Goal: Information Seeking & Learning: Learn about a topic

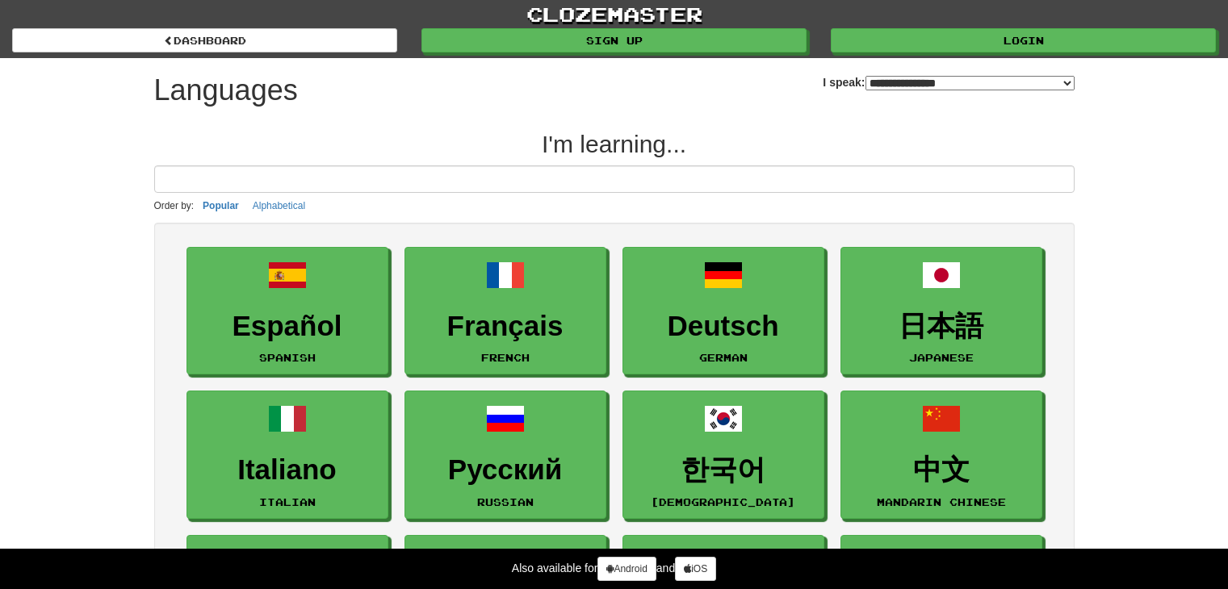
select select "*******"
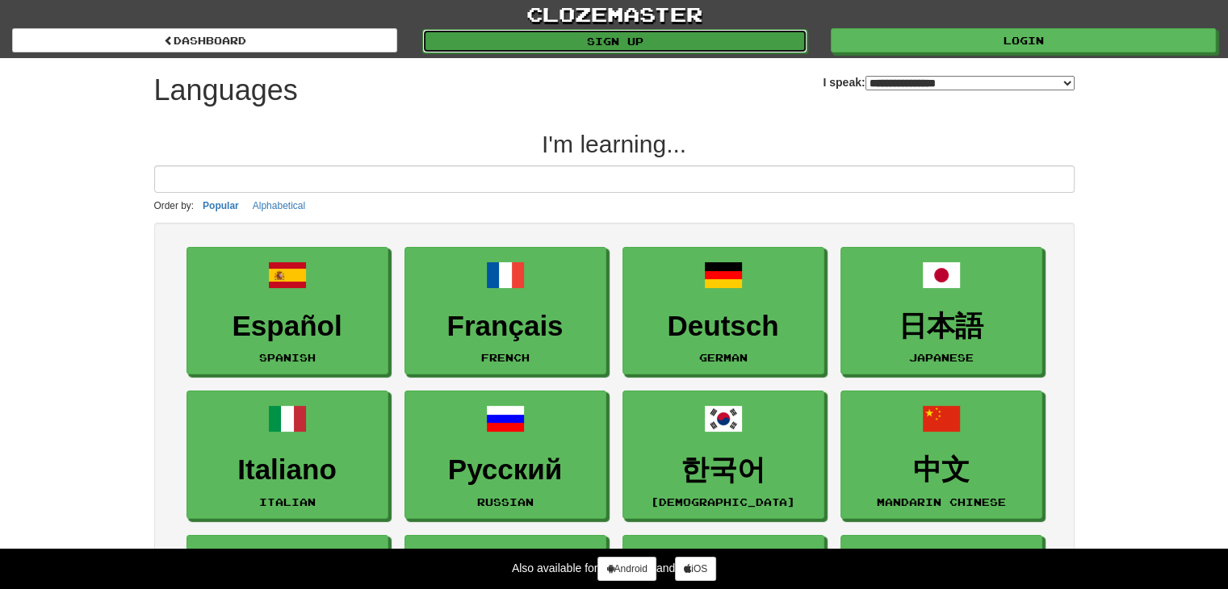
click at [620, 45] on link "Sign up" at bounding box center [614, 41] width 385 height 24
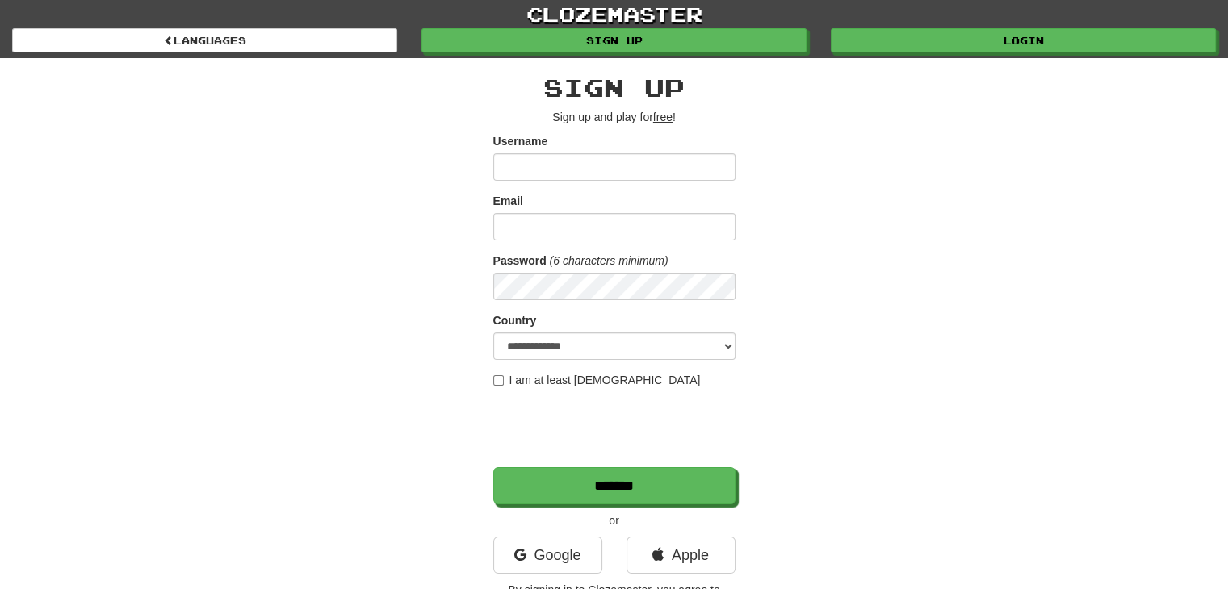
click at [581, 153] on input "Username" at bounding box center [614, 166] width 242 height 27
type input "**********"
click at [549, 230] on input "Email" at bounding box center [614, 226] width 242 height 27
type input "**********"
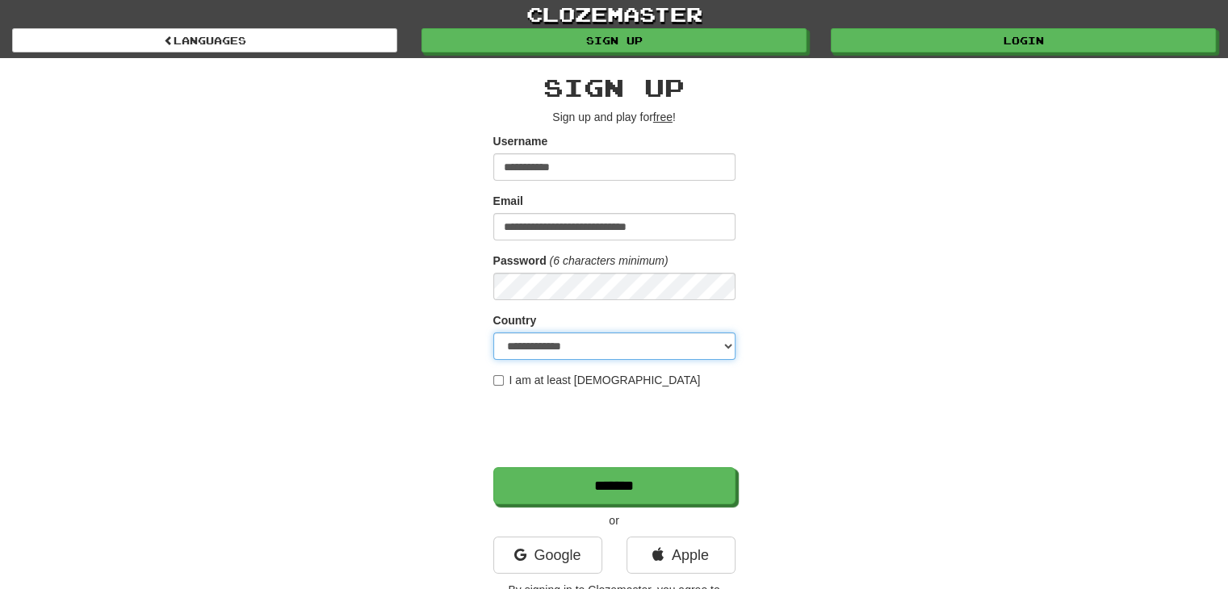
click at [581, 342] on select "**********" at bounding box center [614, 346] width 242 height 27
select select "**"
click at [493, 333] on select "**********" at bounding box center [614, 346] width 242 height 27
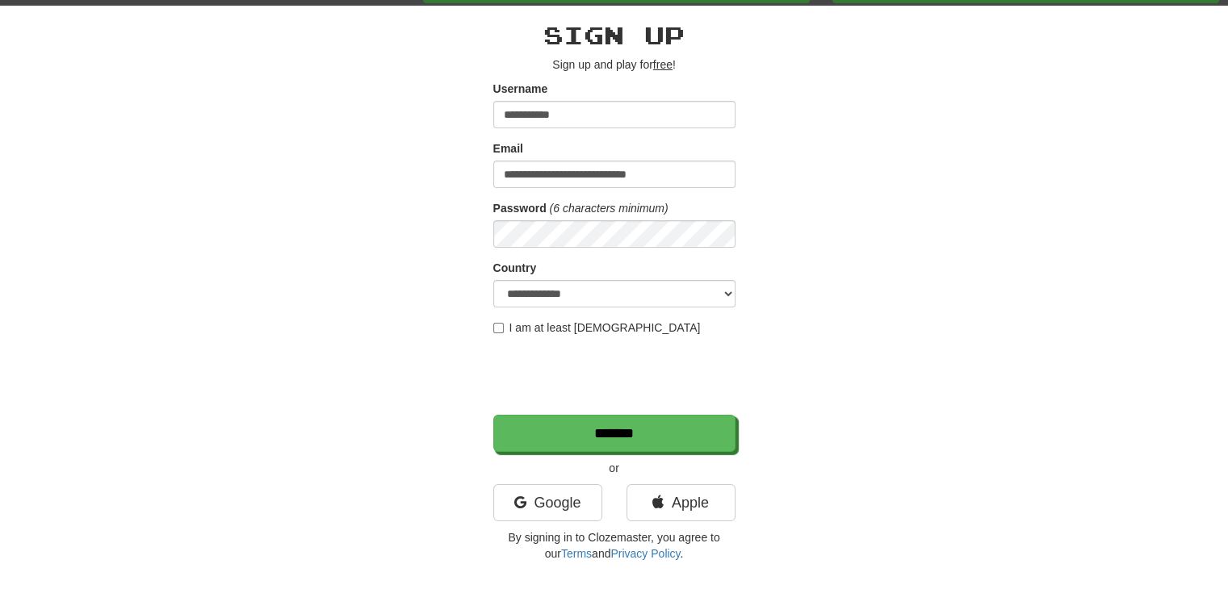
scroll to position [81, 0]
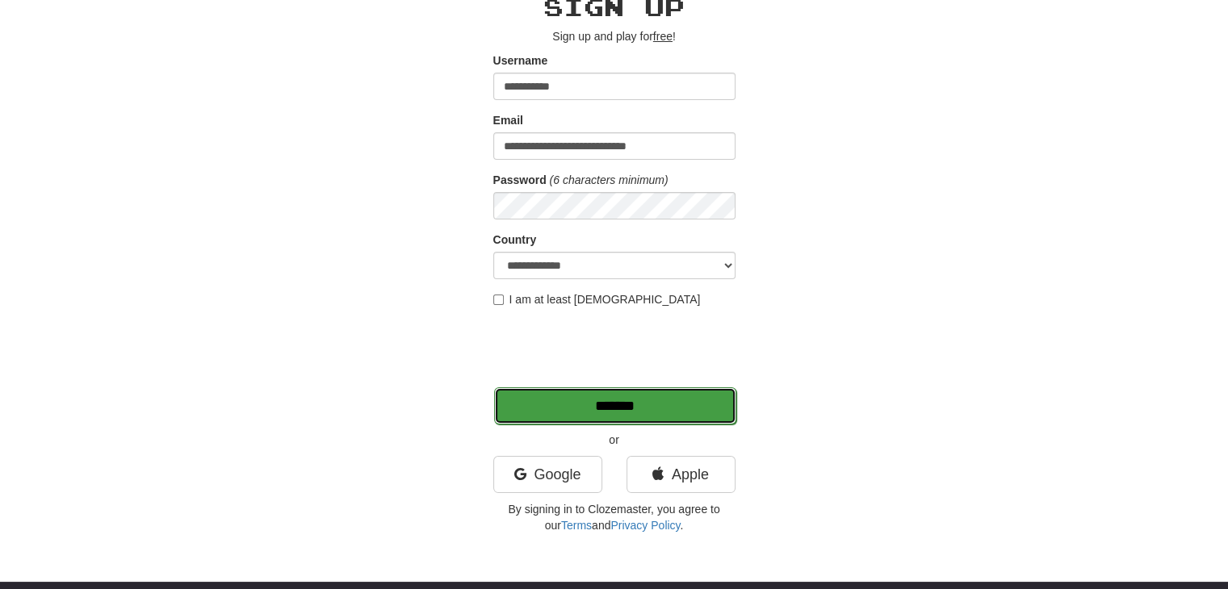
click at [648, 408] on input "*******" at bounding box center [615, 405] width 242 height 37
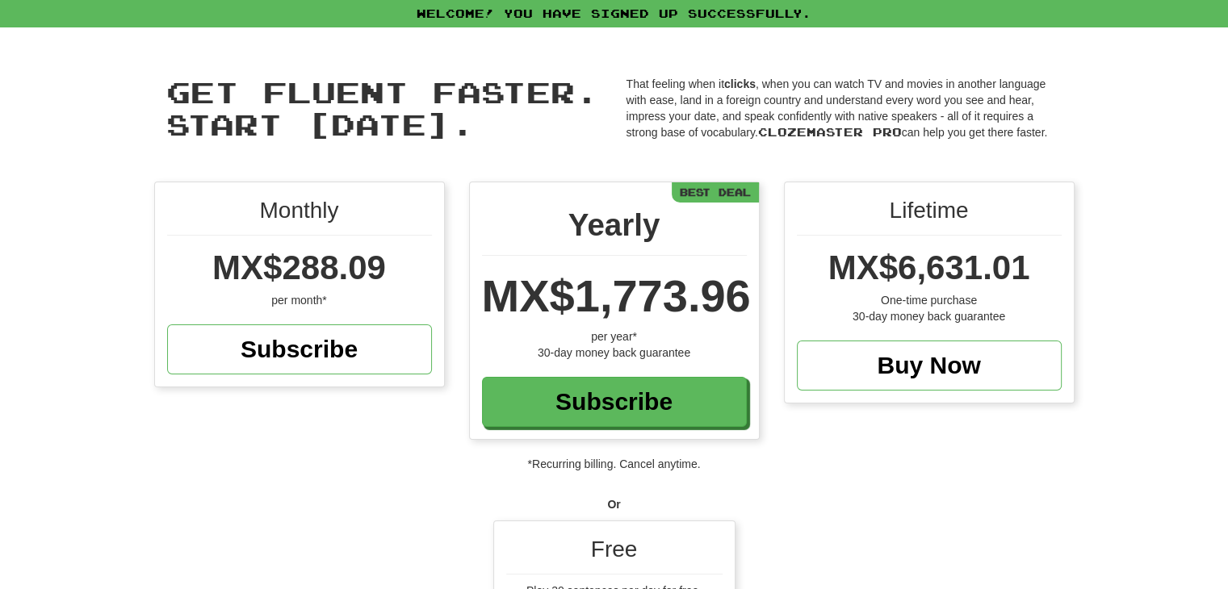
click at [262, 202] on div "Monthly" at bounding box center [299, 215] width 265 height 41
click at [931, 214] on div "Lifetime" at bounding box center [929, 215] width 265 height 41
click at [699, 190] on div "Best Deal" at bounding box center [715, 192] width 87 height 20
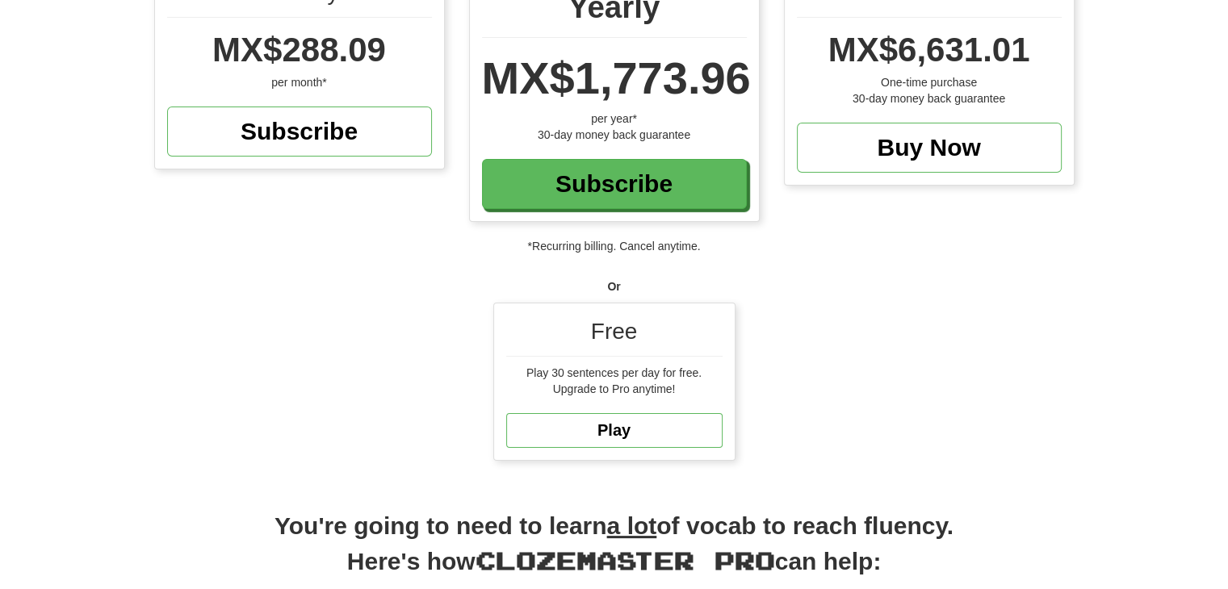
scroll to position [242, 0]
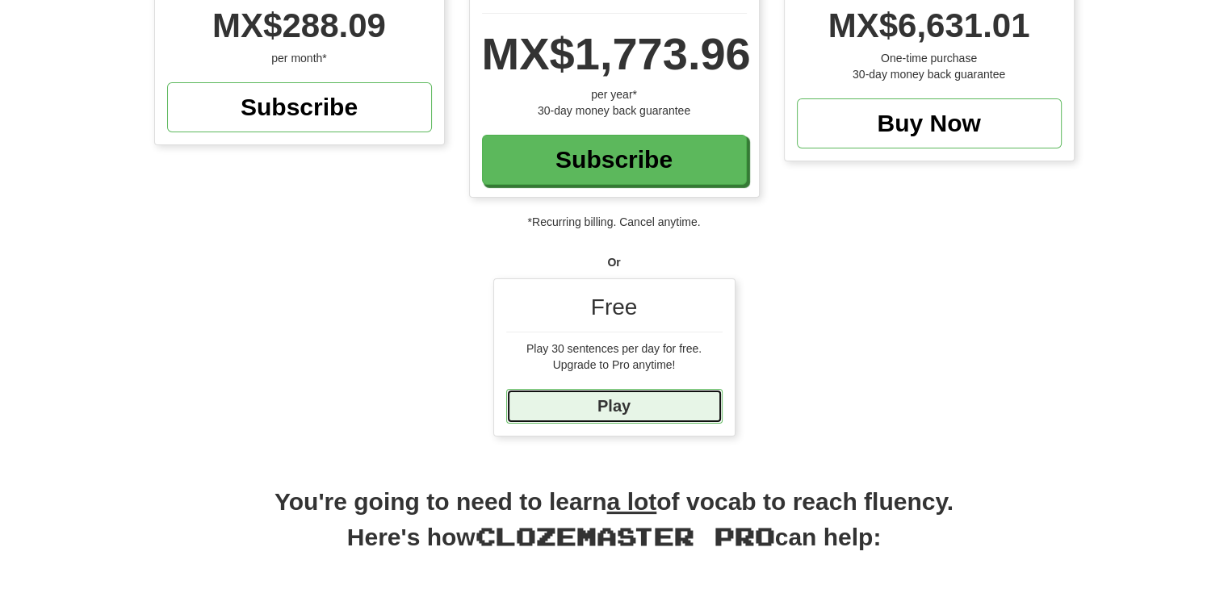
click at [647, 404] on link "Play" at bounding box center [614, 406] width 216 height 35
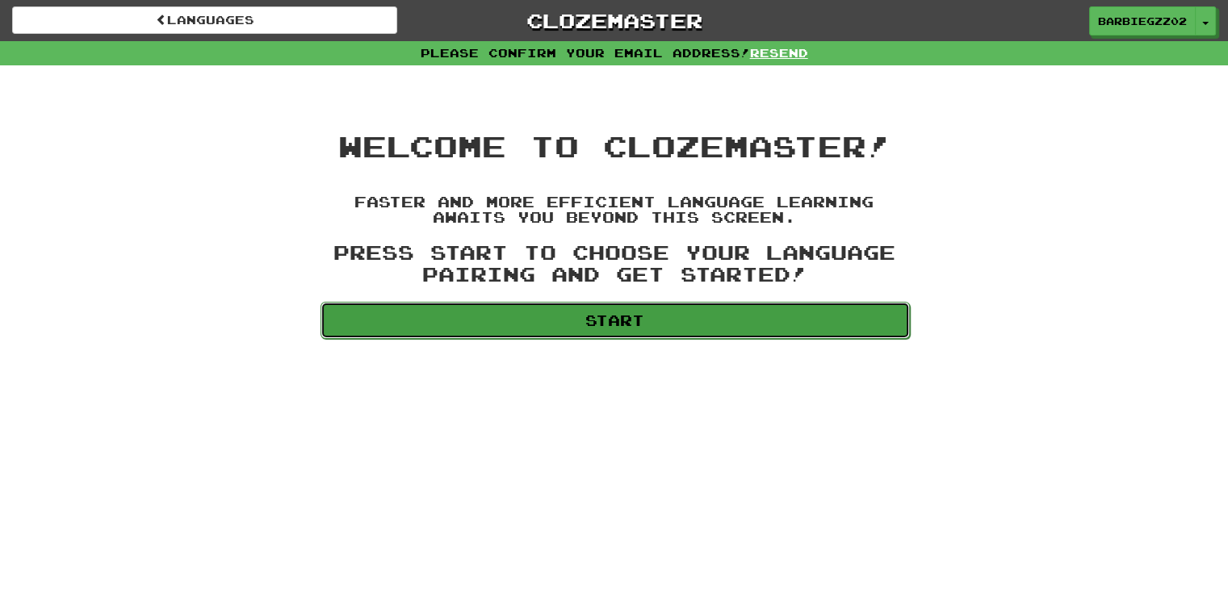
click at [561, 327] on link "Start" at bounding box center [614, 320] width 589 height 37
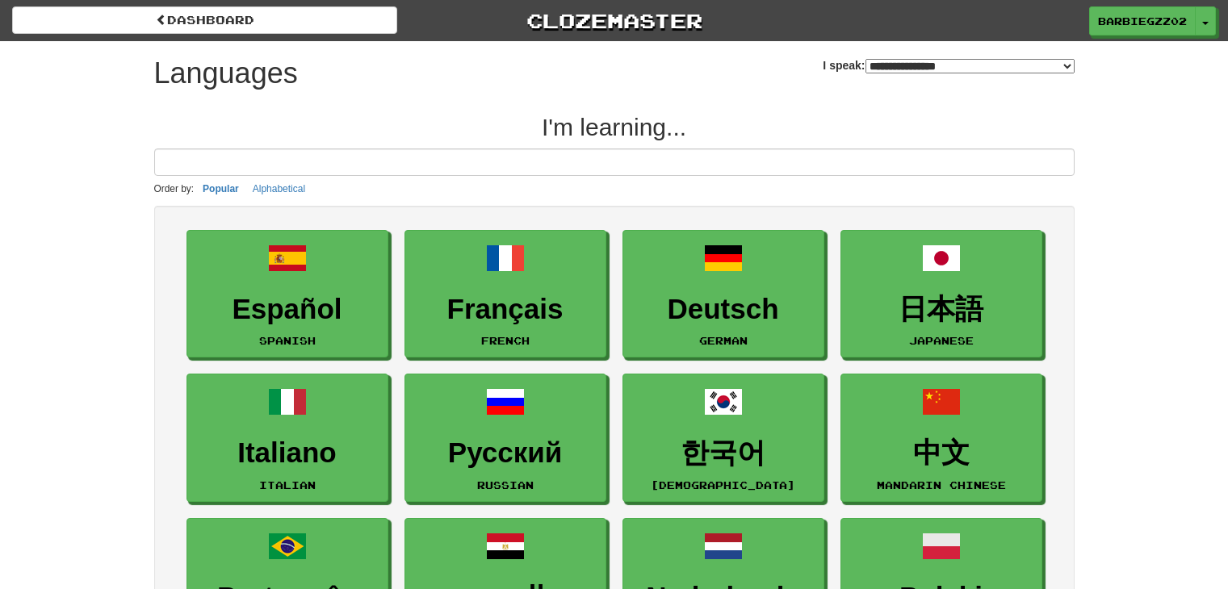
select select "*******"
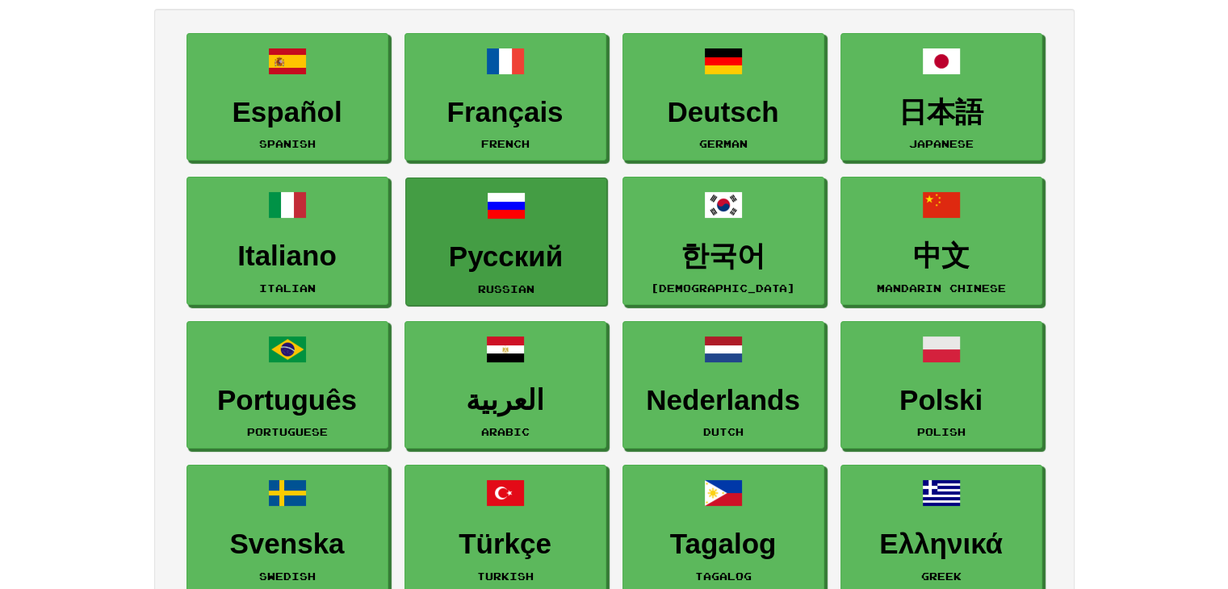
scroll to position [161, 0]
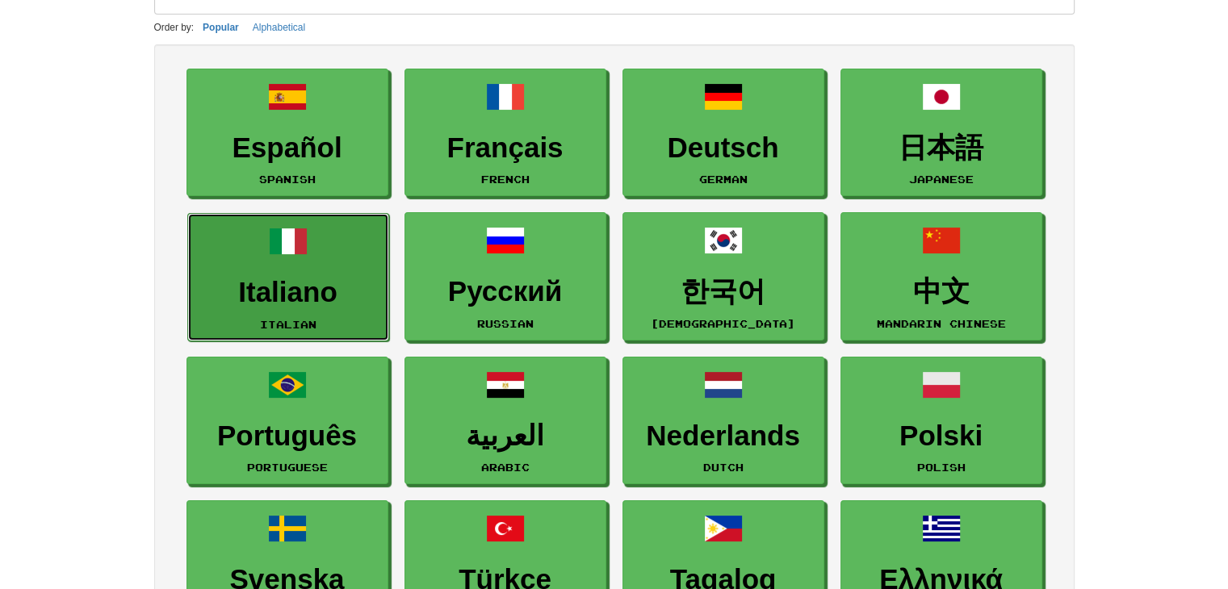
click at [296, 298] on h3 "Italiano" at bounding box center [288, 292] width 184 height 31
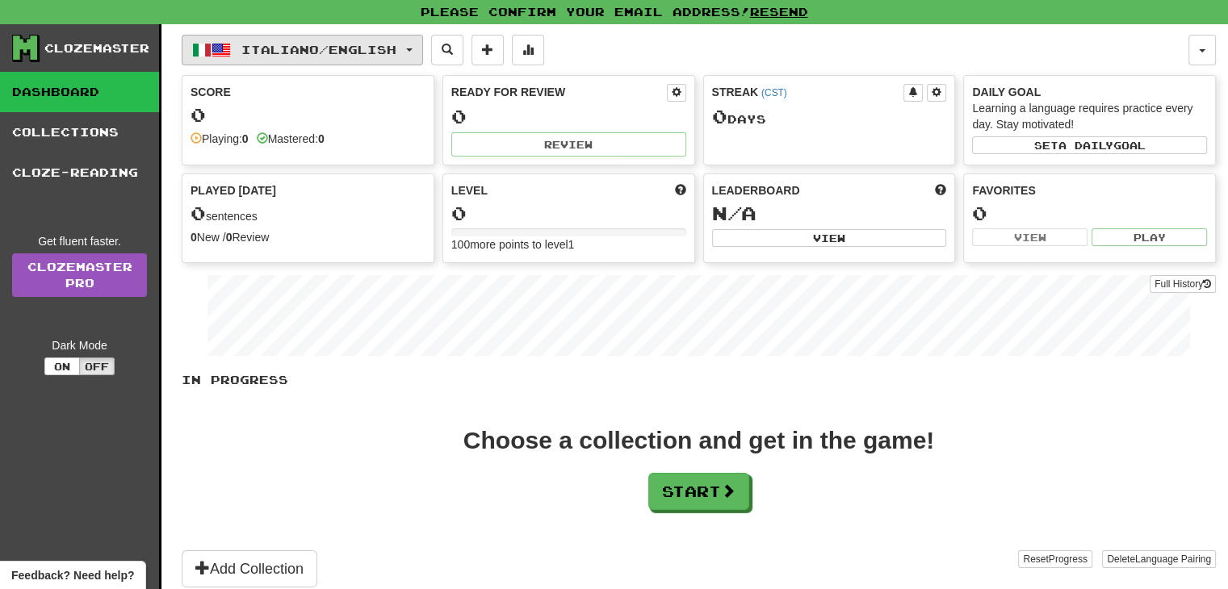
click at [412, 49] on span "button" at bounding box center [409, 49] width 6 height 3
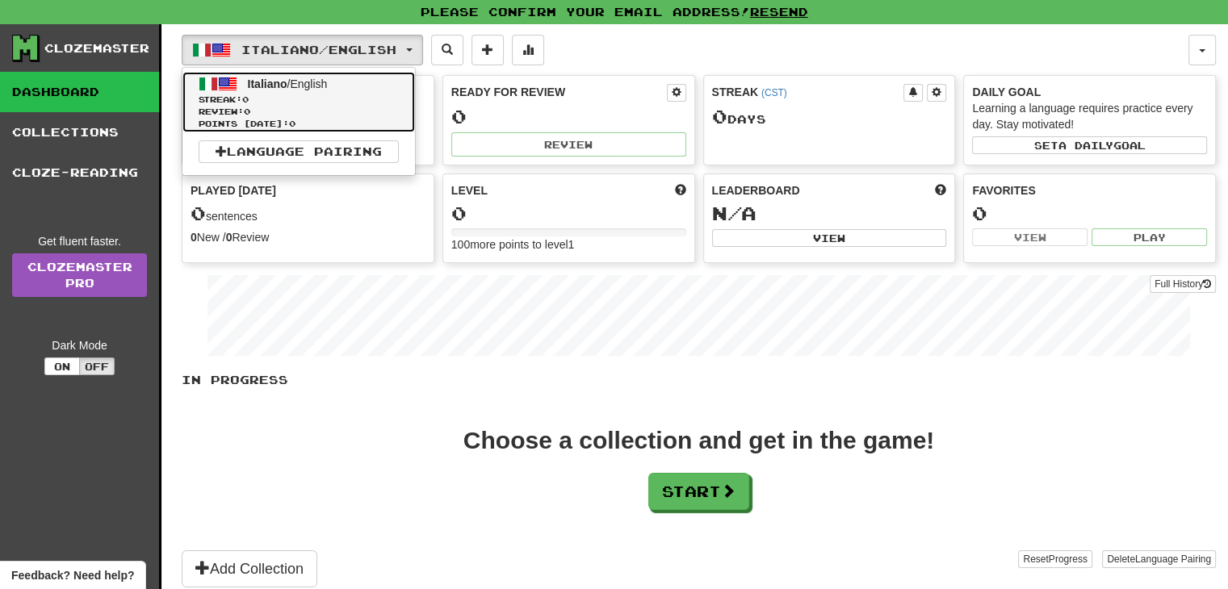
click at [312, 79] on span "Italiano / English" at bounding box center [288, 83] width 80 height 13
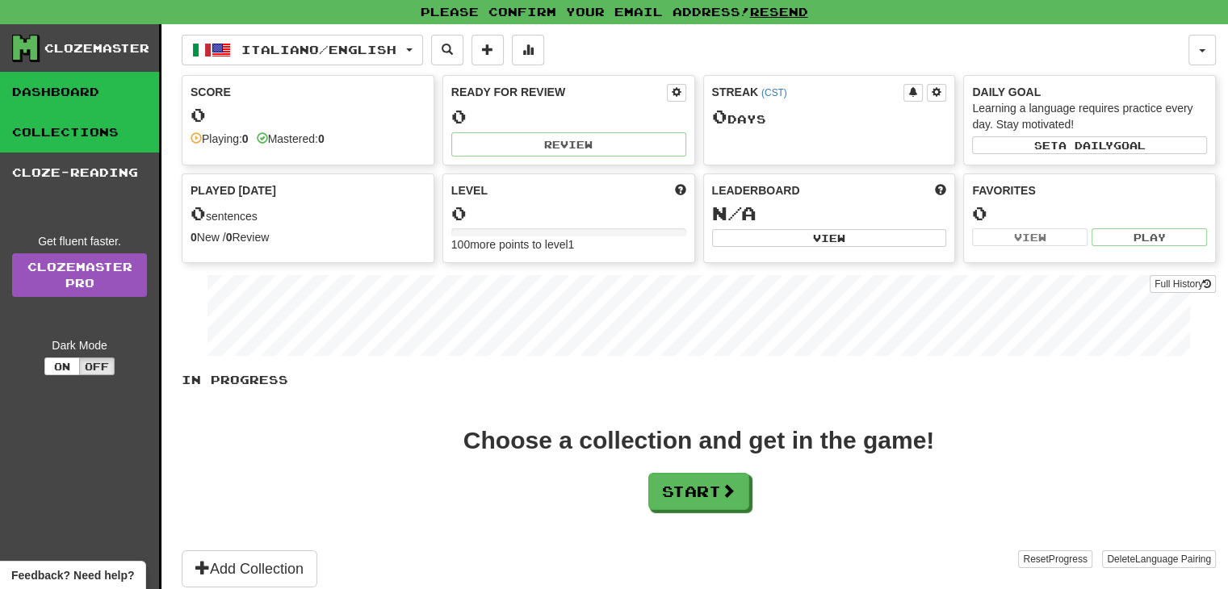
click at [92, 136] on link "Collections" at bounding box center [79, 132] width 159 height 40
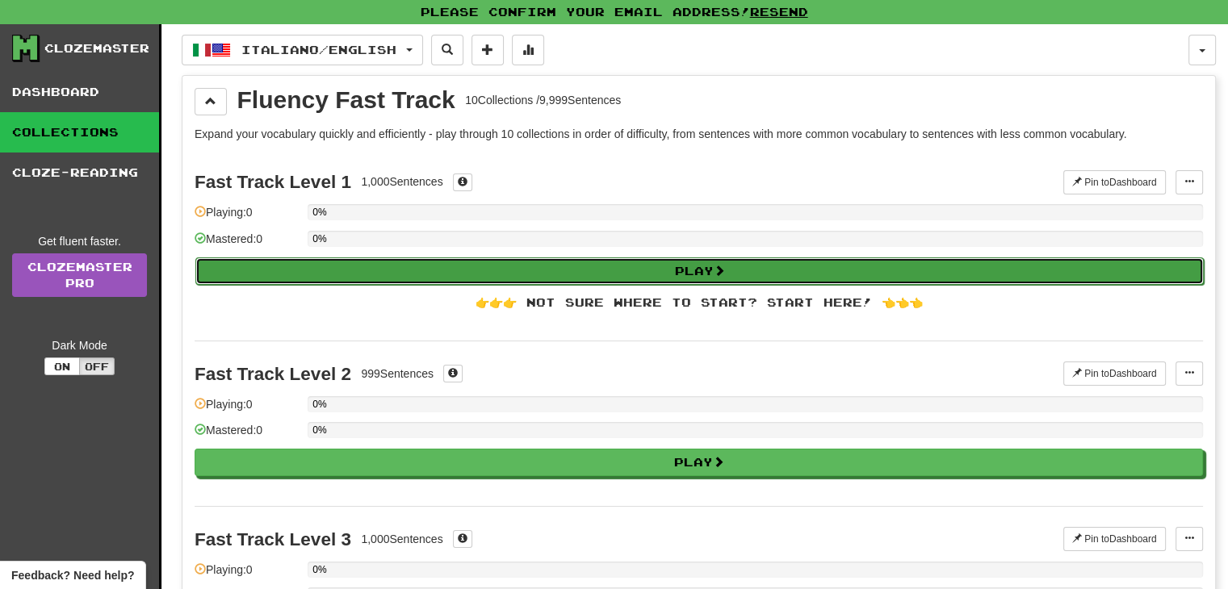
click at [539, 266] on button "Play" at bounding box center [699, 270] width 1008 height 27
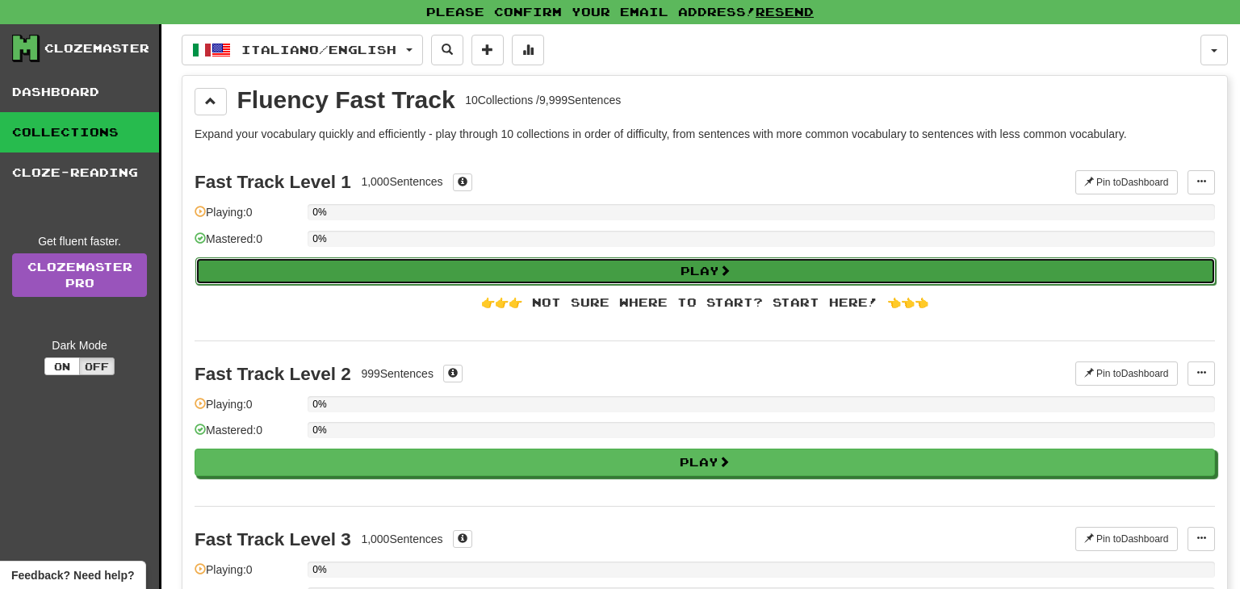
select select "**"
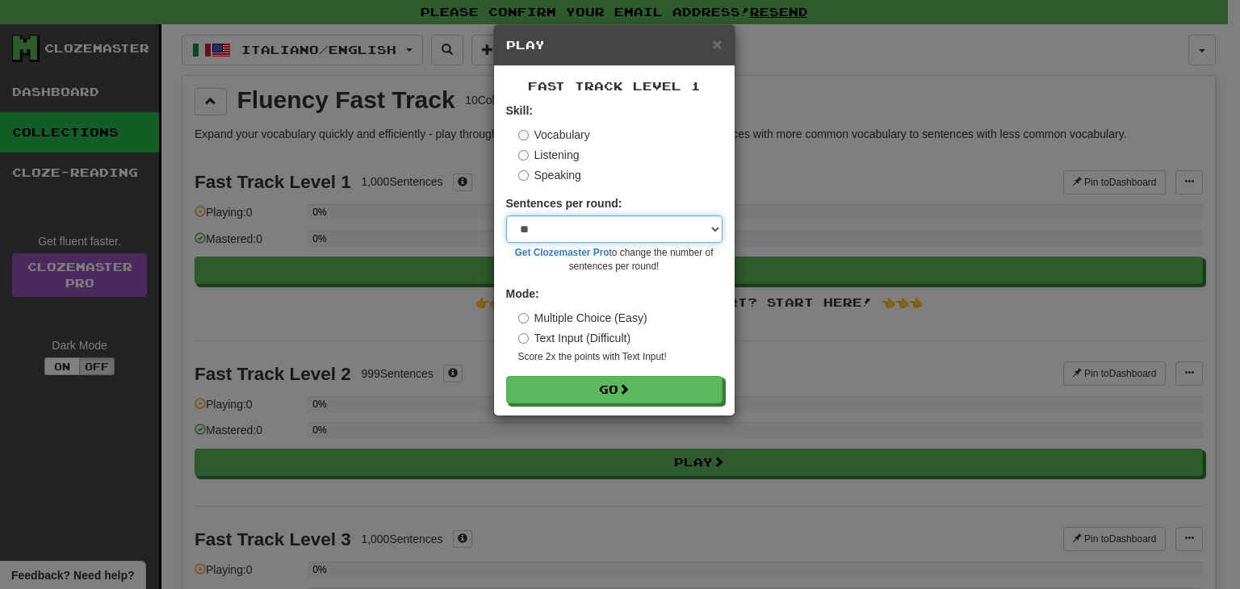
click at [666, 232] on select "* ** ** ** ** ** *** ********" at bounding box center [614, 229] width 216 height 27
click at [506, 216] on select "* ** ** ** ** ** *** ********" at bounding box center [614, 229] width 216 height 27
click at [640, 227] on select "* ** ** ** ** ** *** ********" at bounding box center [614, 229] width 216 height 27
click at [685, 149] on div "Listening" at bounding box center [620, 155] width 204 height 16
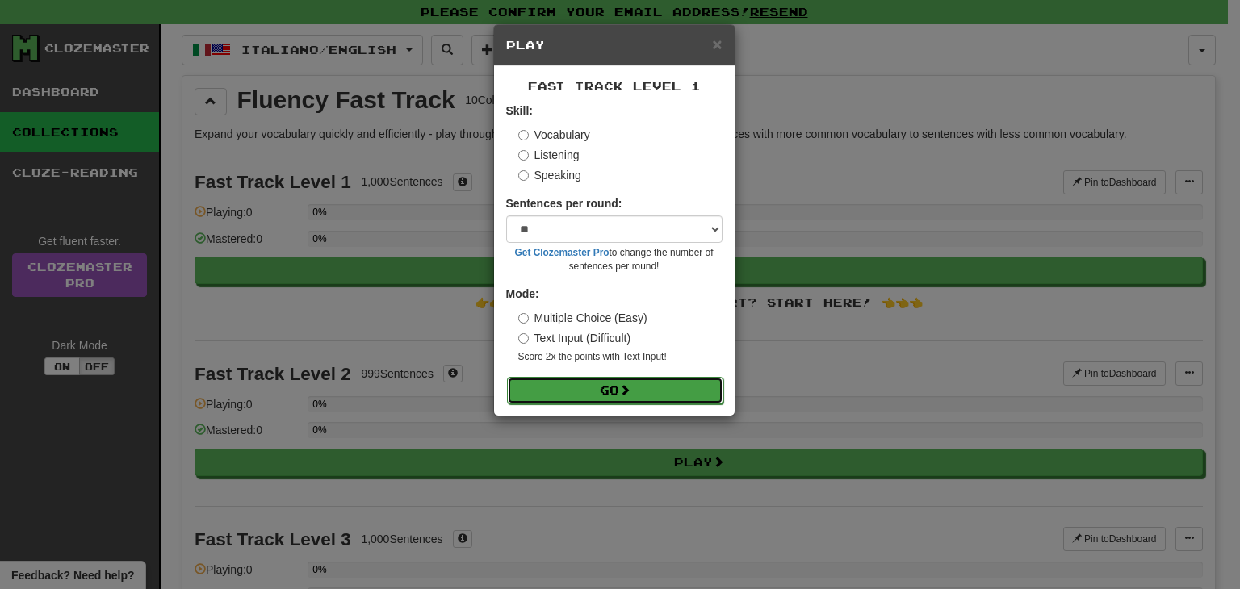
click at [611, 382] on button "Go" at bounding box center [615, 390] width 216 height 27
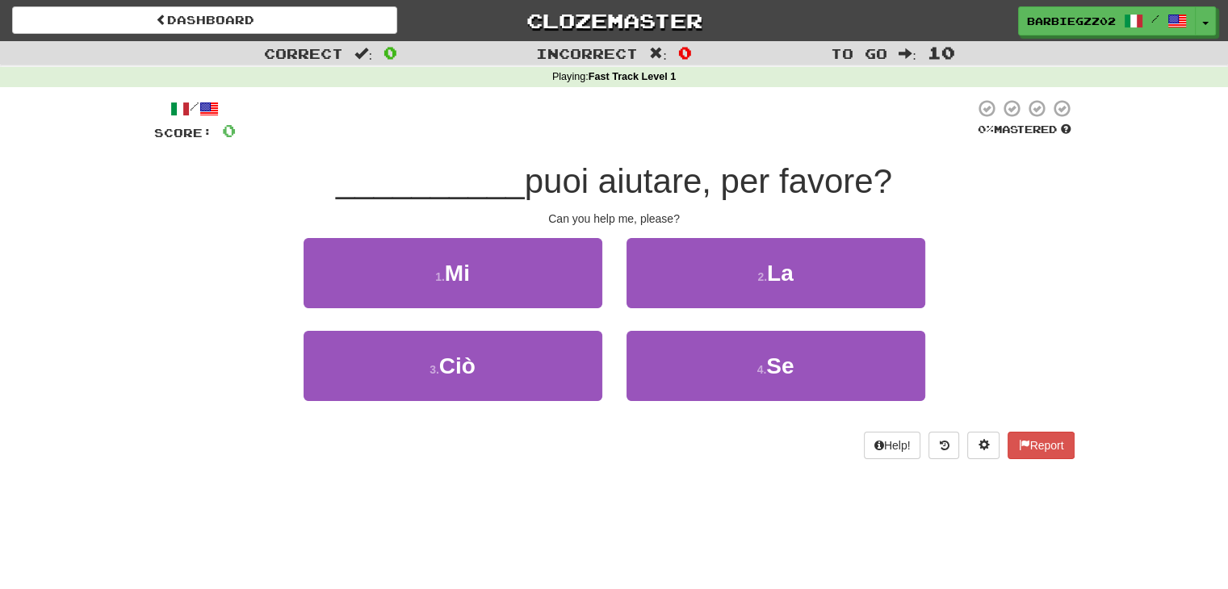
drag, startPoint x: 952, startPoint y: 192, endPoint x: 713, endPoint y: 204, distance: 240.0
click at [379, 190] on div "__________ puoi aiutare, per favore?" at bounding box center [614, 182] width 920 height 44
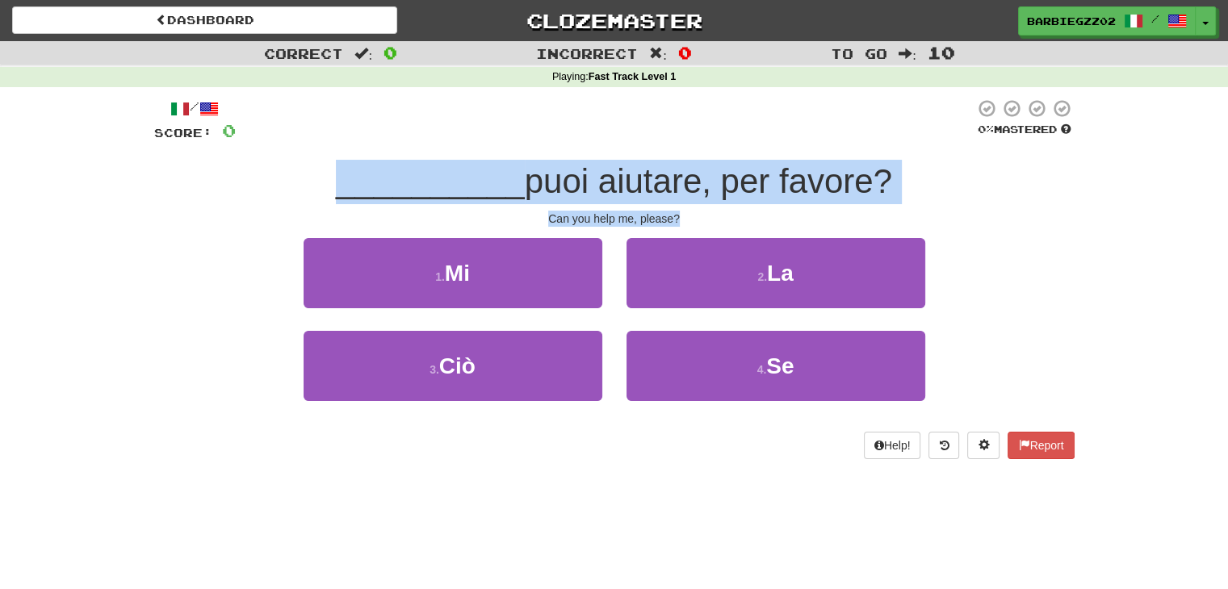
drag, startPoint x: 693, startPoint y: 220, endPoint x: 312, endPoint y: 170, distance: 384.2
click at [312, 170] on div "/ Score: 0 0 % Mastered __________ puoi aiutare, per favore? Can you help me, p…" at bounding box center [614, 278] width 920 height 361
copy div "__________ puoi aiutare, per favore? Can you help me, please?"
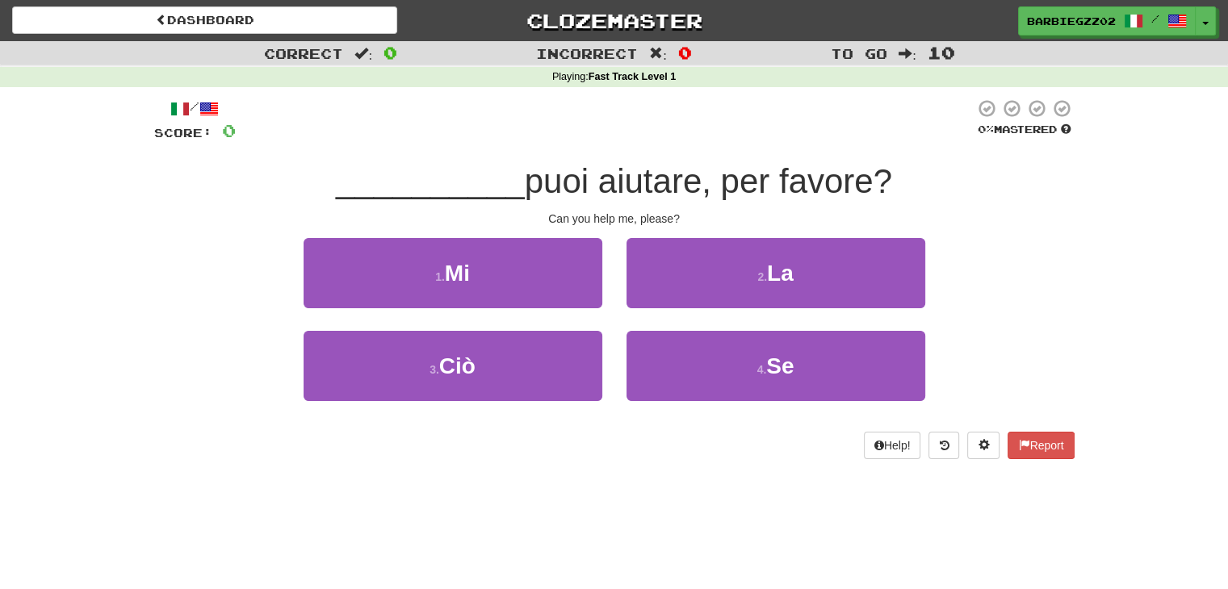
click at [1118, 241] on div "Correct : 0 Incorrect : 0 To go : 10 Playing : Fast Track Level 1 / Score: 0 0 …" at bounding box center [614, 261] width 1228 height 441
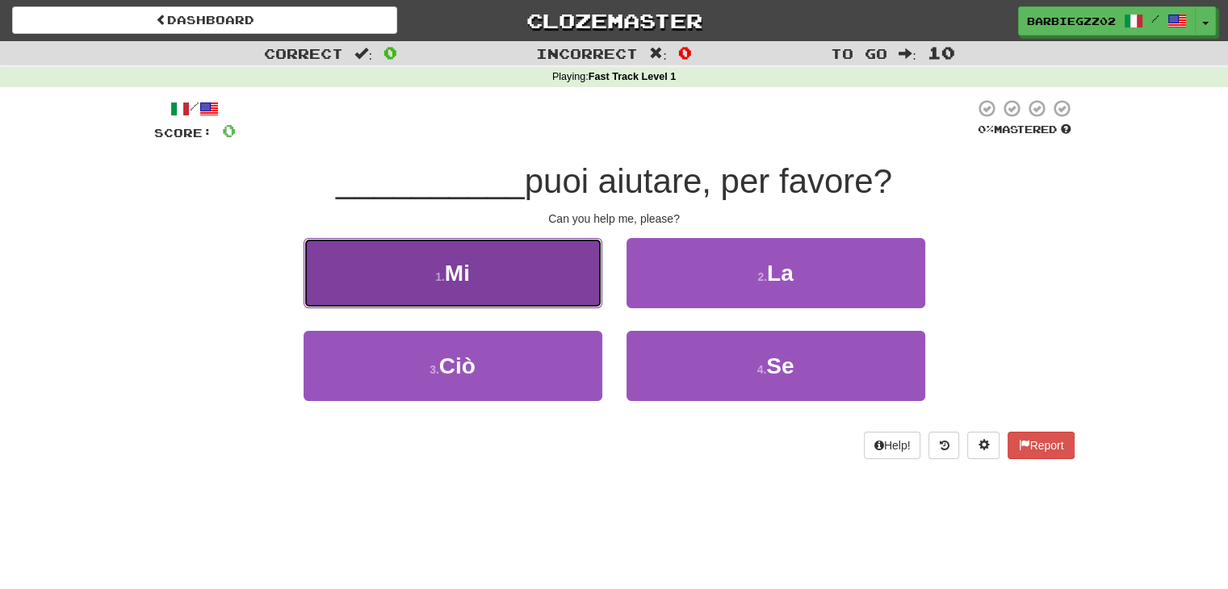
click at [465, 272] on span "Mi" at bounding box center [457, 273] width 25 height 25
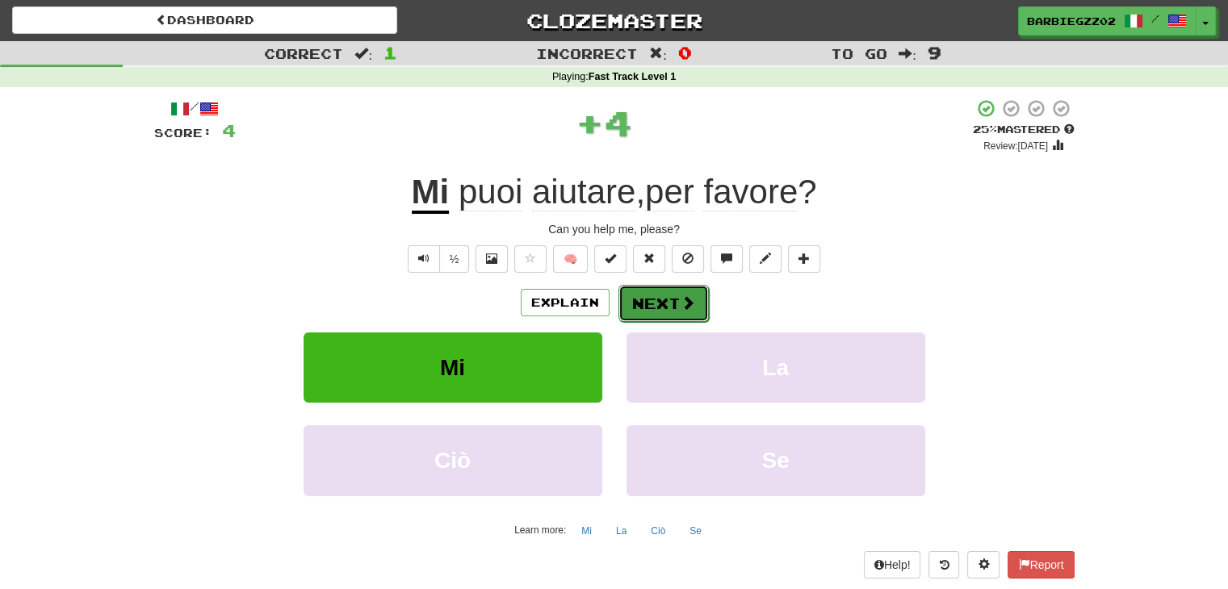
click at [647, 298] on button "Next" at bounding box center [663, 303] width 90 height 37
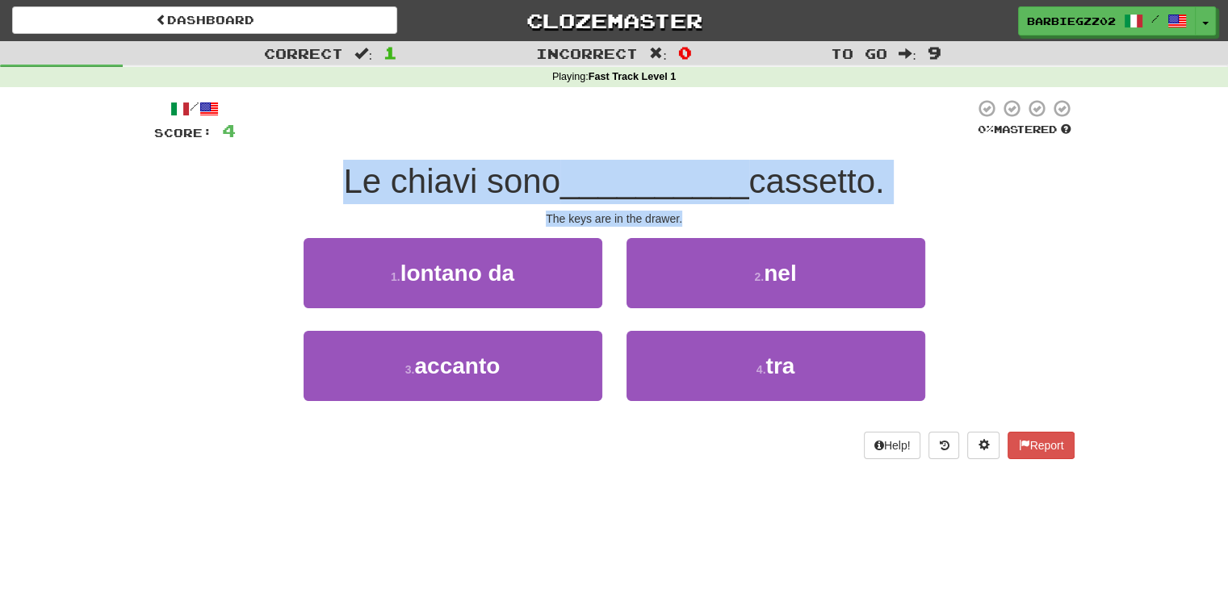
drag, startPoint x: 693, startPoint y: 218, endPoint x: 426, endPoint y: 179, distance: 270.0
click at [323, 185] on div "/ Score: 4 0 % Mastered Le chiavi sono __________ cassetto. The keys are in the…" at bounding box center [614, 278] width 920 height 361
copy div "Le chiavi sono __________ cassetto. The keys are in the drawer."
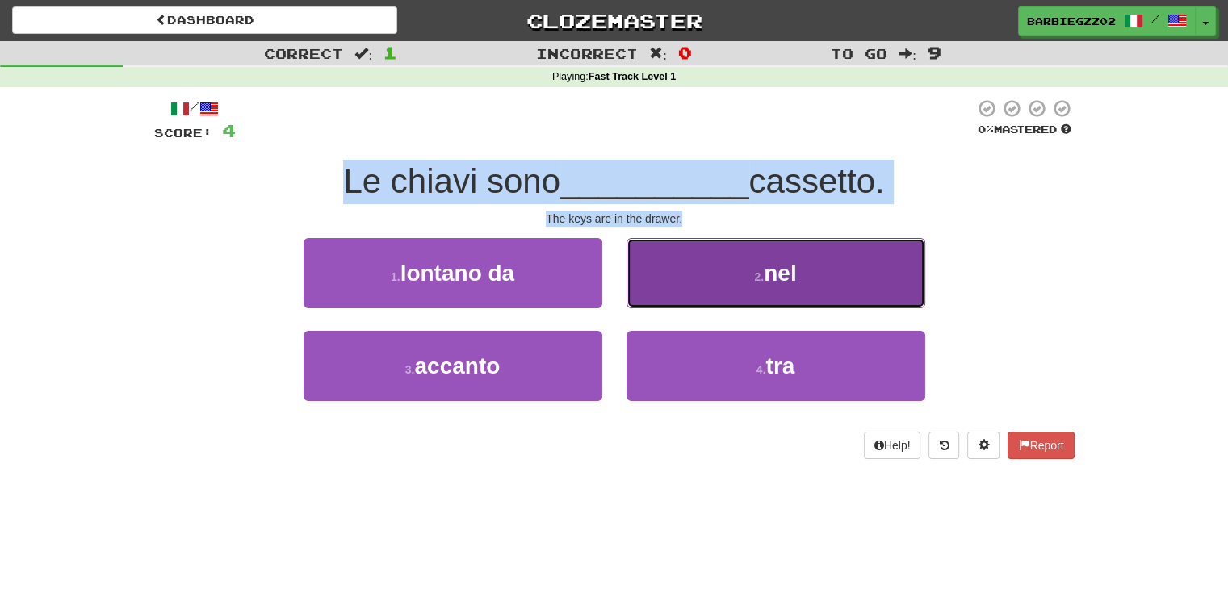
click at [810, 287] on button "2 . nel" at bounding box center [775, 273] width 299 height 70
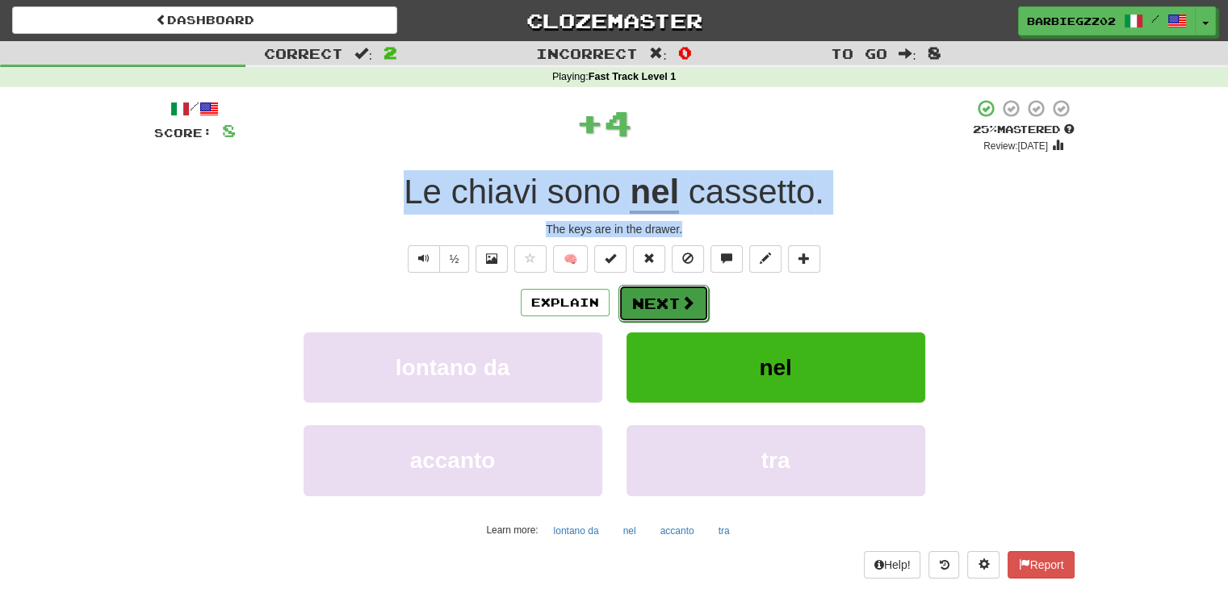
click at [679, 313] on button "Next" at bounding box center [663, 303] width 90 height 37
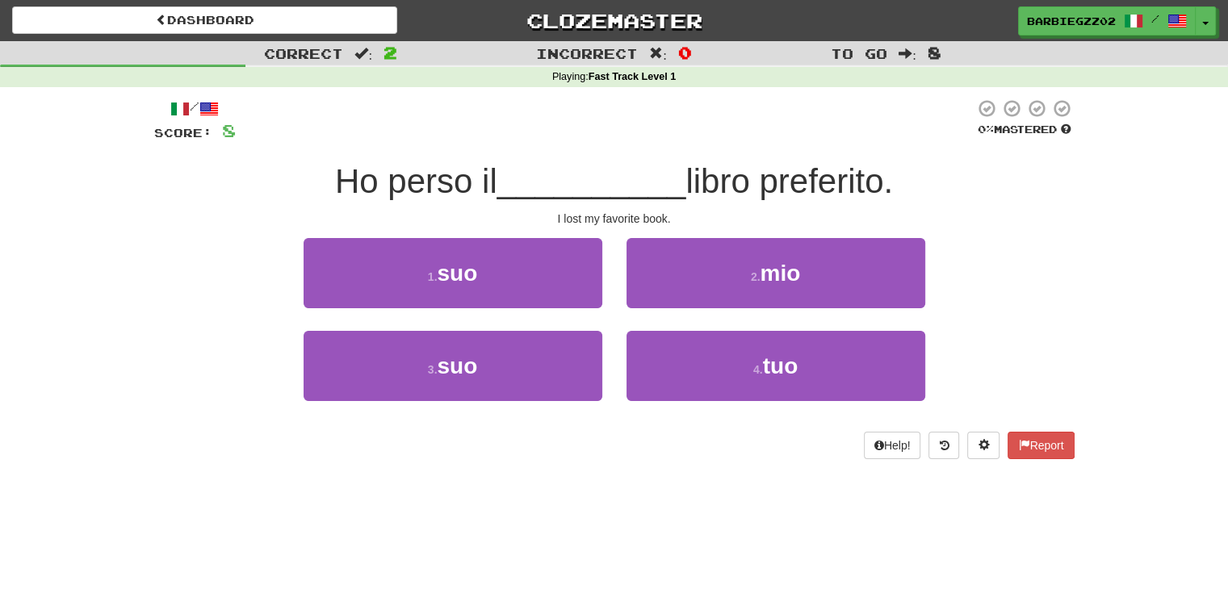
click at [407, 461] on div "/ Score: 8 0 % Mastered Ho perso il __________ libro preferito. I lost my favor…" at bounding box center [614, 284] width 920 height 395
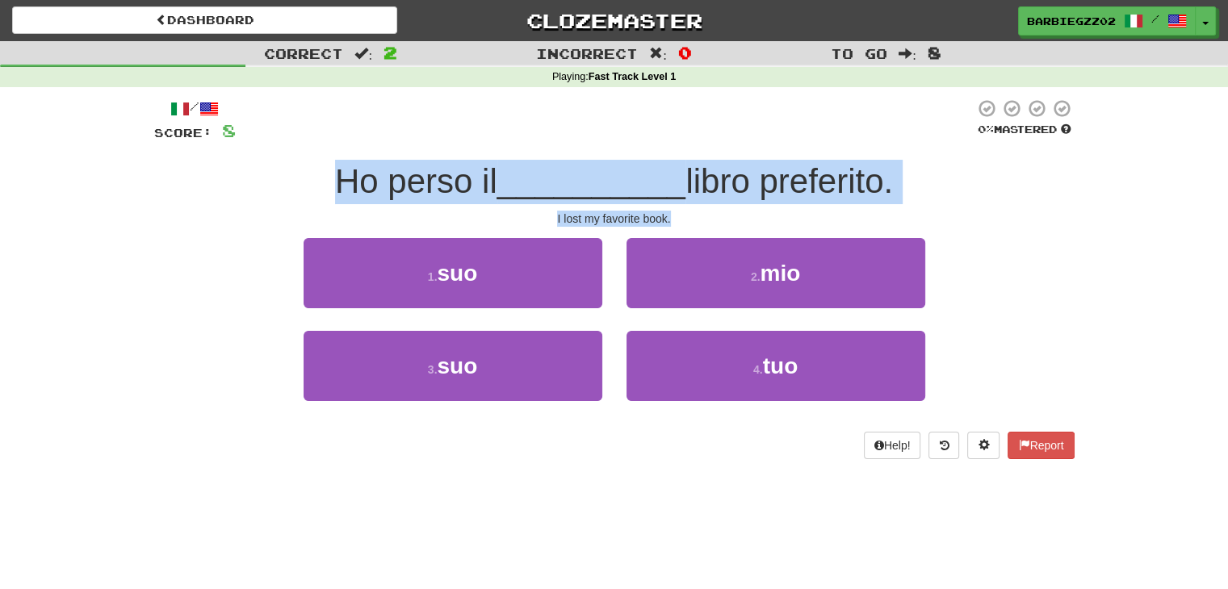
drag, startPoint x: 689, startPoint y: 216, endPoint x: 330, endPoint y: 186, distance: 360.5
click at [330, 186] on div "/ Score: 8 0 % Mastered Ho perso il __________ libro preferito. I lost my favor…" at bounding box center [614, 278] width 920 height 361
copy div "Ho perso il __________ libro preferito. I lost my favorite book."
click at [107, 214] on div "Correct : 2 Incorrect : 0 To go : 8 Playing : Fast Track Level 1 / Score: 8 0 %…" at bounding box center [614, 261] width 1228 height 441
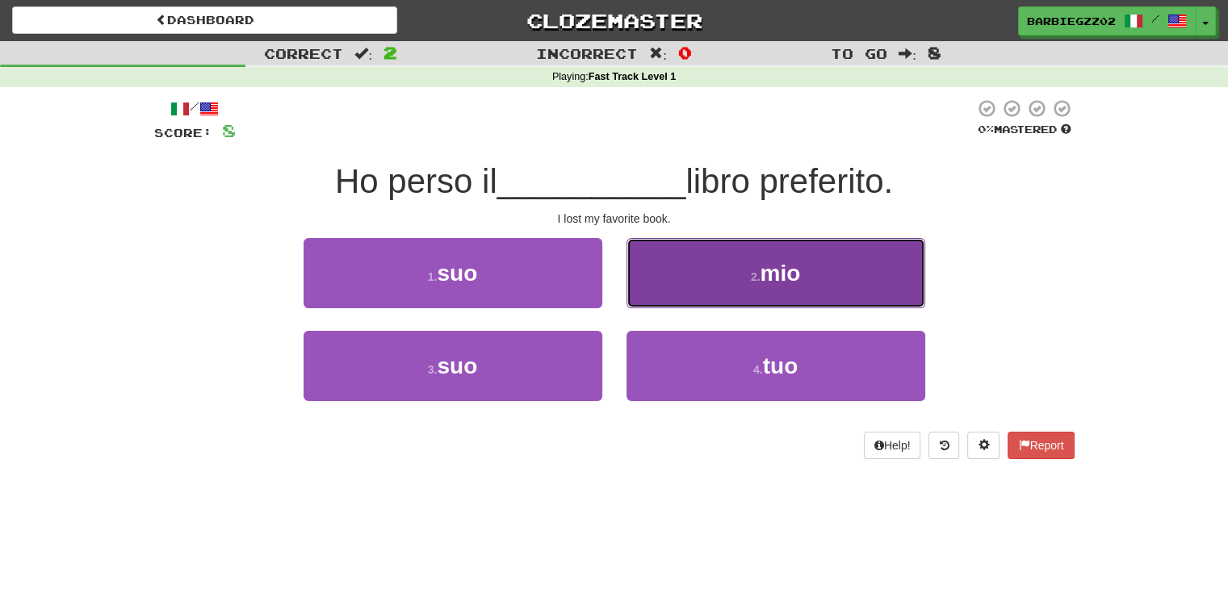
click at [751, 298] on button "2 . mio" at bounding box center [775, 273] width 299 height 70
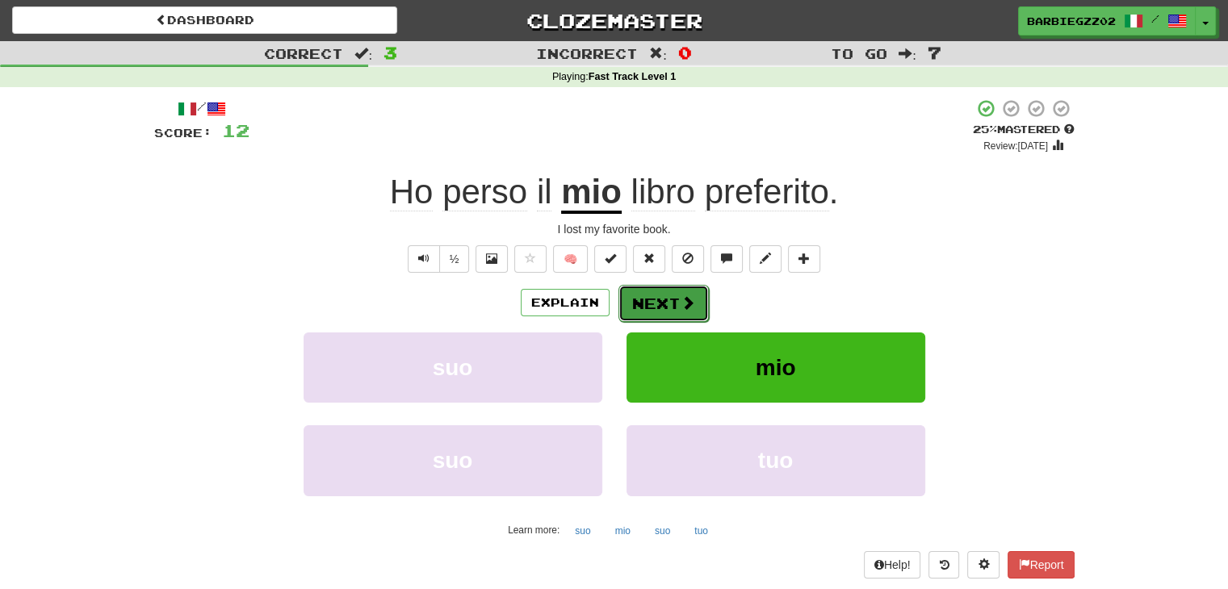
click at [672, 303] on button "Next" at bounding box center [663, 303] width 90 height 37
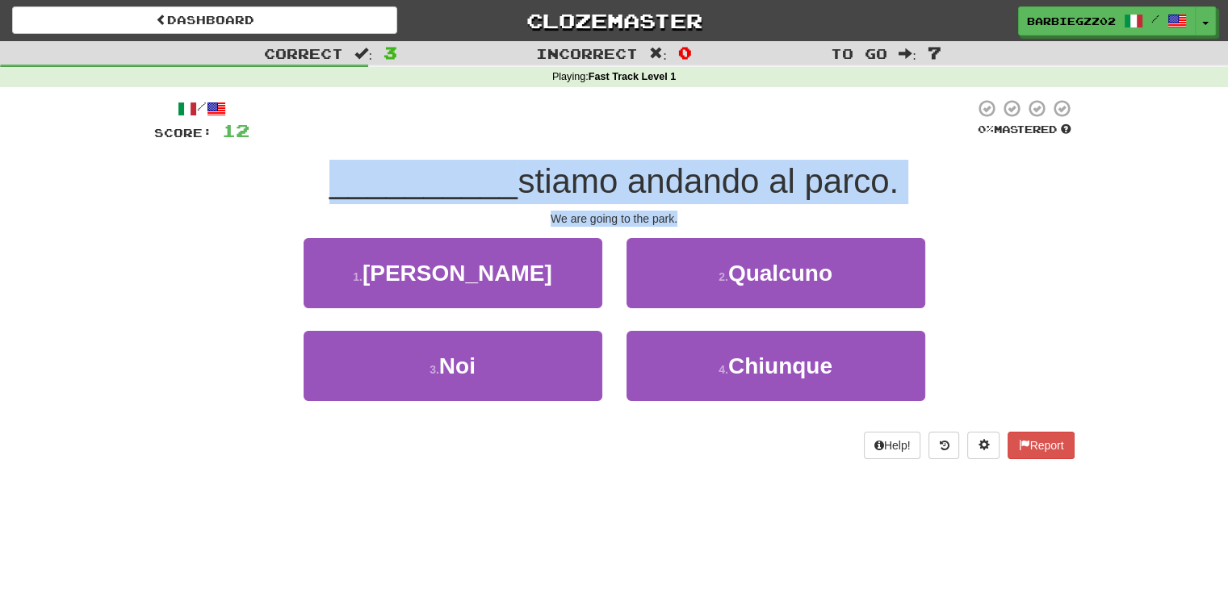
drag, startPoint x: 701, startPoint y: 220, endPoint x: 291, endPoint y: 151, distance: 416.5
click at [291, 151] on div "/ Score: 12 0 % Mastered __________ stiamo andando al parco. We are going to th…" at bounding box center [614, 278] width 920 height 361
copy div "__________ stiamo andando al parco. We are going to the park."
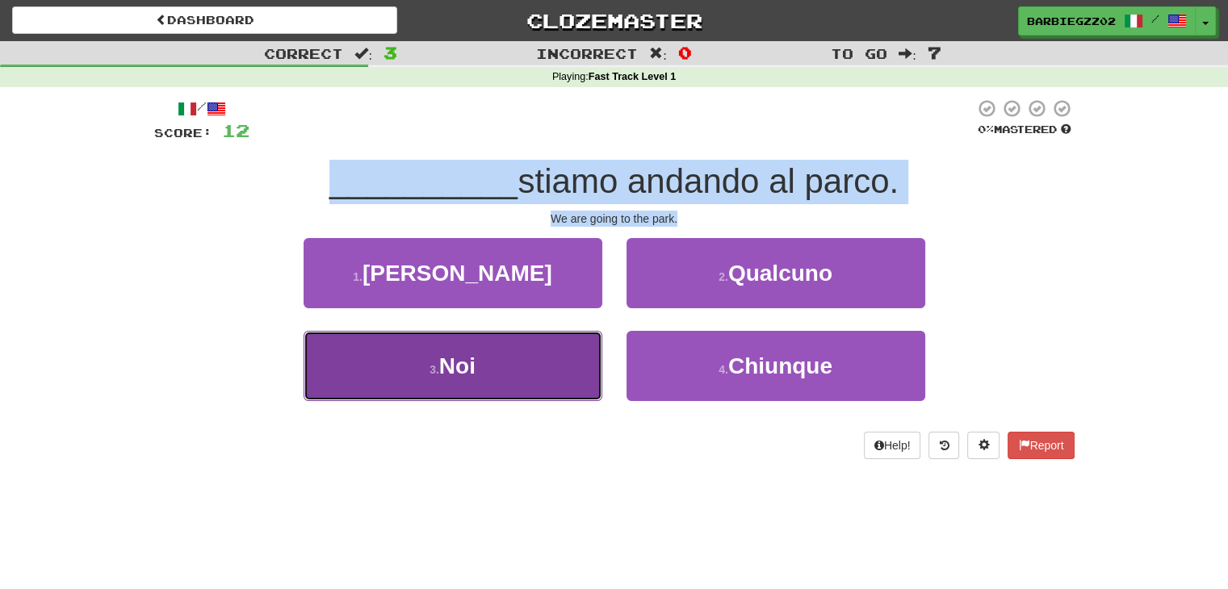
click at [497, 362] on button "3 . Noi" at bounding box center [452, 366] width 299 height 70
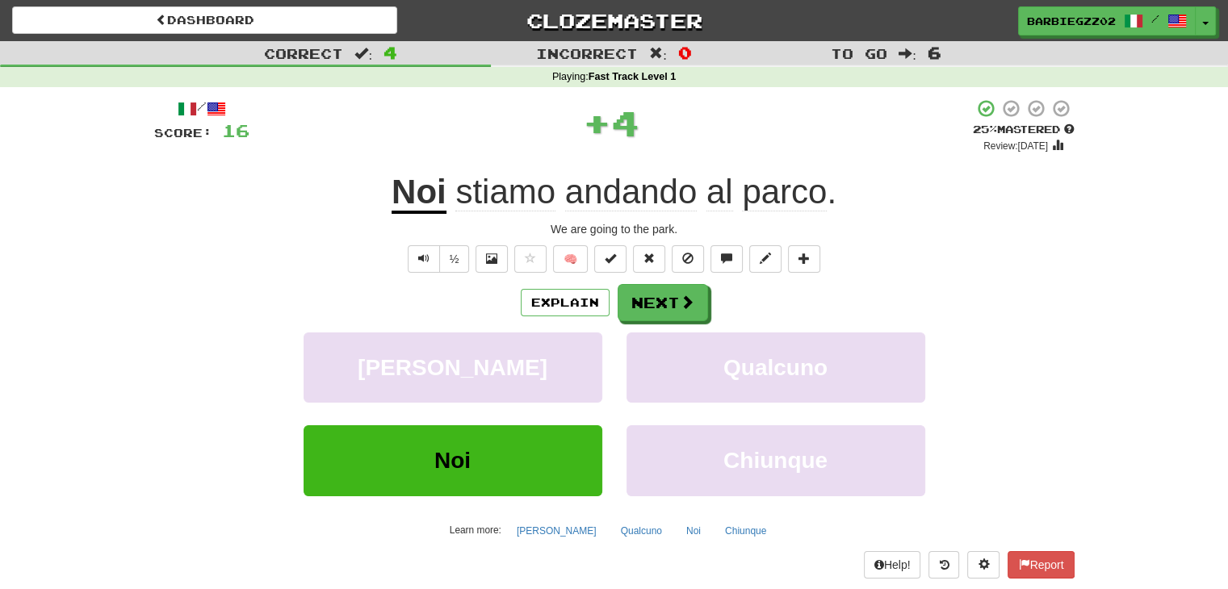
click at [971, 256] on div "½ 🧠" at bounding box center [614, 258] width 920 height 27
click at [684, 301] on span at bounding box center [687, 302] width 15 height 15
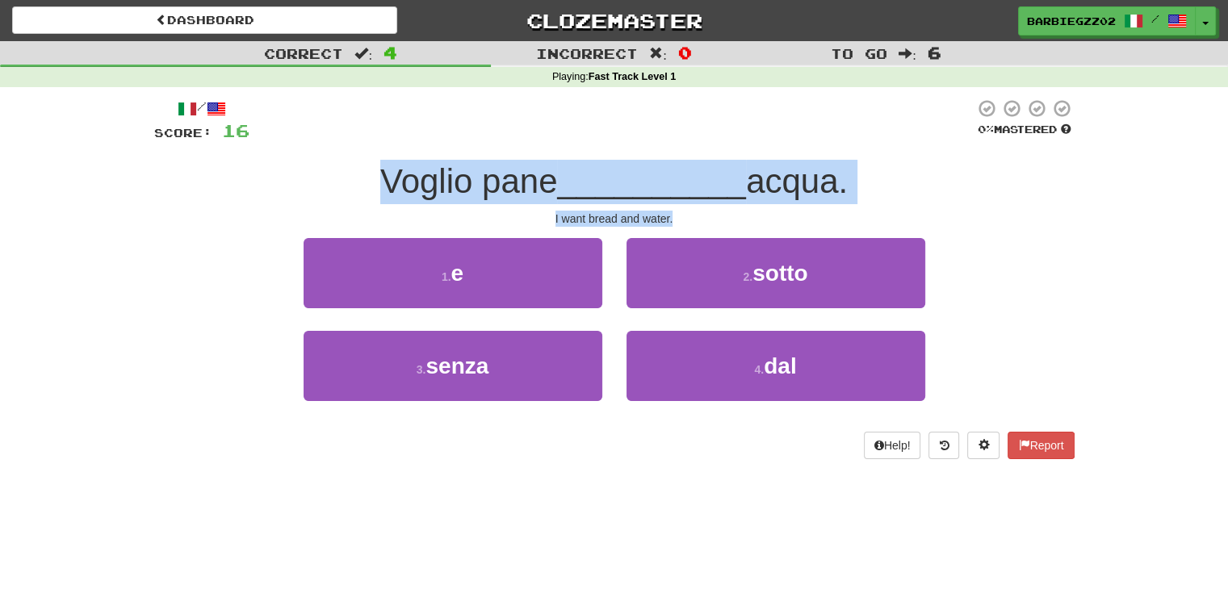
drag, startPoint x: 684, startPoint y: 217, endPoint x: 365, endPoint y: 182, distance: 320.7
click at [365, 182] on div "/ Score: 16 0 % Mastered Voglio pane __________ acqua. I want bread and water. …" at bounding box center [614, 278] width 920 height 361
copy div "Voglio pane __________ acqua. I want bread and water."
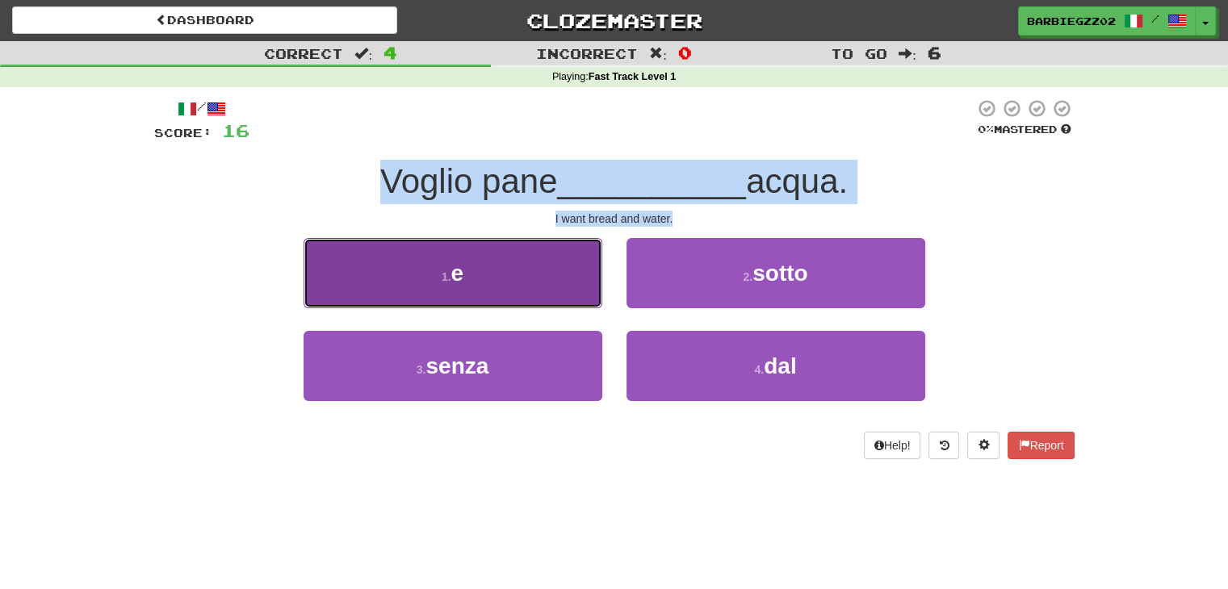
click at [564, 287] on button "1 . e" at bounding box center [452, 273] width 299 height 70
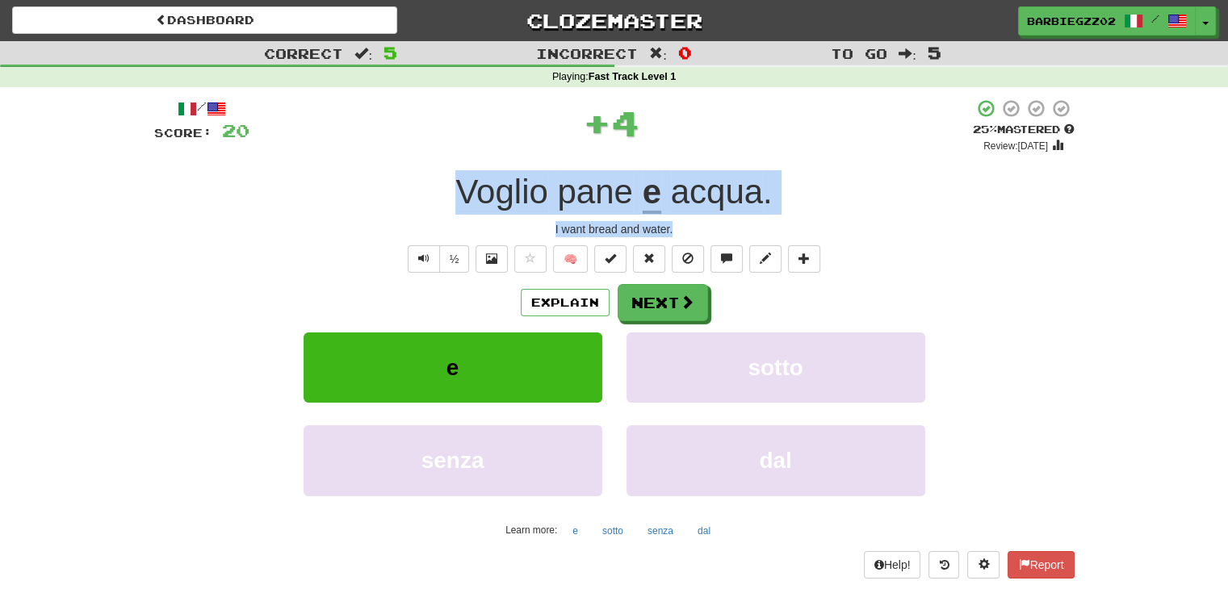
click at [910, 218] on div "/ Score: 20 + 4 25 % Mastered Review: 2025-08-16 Voglio pane e acqua . I want b…" at bounding box center [614, 337] width 920 height 479
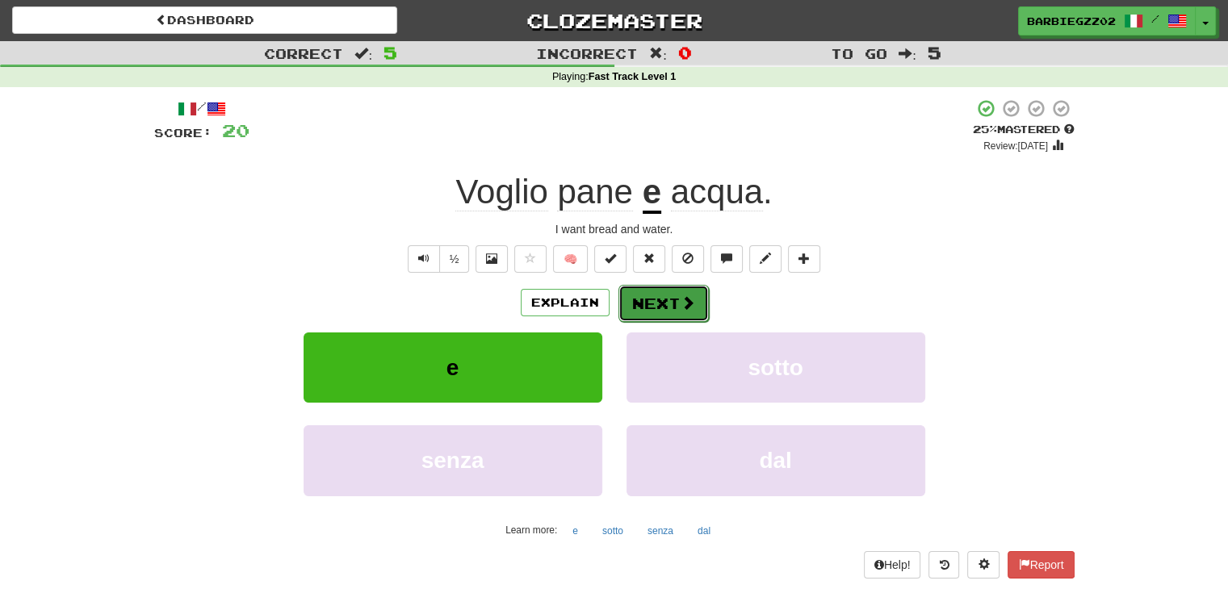
click at [677, 302] on button "Next" at bounding box center [663, 303] width 90 height 37
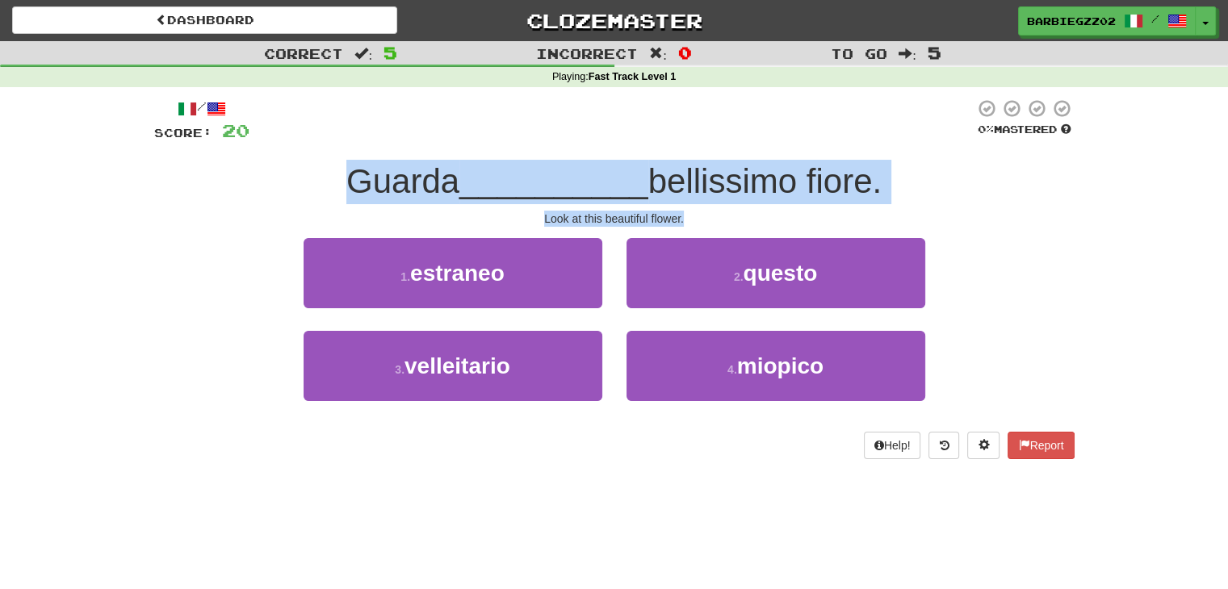
drag, startPoint x: 689, startPoint y: 214, endPoint x: 301, endPoint y: 170, distance: 390.0
click at [301, 170] on div "/ Score: 20 0 % Mastered Guarda __________ bellissimo fiore. Look at this beaut…" at bounding box center [614, 278] width 920 height 361
copy div "Guarda __________ bellissimo fiore. Look at this beautiful flower."
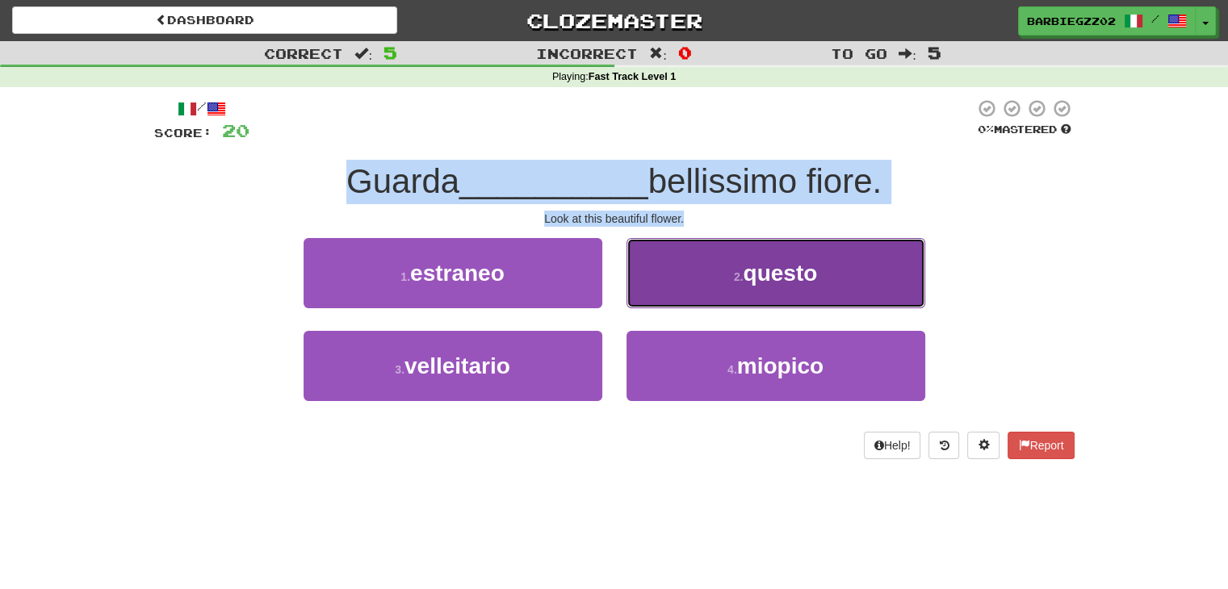
click at [800, 274] on span "questo" at bounding box center [780, 273] width 74 height 25
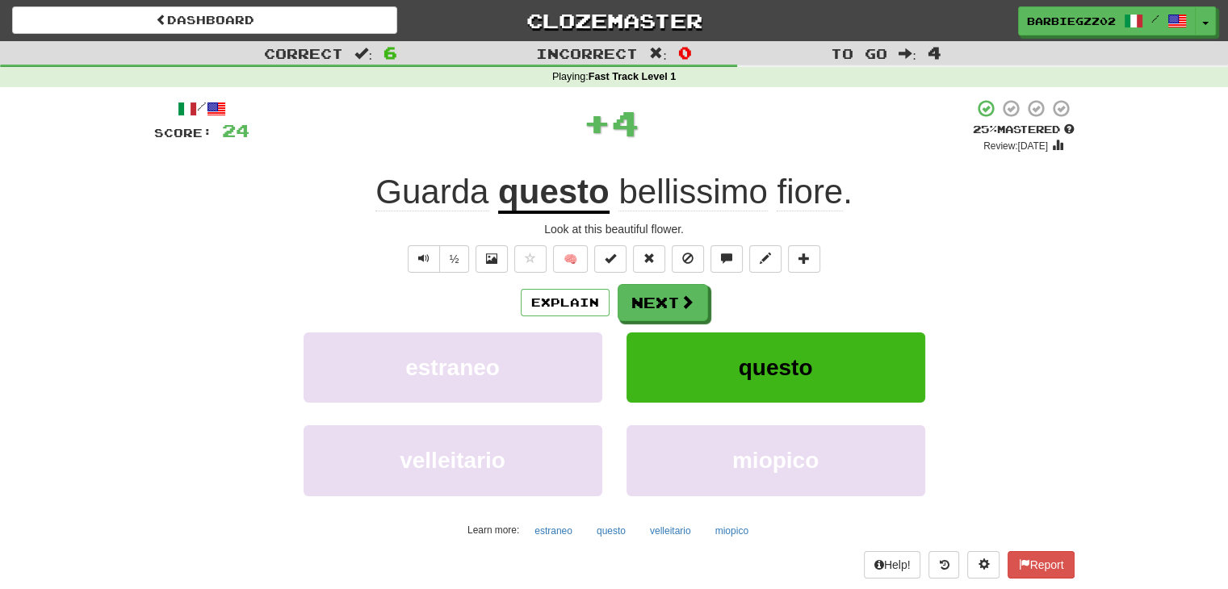
click at [988, 263] on div "½ 🧠" at bounding box center [614, 258] width 920 height 27
click at [648, 293] on button "Next" at bounding box center [663, 303] width 90 height 37
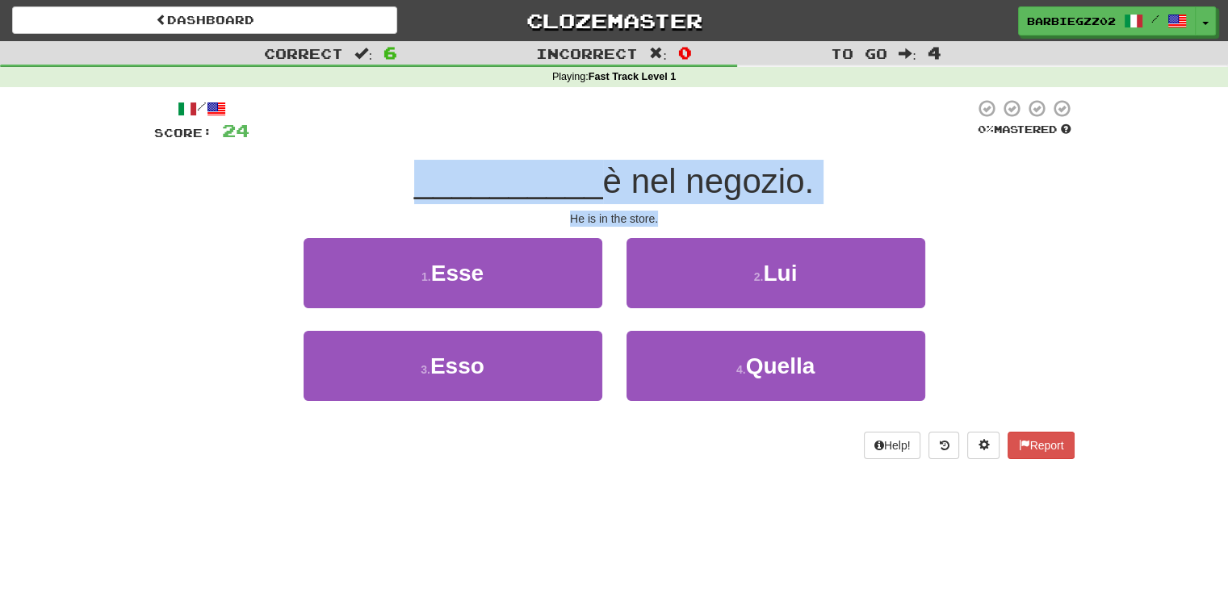
drag, startPoint x: 671, startPoint y: 220, endPoint x: 392, endPoint y: 165, distance: 283.8
click at [392, 165] on div "/ Score: 24 0 % Mastered __________ è nel negozio. He is in the store. 1 . Esse…" at bounding box center [614, 278] width 920 height 361
copy div "__________ è nel negozio. He is in the store."
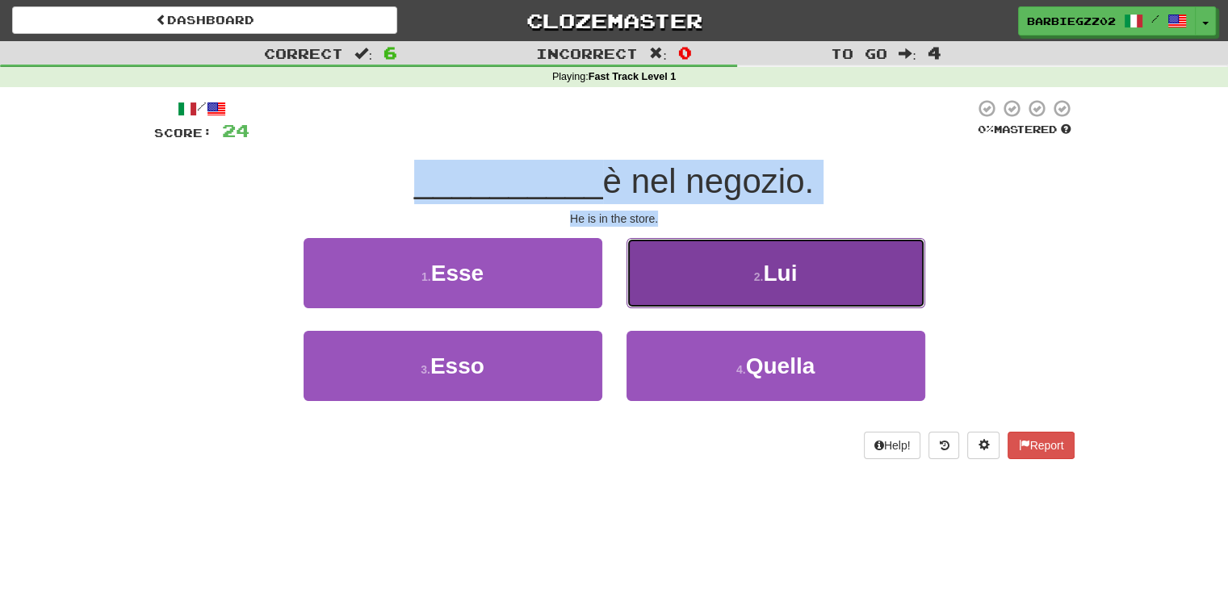
click at [842, 262] on button "2 . Lui" at bounding box center [775, 273] width 299 height 70
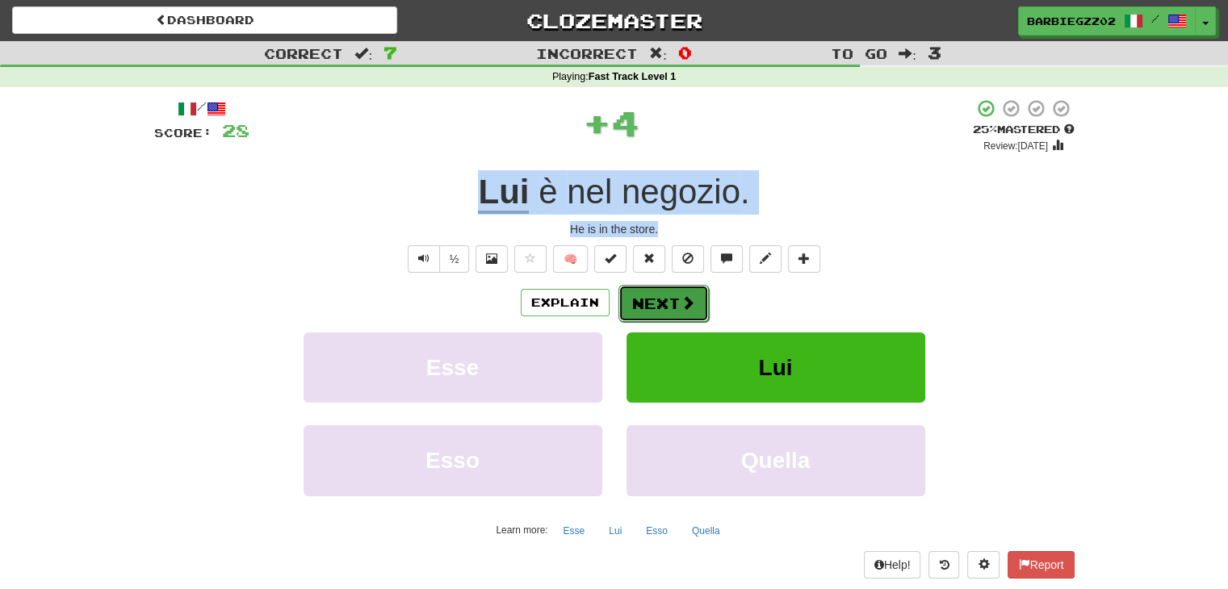
click at [660, 300] on button "Next" at bounding box center [663, 303] width 90 height 37
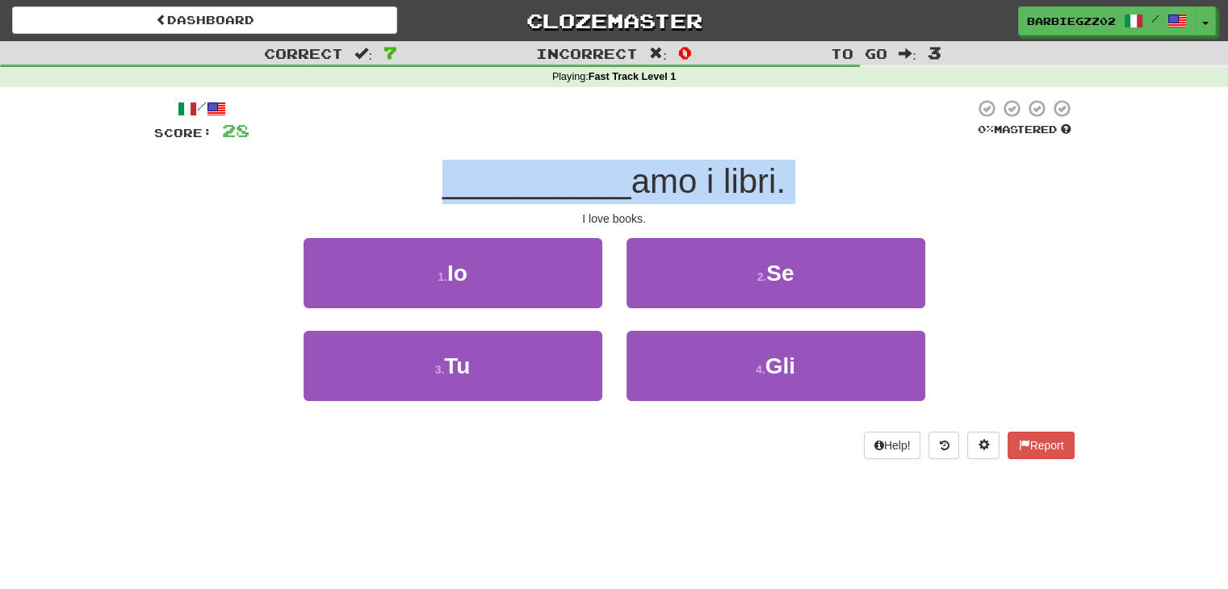
click at [916, 190] on div "__________ amo i libri." at bounding box center [614, 182] width 920 height 44
drag, startPoint x: 550, startPoint y: 201, endPoint x: 437, endPoint y: 180, distance: 114.9
click at [437, 180] on div "/ Score: 28 0 % Mastered __________ amo i libri. I love books. 1 . Io 2 . Se 3 …" at bounding box center [614, 278] width 920 height 361
copy div "__________ amo i libri. I love books."
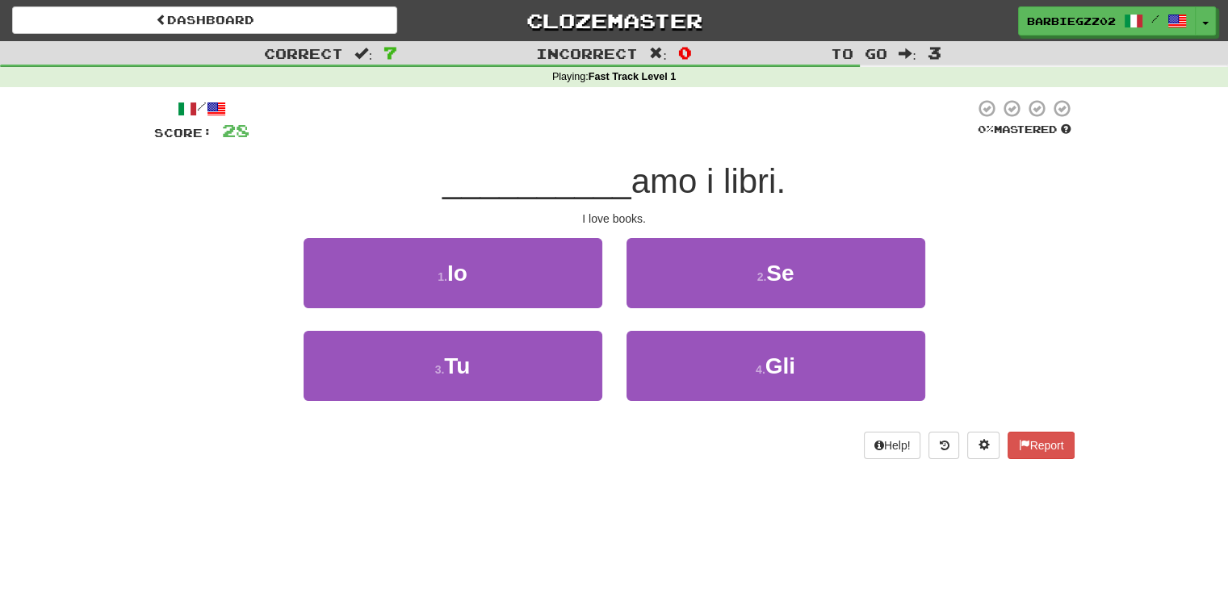
click at [809, 501] on div "Dashboard Clozemaster barbiegzz02 / Toggle Dropdown Dashboard Leaderboard Activ…" at bounding box center [614, 294] width 1228 height 589
click at [1111, 216] on div "Correct : 7 Incorrect : 0 To go : 3 Playing : Fast Track Level 1 / Score: 28 0 …" at bounding box center [614, 261] width 1228 height 441
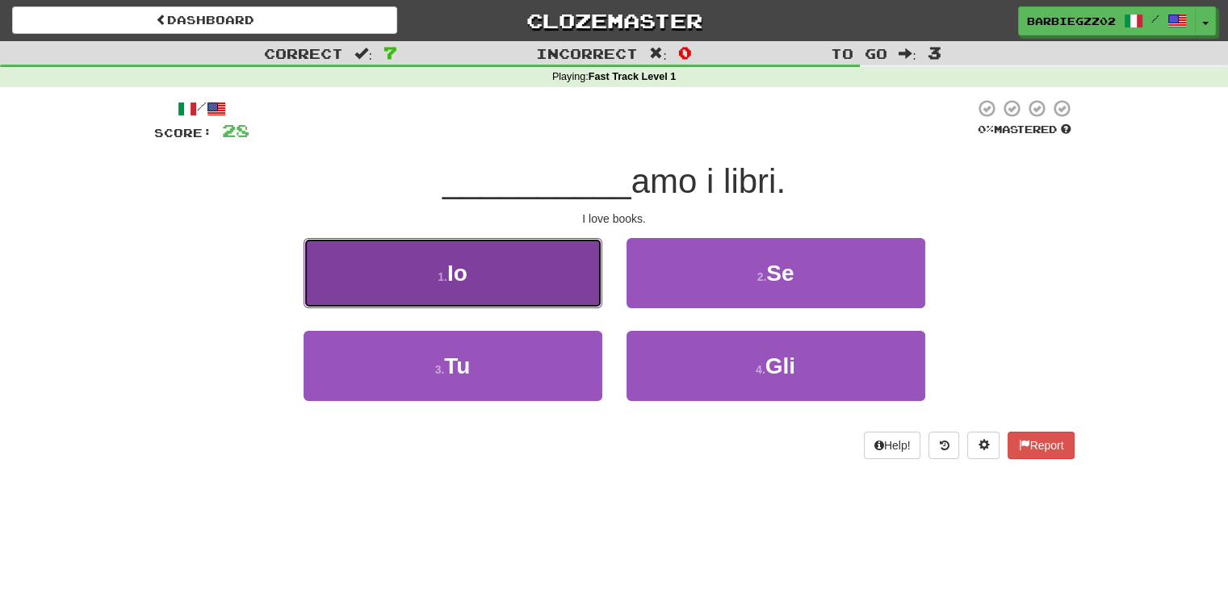
click at [479, 285] on button "1 . Io" at bounding box center [452, 273] width 299 height 70
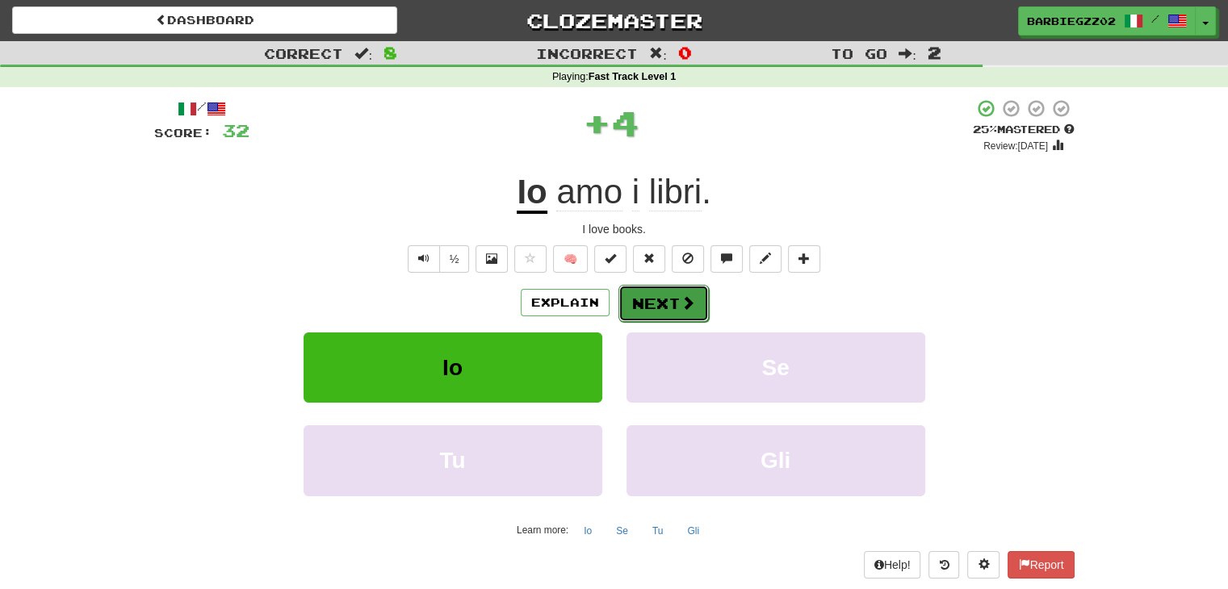
click at [668, 304] on button "Next" at bounding box center [663, 303] width 90 height 37
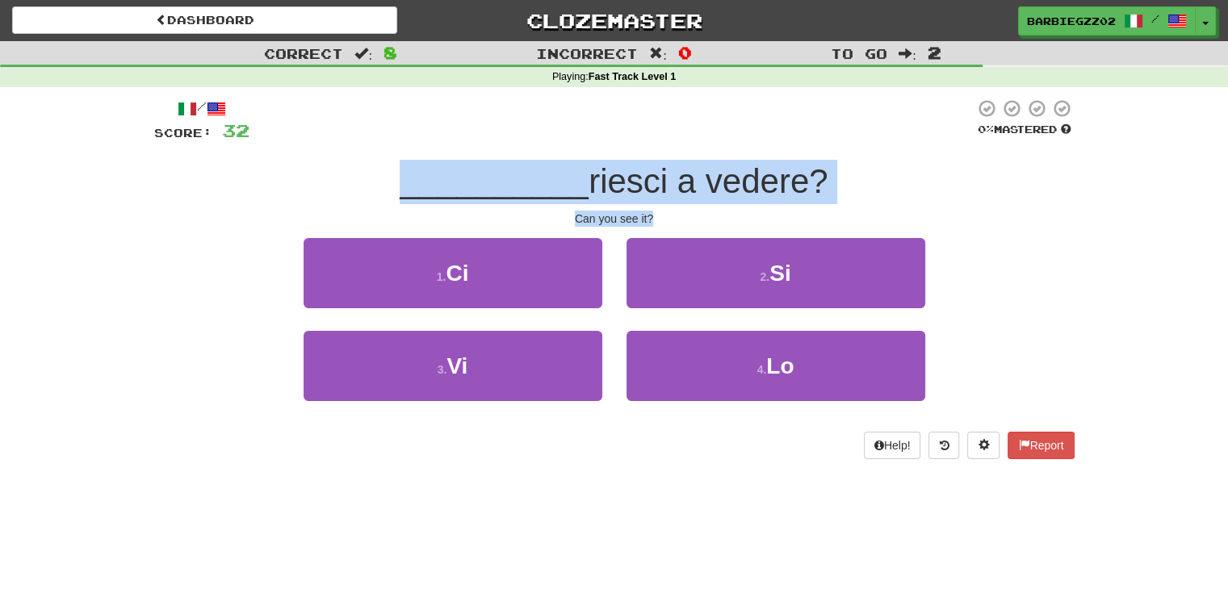
drag, startPoint x: 653, startPoint y: 217, endPoint x: 392, endPoint y: 178, distance: 263.6
click at [392, 178] on div "/ Score: 32 0 % Mastered __________ riesci a vedere? Can you see it? 1 . Ci 2 .…" at bounding box center [614, 278] width 920 height 361
copy div "__________ riesci a vedere? Can you see it?"
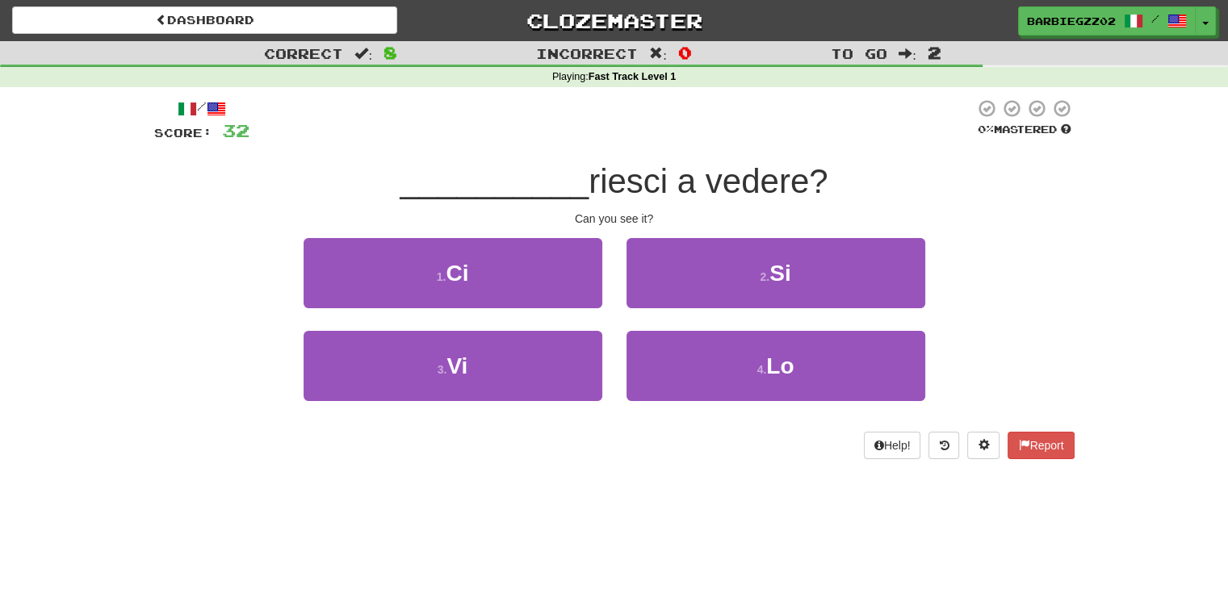
click at [1095, 252] on div "Correct : 8 Incorrect : 0 To go : 2 Playing : Fast Track Level 1 / Score: 32 0 …" at bounding box center [614, 261] width 1228 height 441
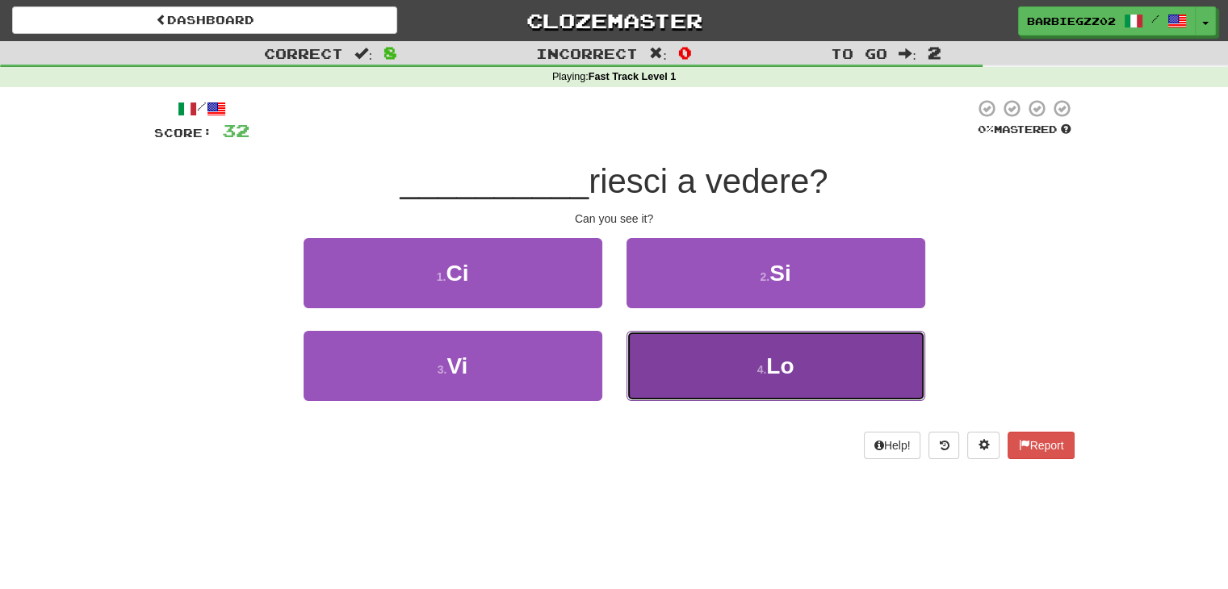
click at [874, 366] on button "4 . Lo" at bounding box center [775, 366] width 299 height 70
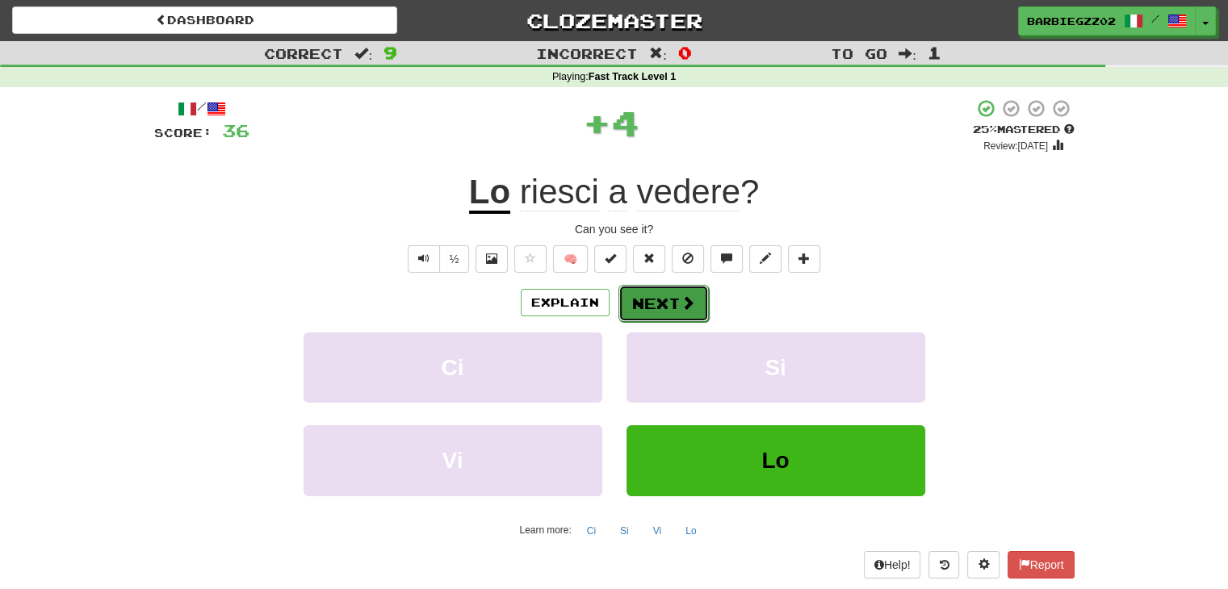
click at [680, 307] on span at bounding box center [687, 302] width 15 height 15
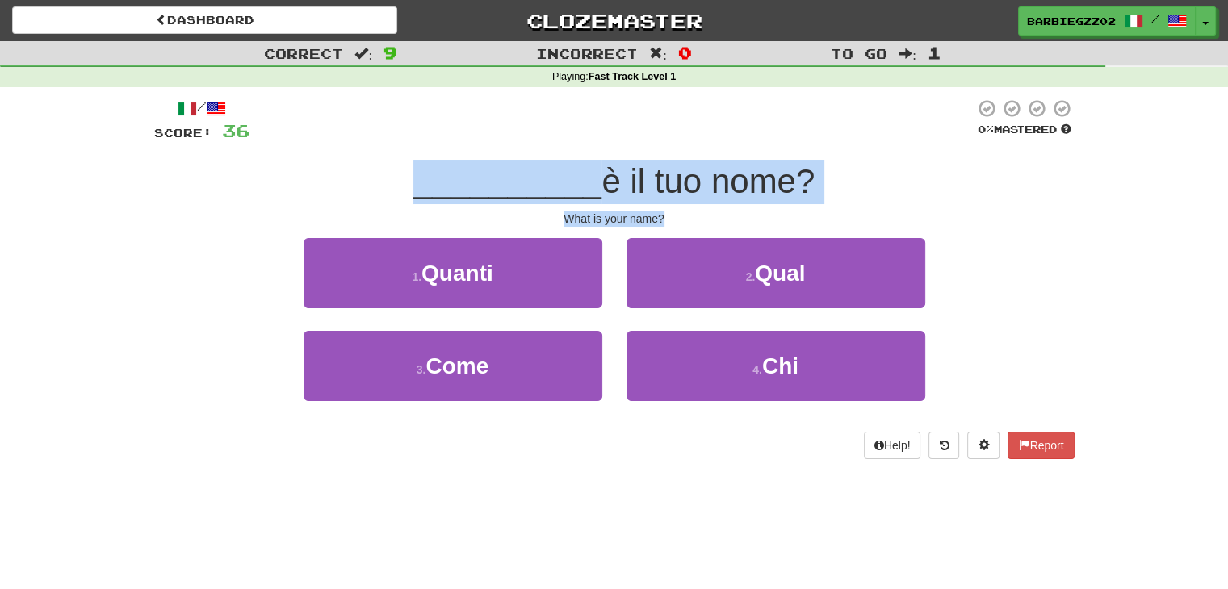
drag, startPoint x: 677, startPoint y: 219, endPoint x: 375, endPoint y: 184, distance: 303.9
click at [375, 184] on div "/ Score: 36 0 % Mastered __________ è il tuo nome? What is your name? 1 . Quant…" at bounding box center [614, 278] width 920 height 361
copy div "__________ è il tuo nome? What is your name?"
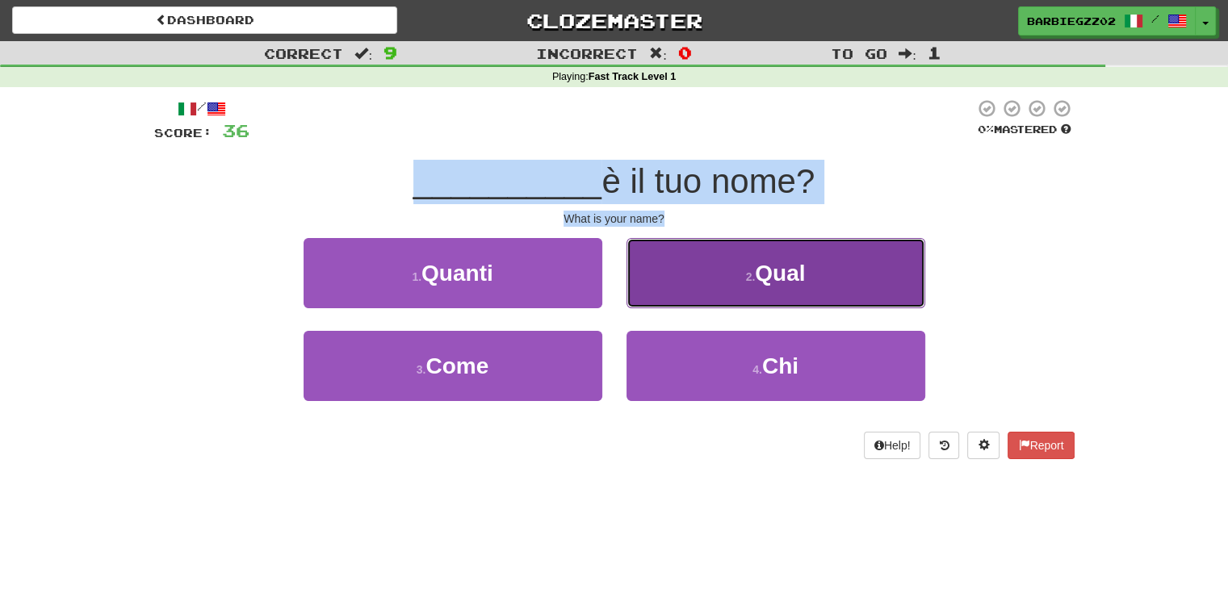
click at [748, 295] on button "2 . Qual" at bounding box center [775, 273] width 299 height 70
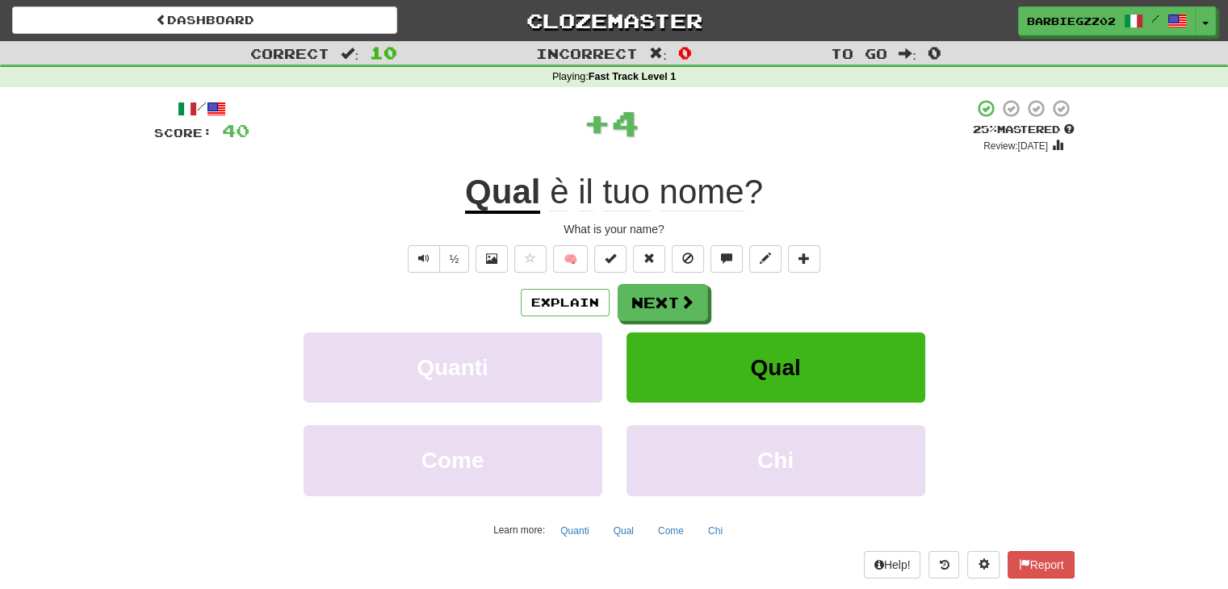
click at [953, 249] on div "½ 🧠" at bounding box center [614, 258] width 920 height 27
click at [696, 308] on button "Next" at bounding box center [663, 303] width 90 height 37
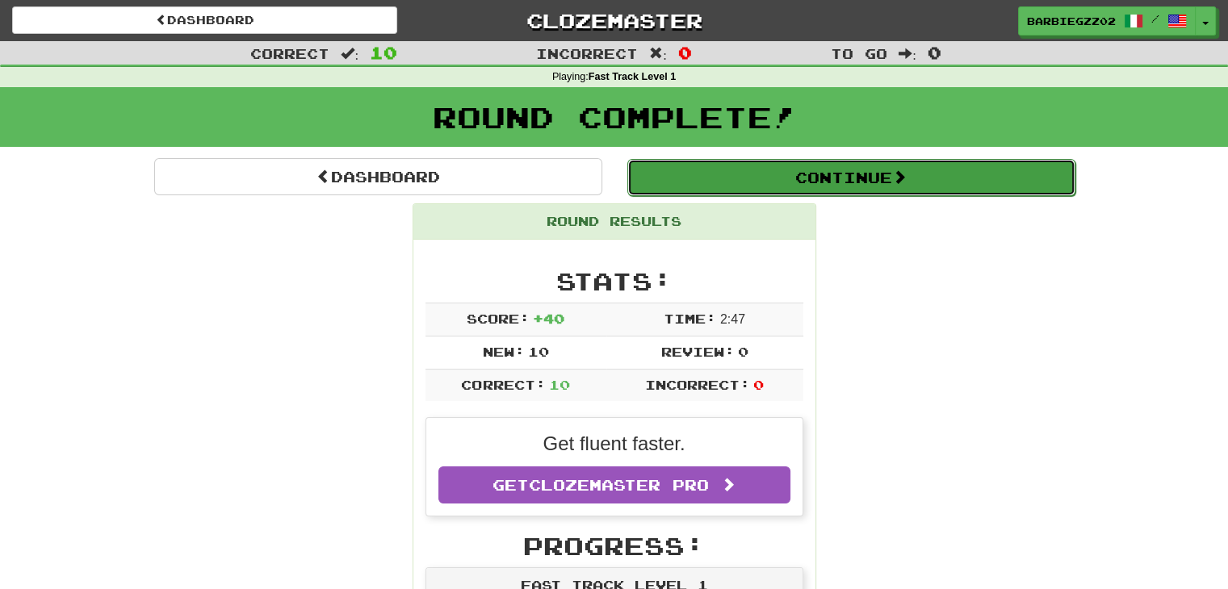
click at [846, 182] on button "Continue" at bounding box center [851, 177] width 448 height 37
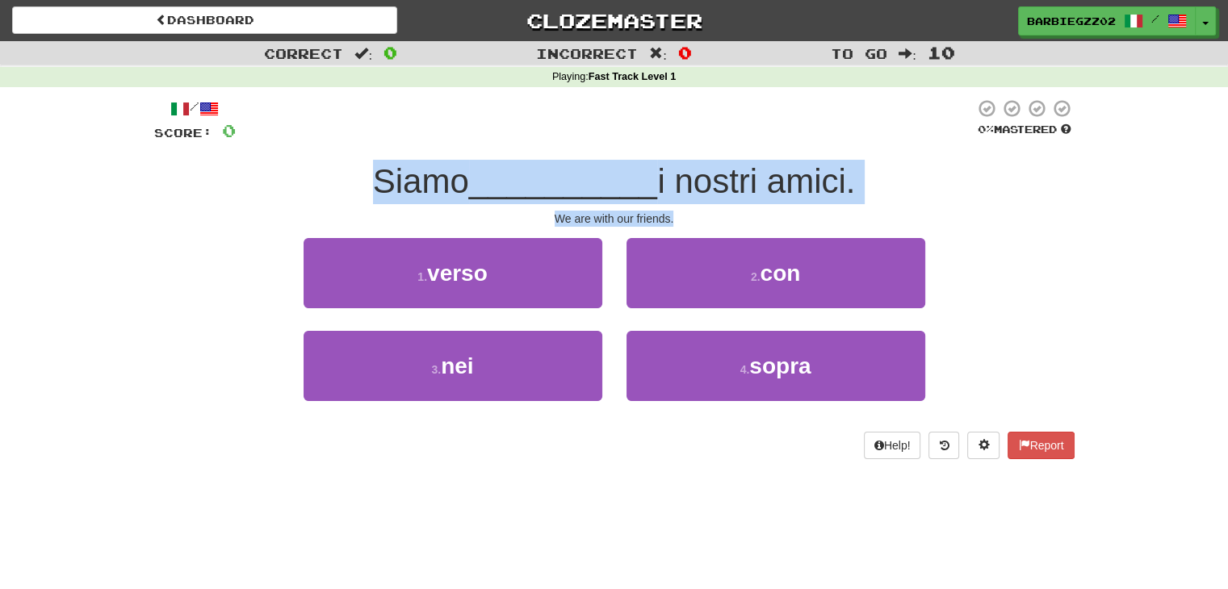
drag, startPoint x: 683, startPoint y: 217, endPoint x: 350, endPoint y: 193, distance: 333.4
click at [350, 193] on div "/ Score: 0 0 % Mastered Siamo __________ i nostri amici. We are with our friend…" at bounding box center [614, 278] width 920 height 361
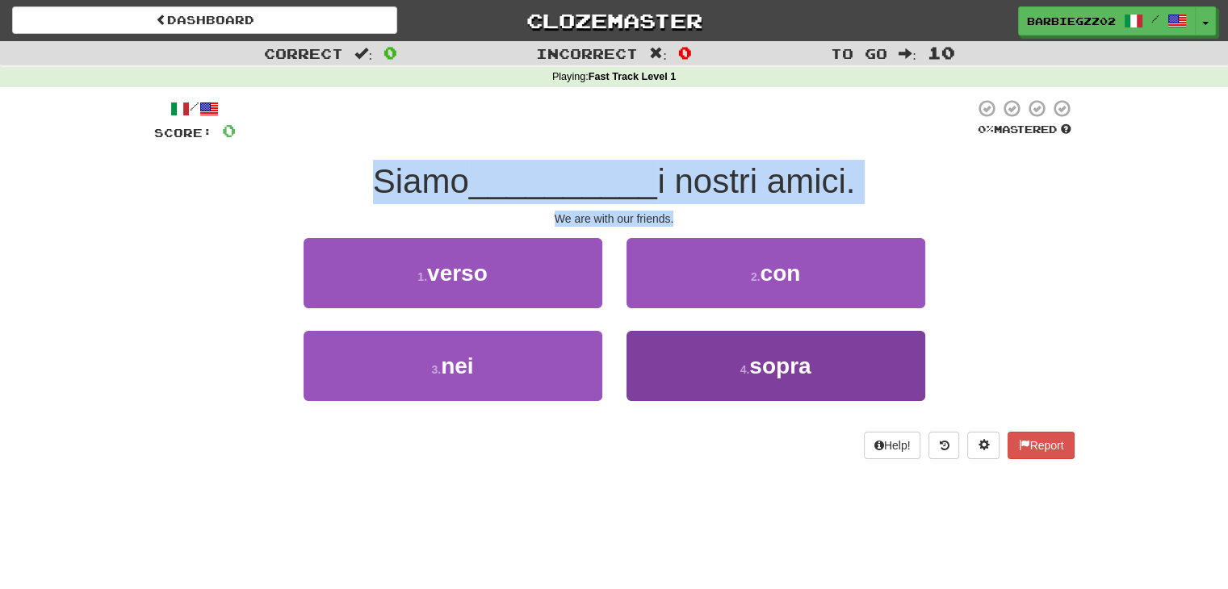
drag, startPoint x: 507, startPoint y: 492, endPoint x: 635, endPoint y: 370, distance: 177.0
click at [507, 492] on div "Dashboard Clozemaster barbiegzz02 / Toggle Dropdown Dashboard Leaderboard Activ…" at bounding box center [614, 294] width 1228 height 589
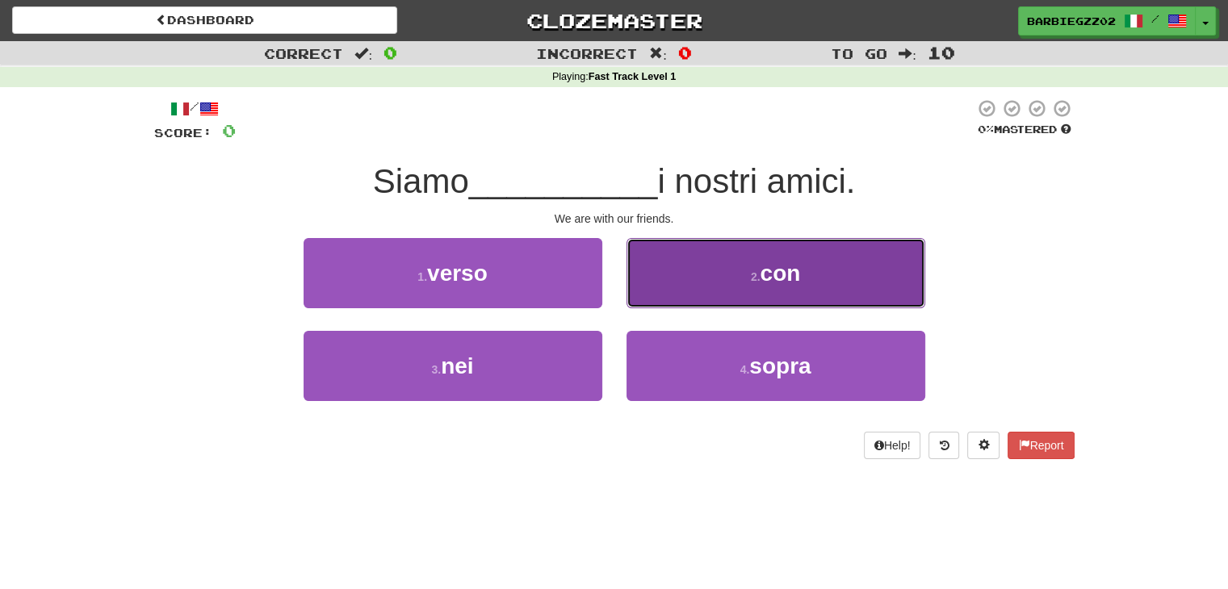
click at [772, 273] on span "con" at bounding box center [780, 273] width 40 height 25
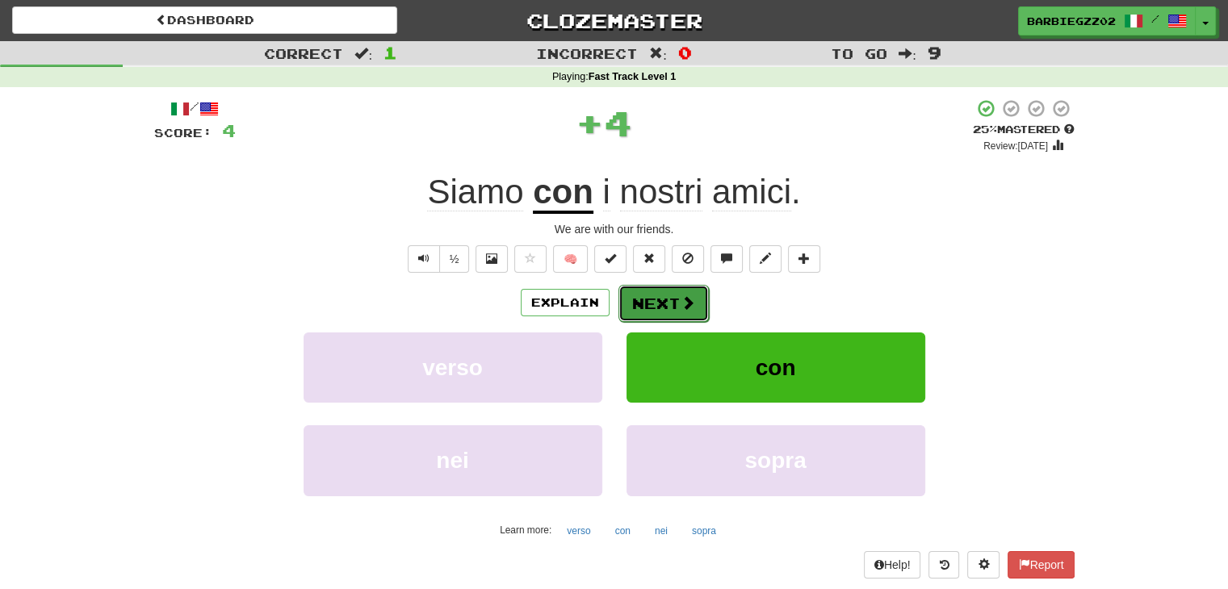
click at [683, 293] on button "Next" at bounding box center [663, 303] width 90 height 37
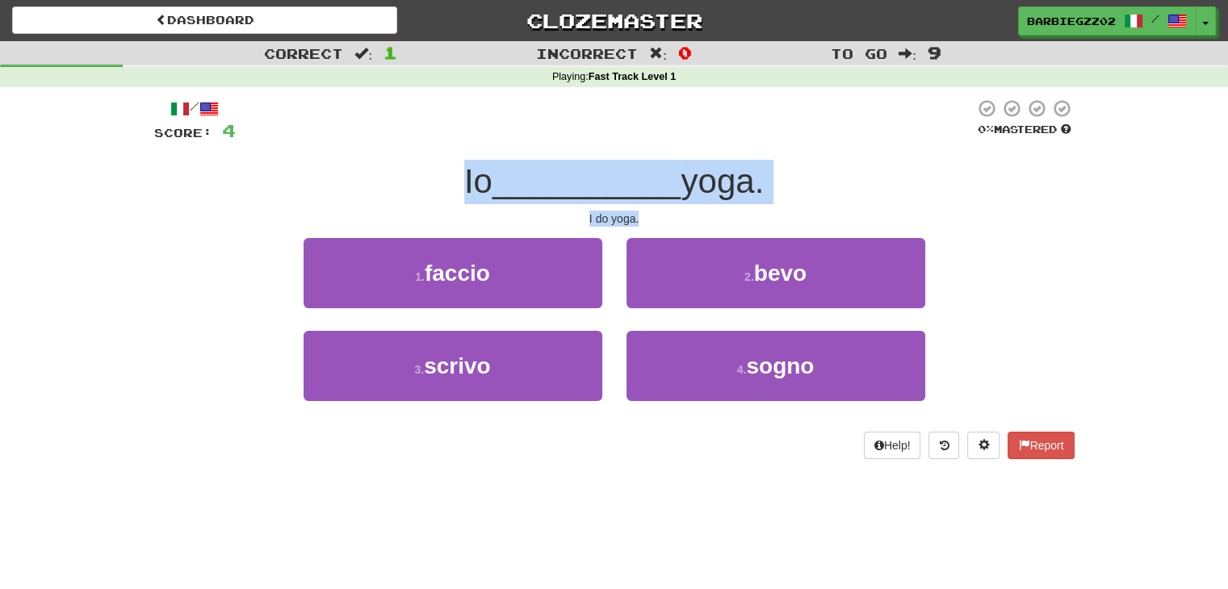
drag, startPoint x: 649, startPoint y: 220, endPoint x: 443, endPoint y: 198, distance: 207.0
click at [443, 198] on div "/ Score: 4 0 % Mastered Io __________ yoga. I do yoga. 1 . faccio 2 . bevo 3 . …" at bounding box center [614, 278] width 920 height 361
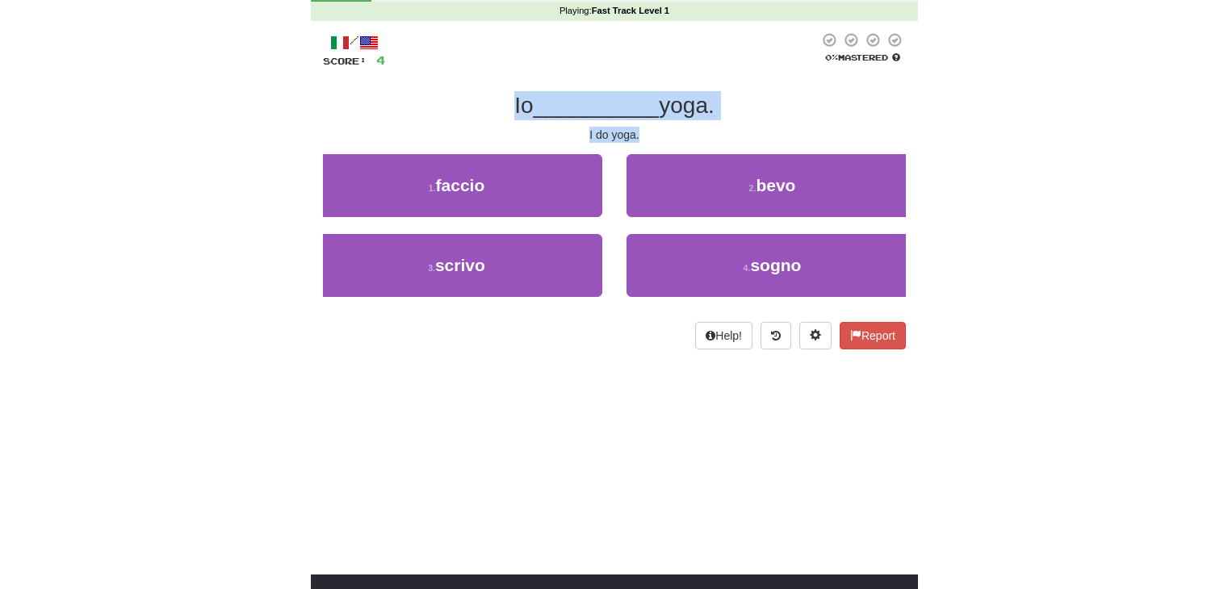
scroll to position [81, 0]
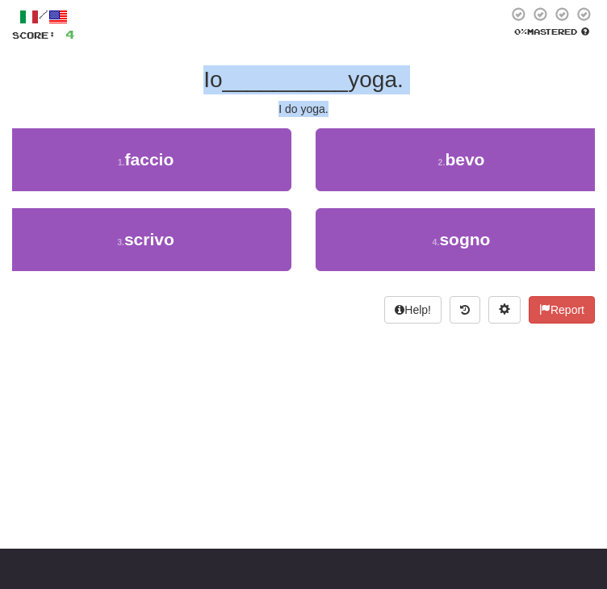
click at [123, 120] on div "/ Score: 4 0 % Mastered Io __________ yoga. I do yoga. 1 . faccio 2 . bevo 3 . …" at bounding box center [303, 164] width 583 height 317
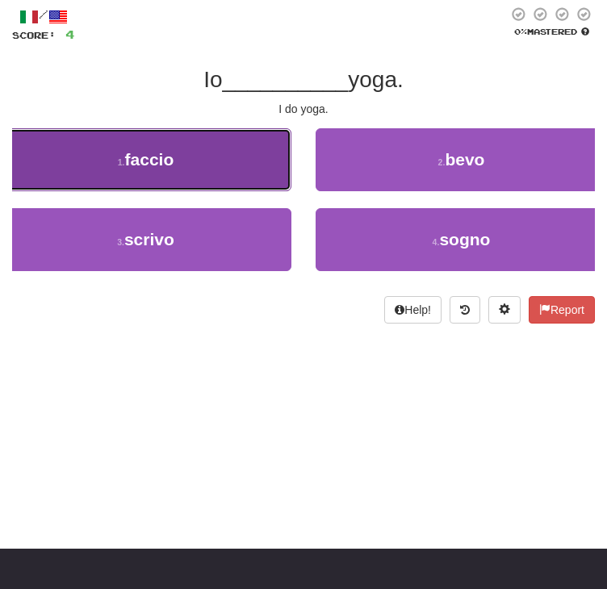
click at [288, 191] on button "1 . faccio" at bounding box center [145, 159] width 291 height 63
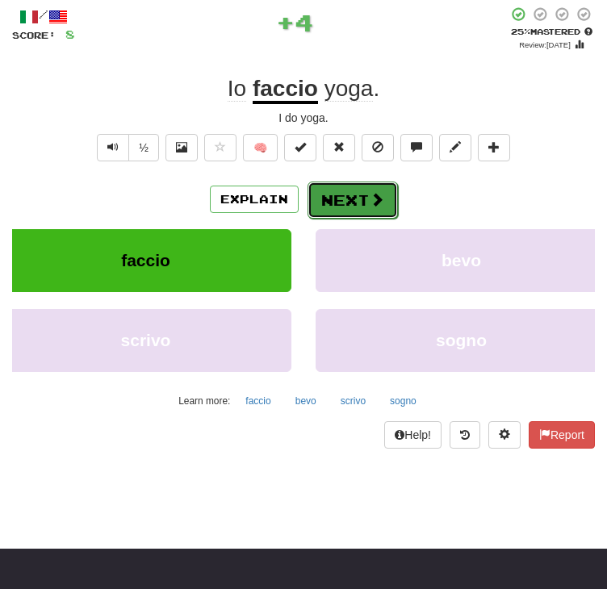
click at [365, 219] on button "Next" at bounding box center [353, 200] width 90 height 37
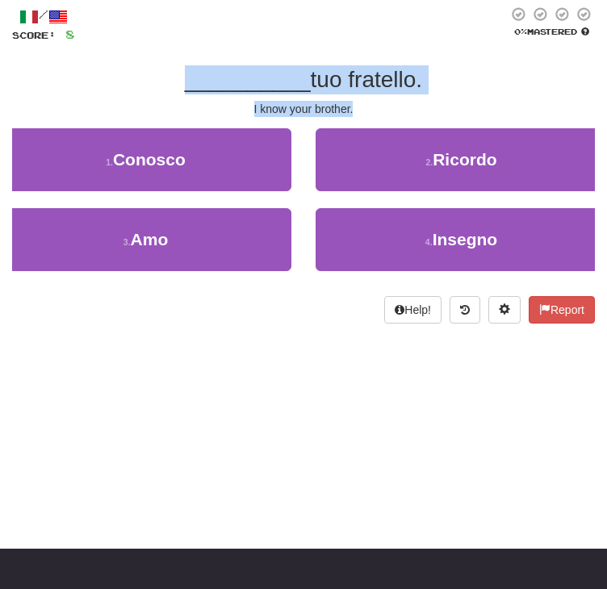
drag, startPoint x: 362, startPoint y: 169, endPoint x: 155, endPoint y: 138, distance: 208.9
click at [155, 138] on div "/ Score: 8 0 % Mastered __________ tuo fratello. I know your brother. 1 . Conos…" at bounding box center [303, 164] width 583 height 317
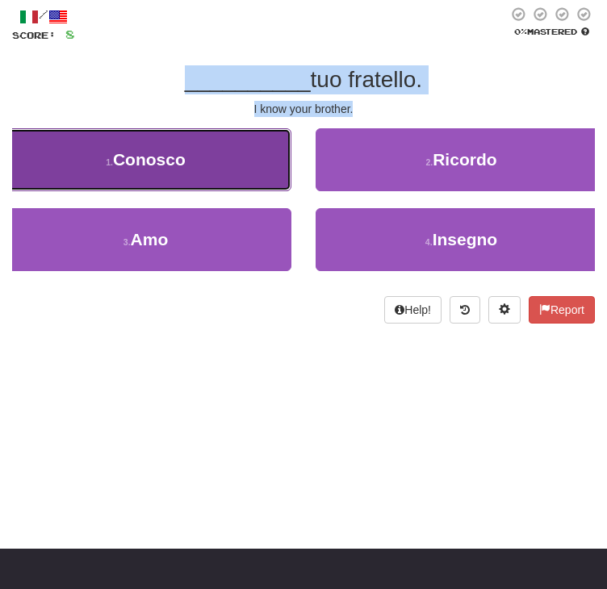
click at [186, 169] on span "Conosco" at bounding box center [149, 159] width 73 height 19
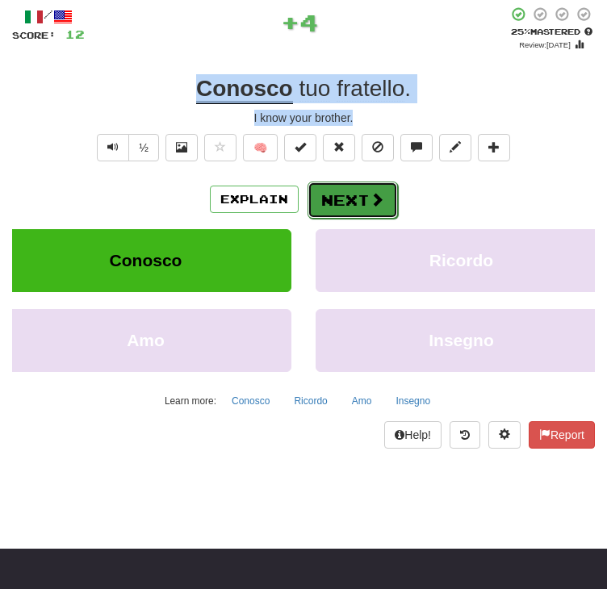
click at [350, 219] on button "Next" at bounding box center [353, 200] width 90 height 37
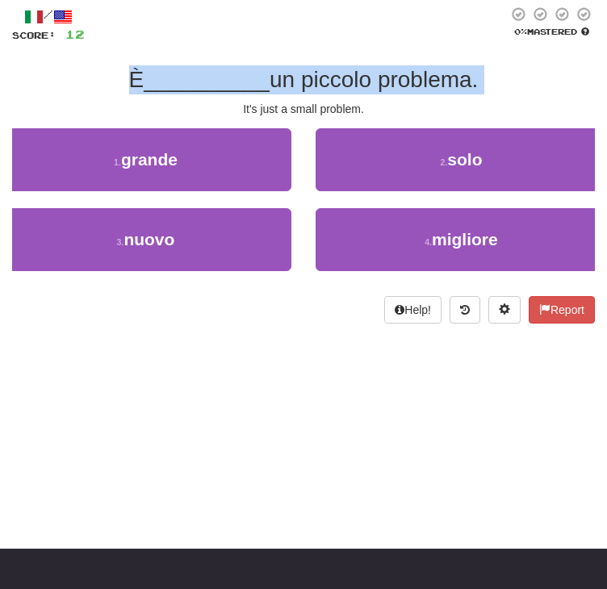
click at [437, 92] on span "un piccolo problema." at bounding box center [374, 79] width 208 height 25
drag, startPoint x: 384, startPoint y: 168, endPoint x: 113, endPoint y: 136, distance: 273.0
click at [113, 136] on div "/ Score: 12 0 % Mastered È __________ un piccolo problema. It's just a small pr…" at bounding box center [303, 164] width 583 height 317
click at [40, 94] on div "È __________ un piccolo problema." at bounding box center [303, 79] width 583 height 29
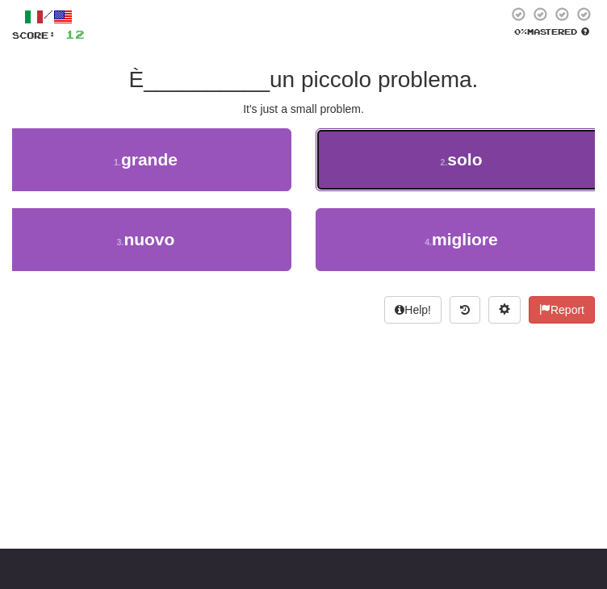
click at [316, 191] on button "2 . solo" at bounding box center [461, 159] width 291 height 63
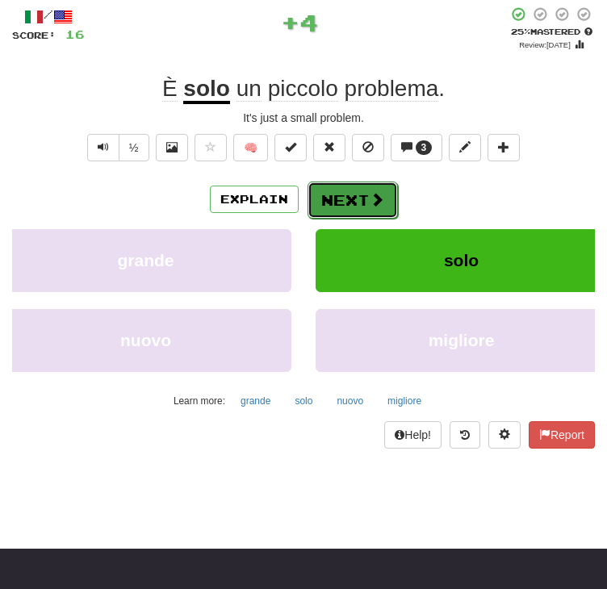
click at [358, 219] on button "Next" at bounding box center [353, 200] width 90 height 37
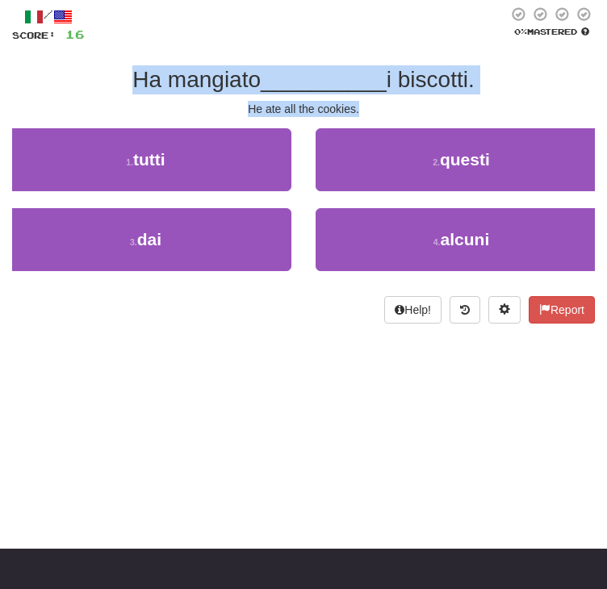
drag, startPoint x: 367, startPoint y: 172, endPoint x: 108, endPoint y: 129, distance: 262.6
click at [108, 129] on div "/ Score: 16 0 % Mastered Ha mangiato __________ i biscotti. He ate all the cook…" at bounding box center [303, 164] width 583 height 317
click at [60, 155] on div "/ Score: 16 0 % Mastered Ha mangiato __________ i biscotti. He ate all the cook…" at bounding box center [303, 164] width 583 height 317
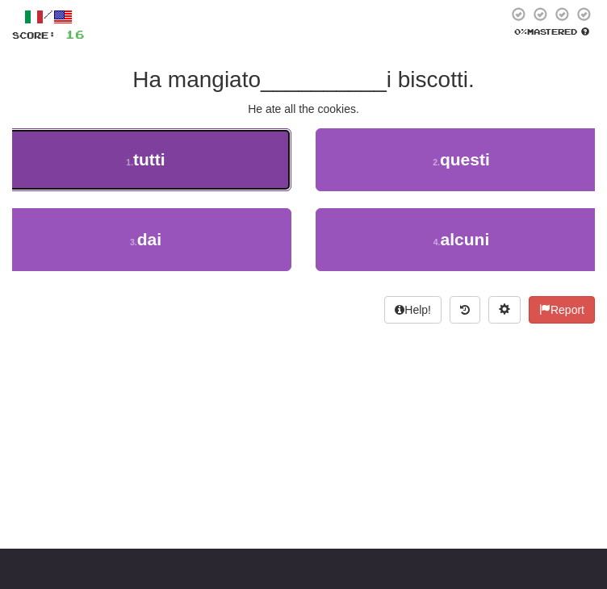
click at [201, 191] on button "1 . tutti" at bounding box center [145, 159] width 291 height 63
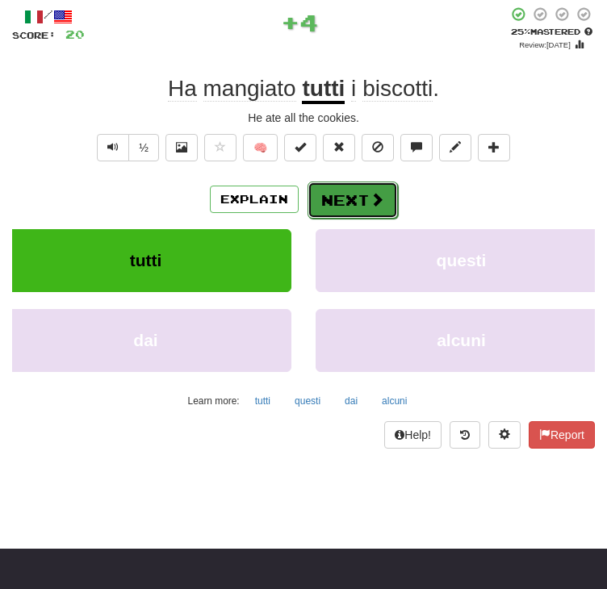
click at [366, 219] on button "Next" at bounding box center [353, 200] width 90 height 37
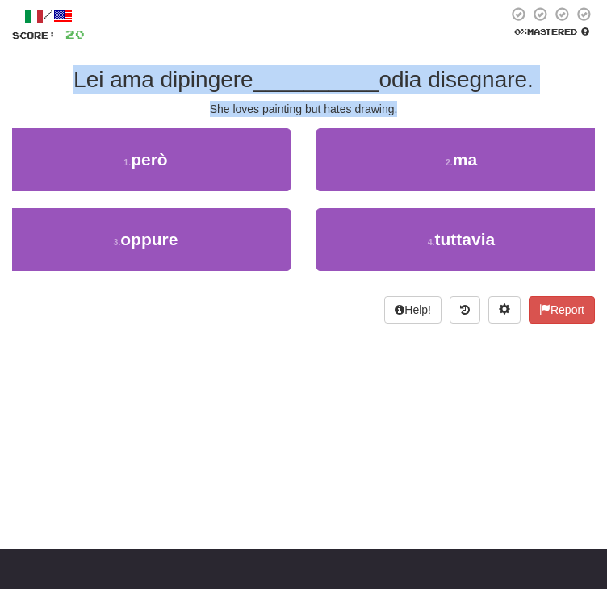
drag, startPoint x: 408, startPoint y: 170, endPoint x: -13, endPoint y: 117, distance: 423.9
click at [25, 94] on div "Lei ama dipingere __________ odia disegnare." at bounding box center [303, 79] width 583 height 29
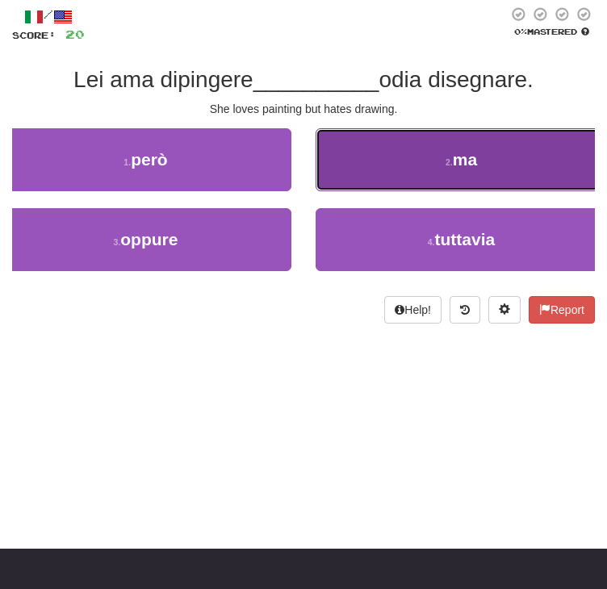
click at [316, 191] on button "2 . ma" at bounding box center [461, 159] width 291 height 63
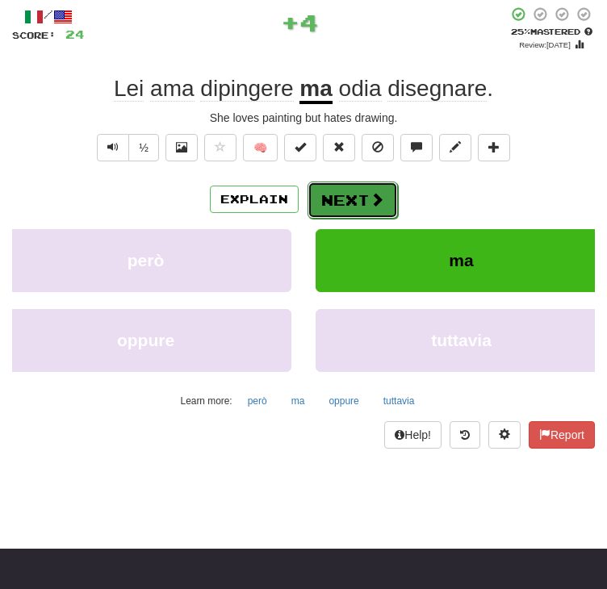
click at [337, 219] on button "Next" at bounding box center [353, 200] width 90 height 37
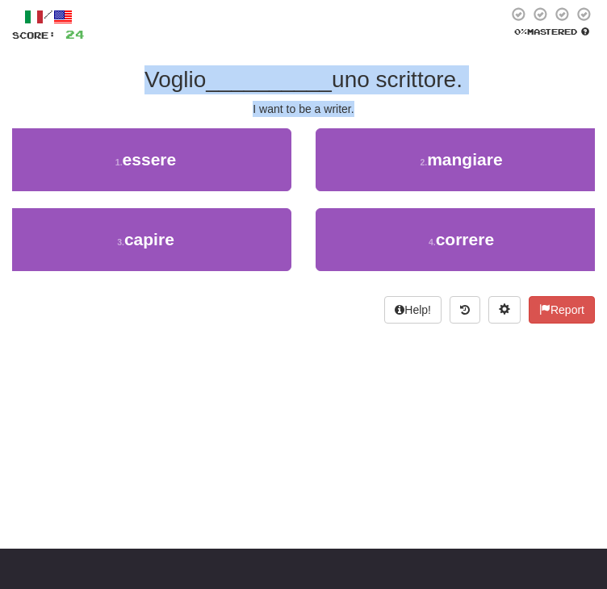
drag, startPoint x: 369, startPoint y: 160, endPoint x: 136, endPoint y: 133, distance: 234.8
click at [136, 133] on div "/ Score: 24 0 % Mastered Voglio __________ uno scrittore. I want to be a writer…" at bounding box center [303, 164] width 583 height 317
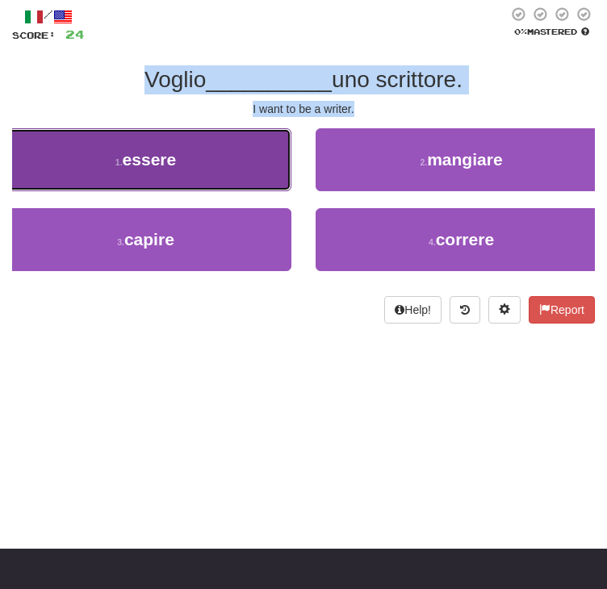
click at [177, 169] on span "essere" at bounding box center [150, 159] width 54 height 19
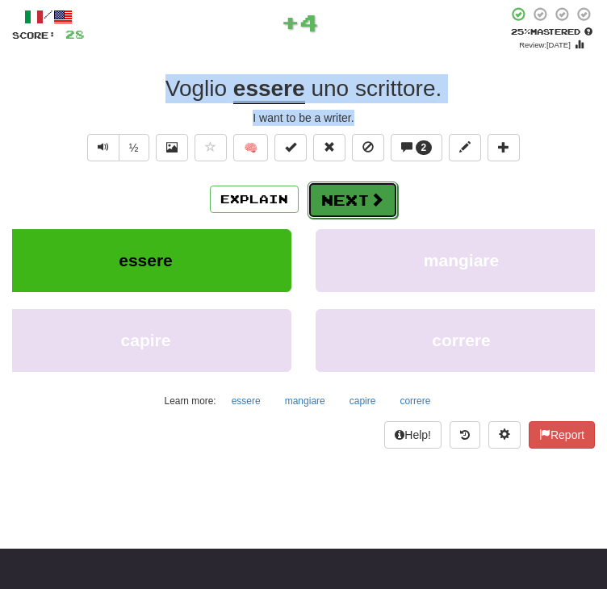
click at [354, 219] on button "Next" at bounding box center [353, 200] width 90 height 37
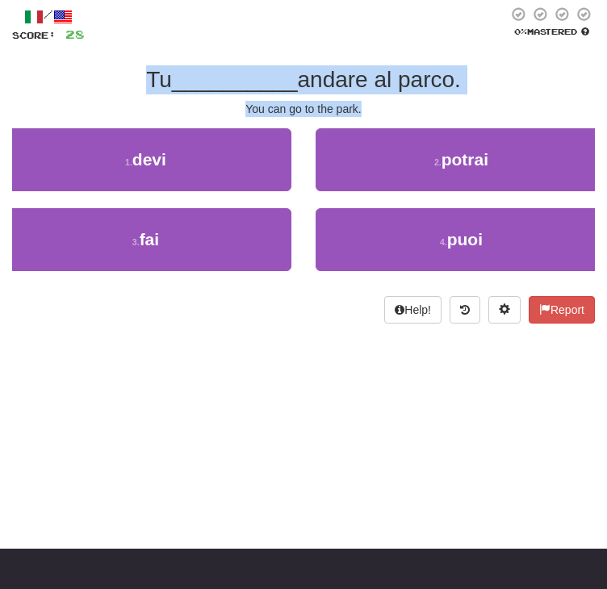
drag, startPoint x: 369, startPoint y: 174, endPoint x: 132, endPoint y: 136, distance: 239.5
click at [132, 136] on div "/ Score: 28 0 % Mastered Tu __________ andare al parco. You can go to the park.…" at bounding box center [303, 164] width 583 height 317
click at [87, 117] on div "You can go to the park." at bounding box center [303, 109] width 583 height 16
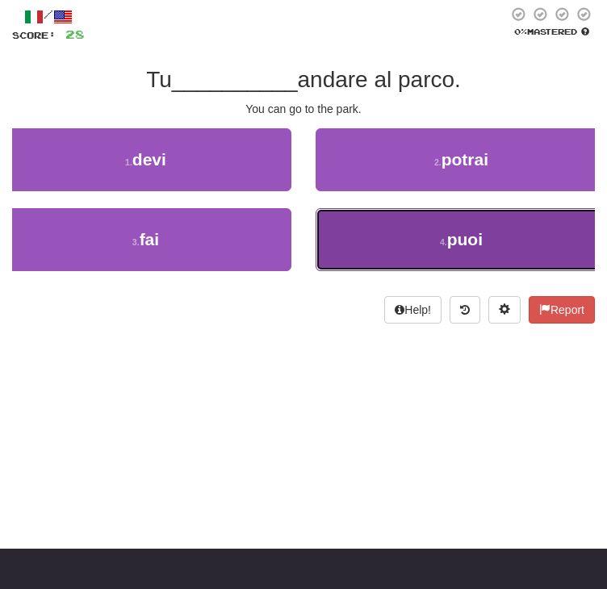
click at [316, 271] on button "4 . puoi" at bounding box center [461, 239] width 291 height 63
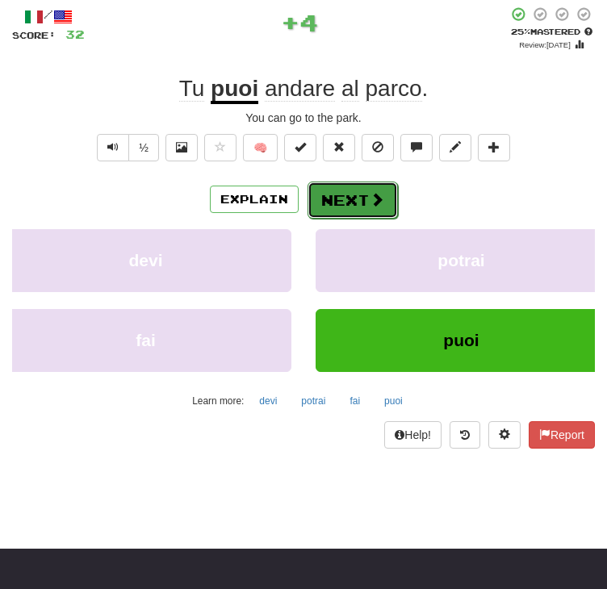
click at [337, 219] on button "Next" at bounding box center [353, 200] width 90 height 37
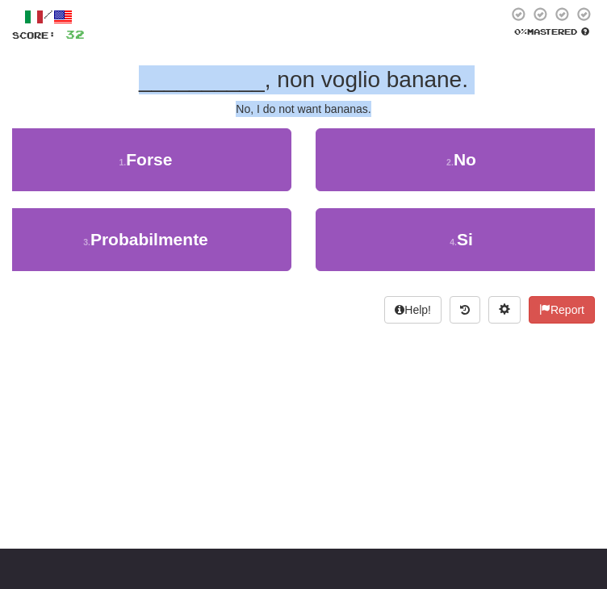
drag, startPoint x: 381, startPoint y: 167, endPoint x: 123, endPoint y: 135, distance: 260.3
click at [123, 135] on div "/ Score: 32 0 % Mastered __________ , non voglio banane. No, I do not want bana…" at bounding box center [303, 164] width 583 height 317
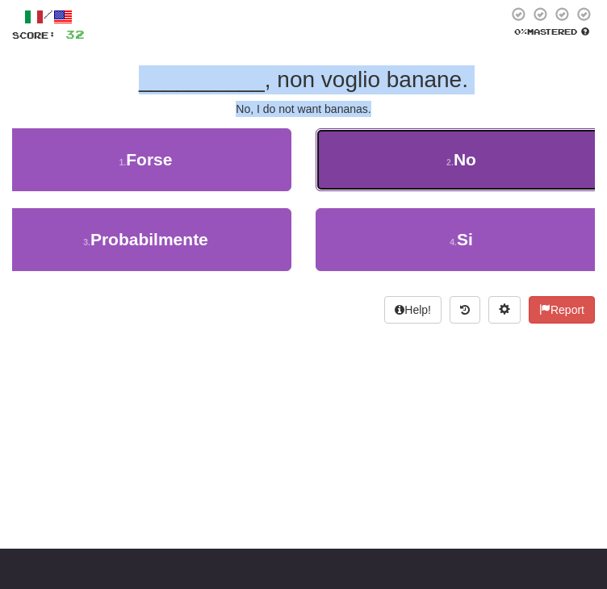
click at [454, 169] on span "No" at bounding box center [465, 159] width 23 height 19
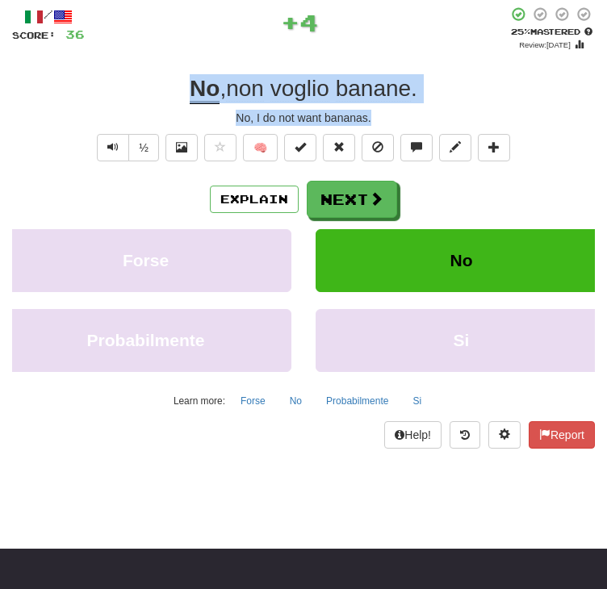
click at [464, 127] on div "/ Score: 36 + 4 25 % Mastered Review: 2025-08-16 No , non voglio banane . No, I…" at bounding box center [303, 227] width 583 height 442
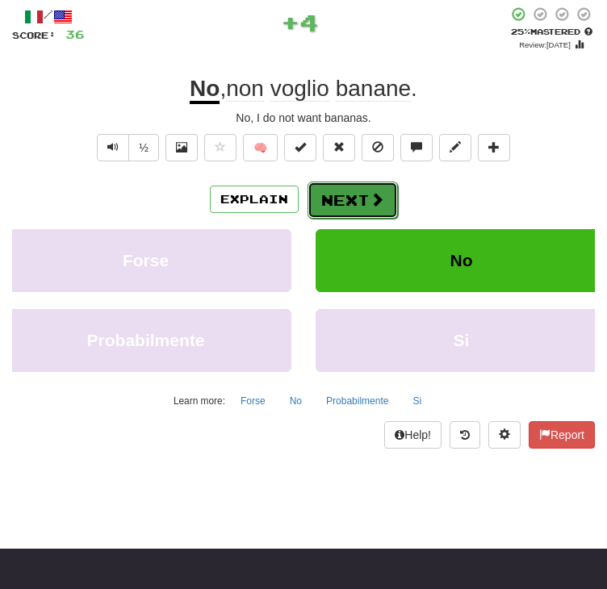
click at [380, 207] on span at bounding box center [377, 199] width 15 height 15
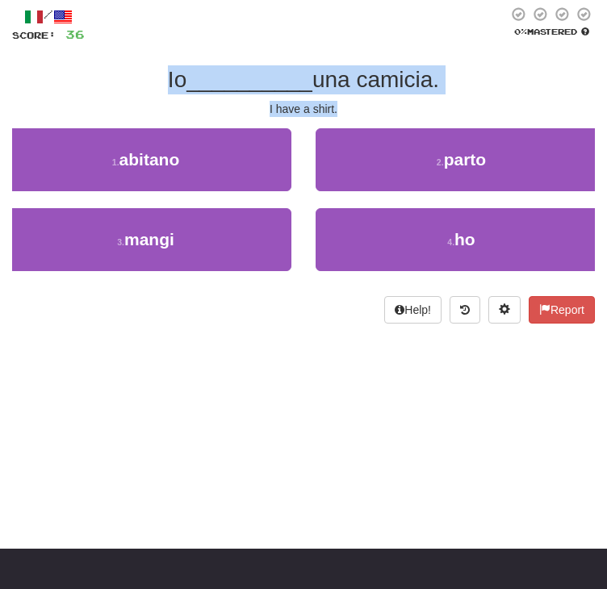
drag, startPoint x: 346, startPoint y: 170, endPoint x: 140, endPoint y: 136, distance: 208.7
click at [140, 136] on div "/ Score: 36 0 % Mastered Io __________ una camicia. I have a shirt. 1 . abitano…" at bounding box center [303, 164] width 583 height 317
click at [83, 94] on div "Io __________ una camicia." at bounding box center [303, 79] width 583 height 29
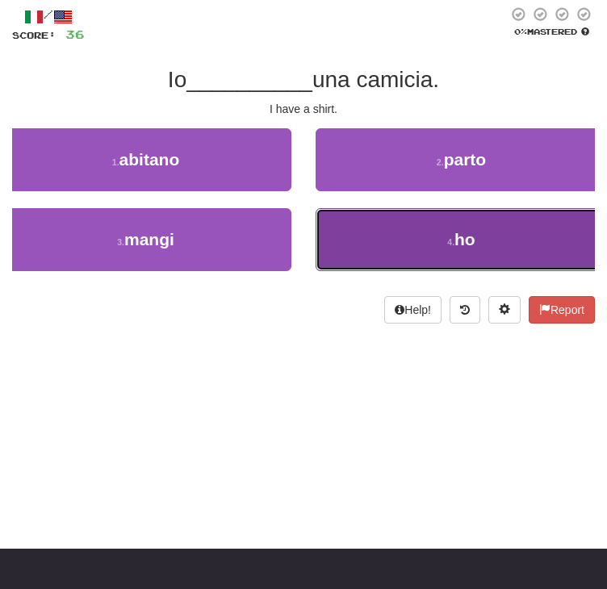
click at [316, 271] on button "4 . ho" at bounding box center [461, 239] width 291 height 63
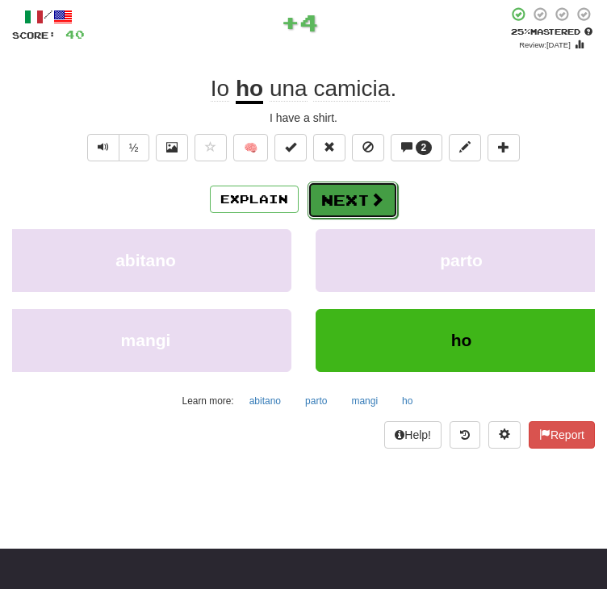
click at [353, 219] on button "Next" at bounding box center [353, 200] width 90 height 37
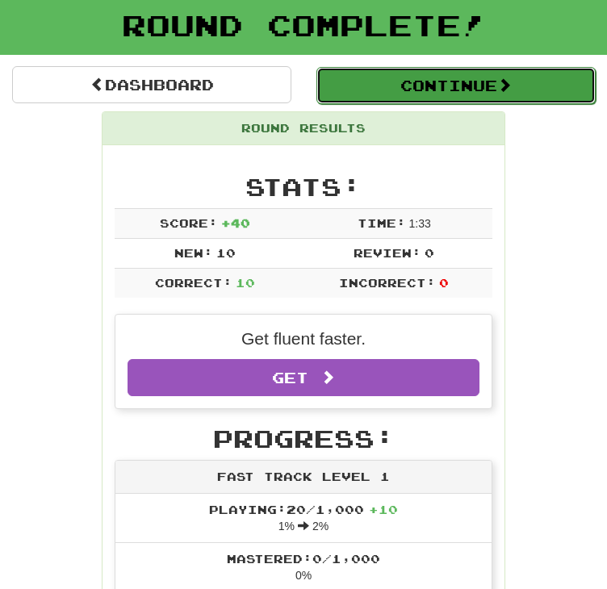
click at [461, 104] on button "Continue" at bounding box center [455, 85] width 279 height 37
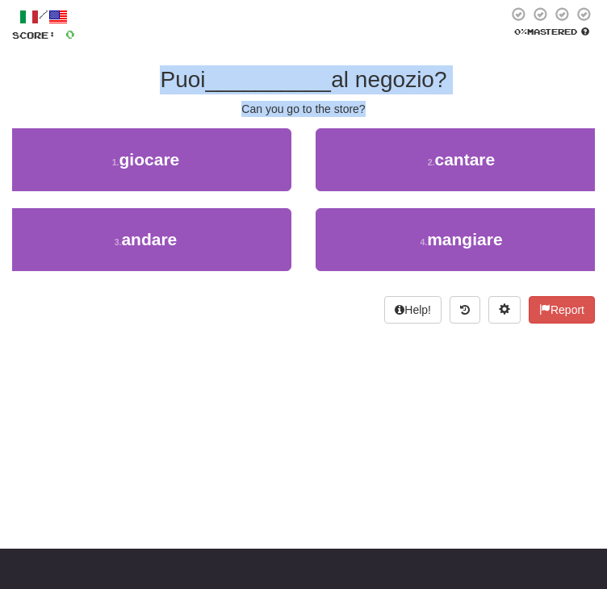
drag, startPoint x: 384, startPoint y: 168, endPoint x: 139, endPoint y: 139, distance: 247.1
click at [139, 139] on div "/ Score: 0 0 % Mastered Puoi __________ al negozio? Can you go to the store? 1 …" at bounding box center [303, 164] width 583 height 317
click at [57, 117] on div "Can you go to the store?" at bounding box center [303, 109] width 583 height 16
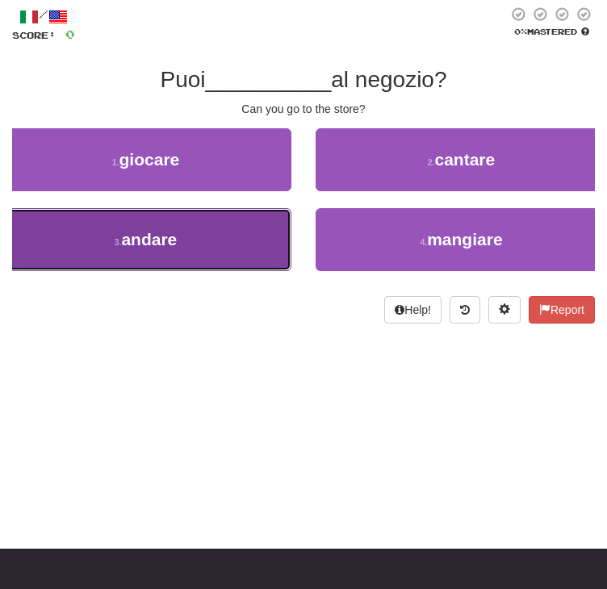
click at [285, 271] on button "3 . andare" at bounding box center [145, 239] width 291 height 63
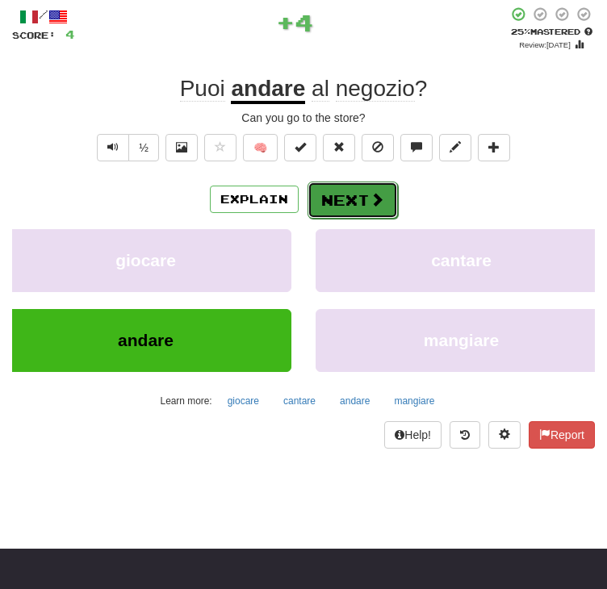
click at [342, 219] on button "Next" at bounding box center [353, 200] width 90 height 37
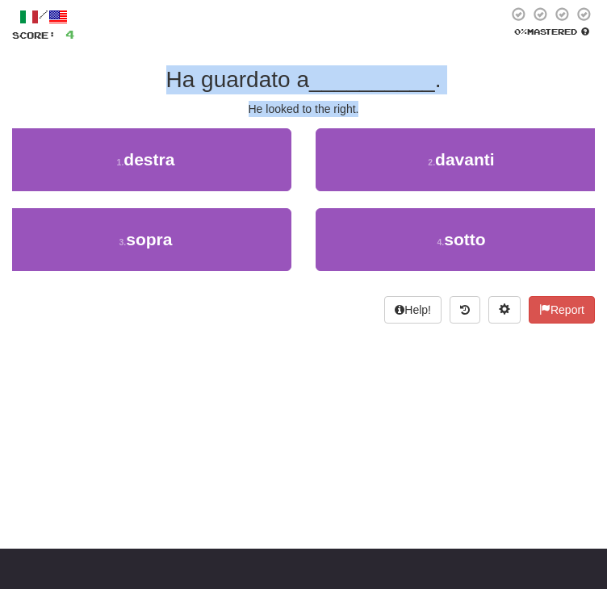
drag, startPoint x: 366, startPoint y: 171, endPoint x: 157, endPoint y: 133, distance: 212.5
click at [157, 133] on div "/ Score: 4 0 % Mastered Ha guardato a __________ . He looked to the right. 1 . …" at bounding box center [303, 164] width 583 height 317
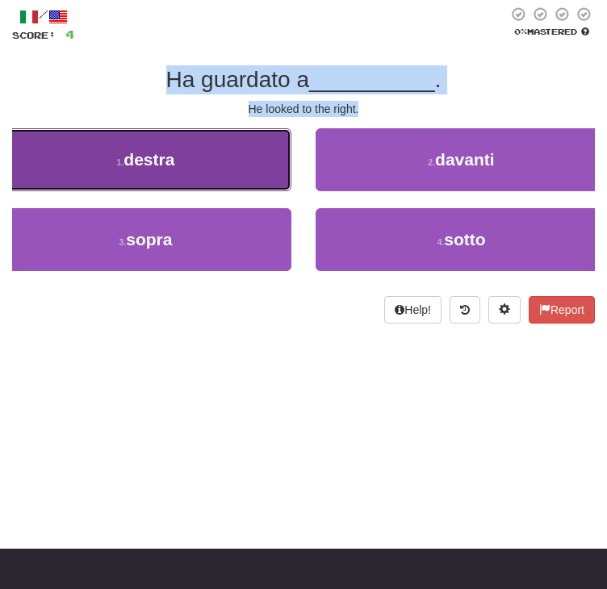
click at [139, 191] on button "1 . destra" at bounding box center [145, 159] width 291 height 63
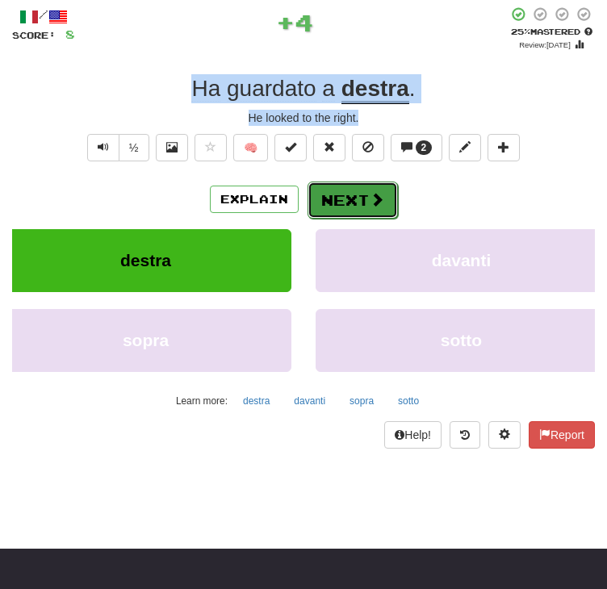
click at [358, 219] on button "Next" at bounding box center [353, 200] width 90 height 37
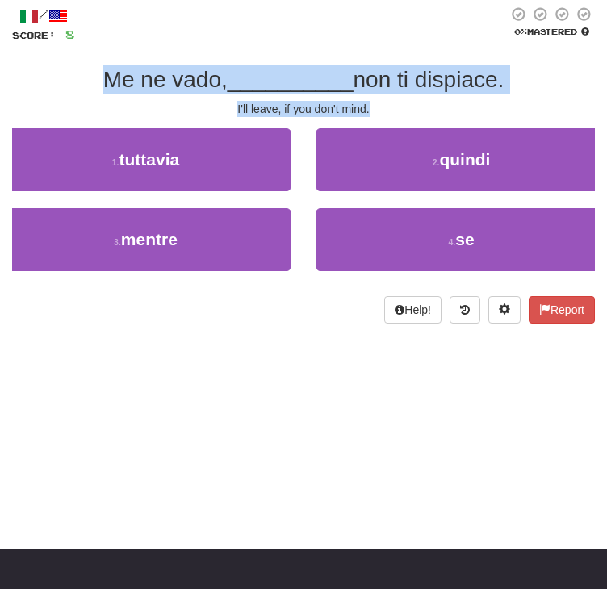
drag, startPoint x: 394, startPoint y: 162, endPoint x: 94, endPoint y: 127, distance: 302.4
click at [94, 127] on div "/ Score: 8 0 % Mastered Me ne vado, __________ non ti dispiace. I'll leave, if …" at bounding box center [303, 164] width 583 height 317
click at [74, 157] on div "/ Score: 8 0 % Mastered Me ne vado, __________ non ti dispiace. I'll leave, if …" at bounding box center [303, 164] width 583 height 317
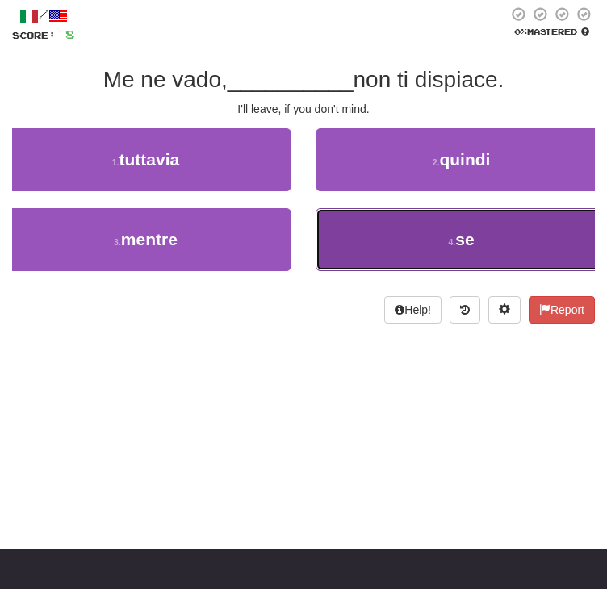
click at [316, 271] on button "4 . se" at bounding box center [461, 239] width 291 height 63
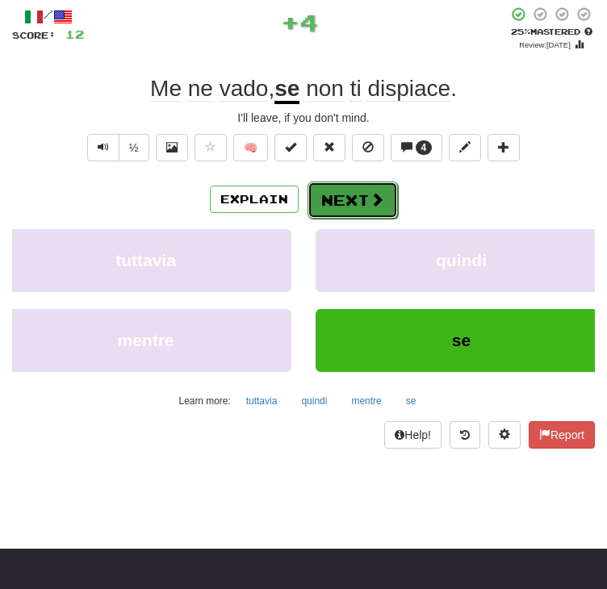
click at [370, 219] on button "Next" at bounding box center [353, 200] width 90 height 37
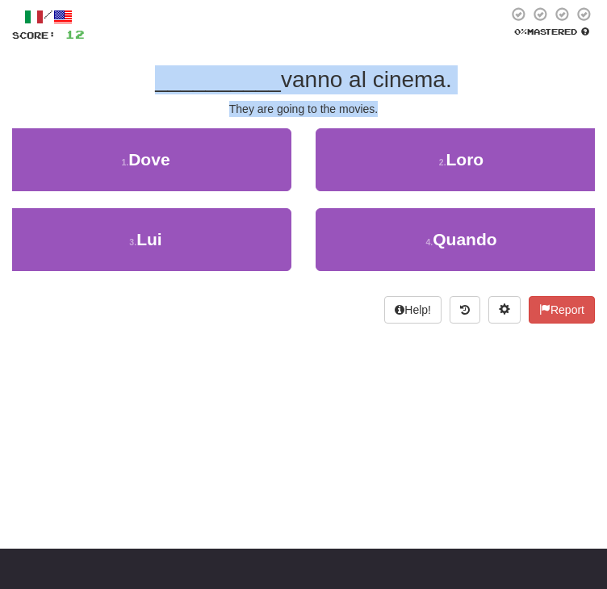
drag, startPoint x: 387, startPoint y: 165, endPoint x: 110, endPoint y: 136, distance: 278.5
click at [110, 136] on div "/ Score: 12 0 % Mastered __________ vanno al cinema. They are going to the movi…" at bounding box center [303, 164] width 583 height 317
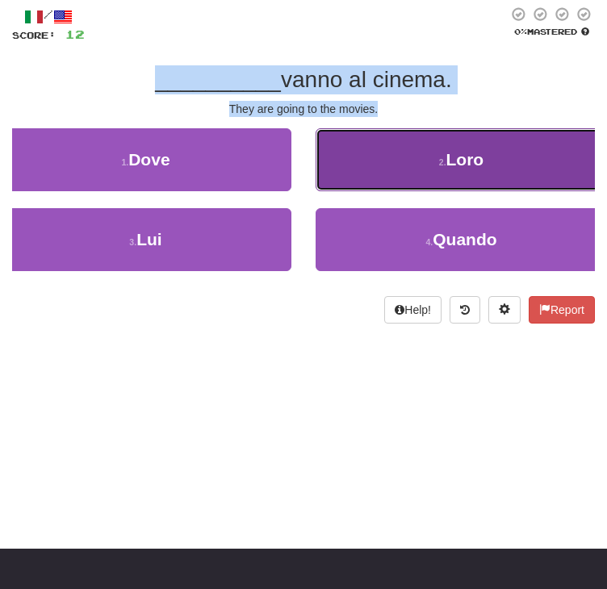
click at [316, 191] on button "2 . Loro" at bounding box center [461, 159] width 291 height 63
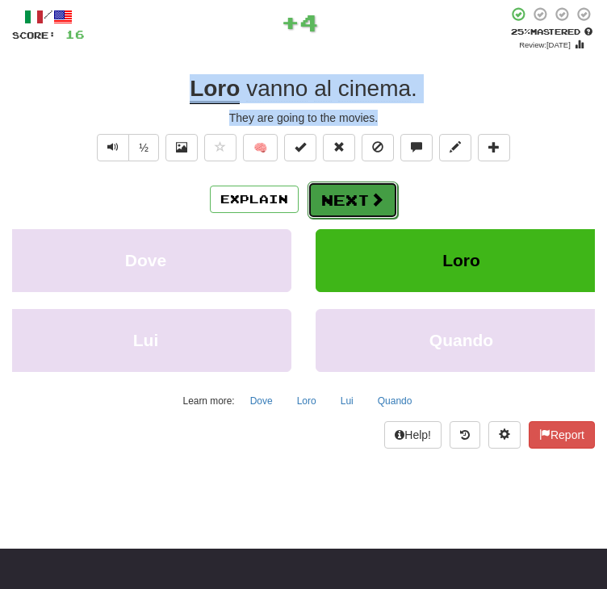
click at [354, 219] on button "Next" at bounding box center [353, 200] width 90 height 37
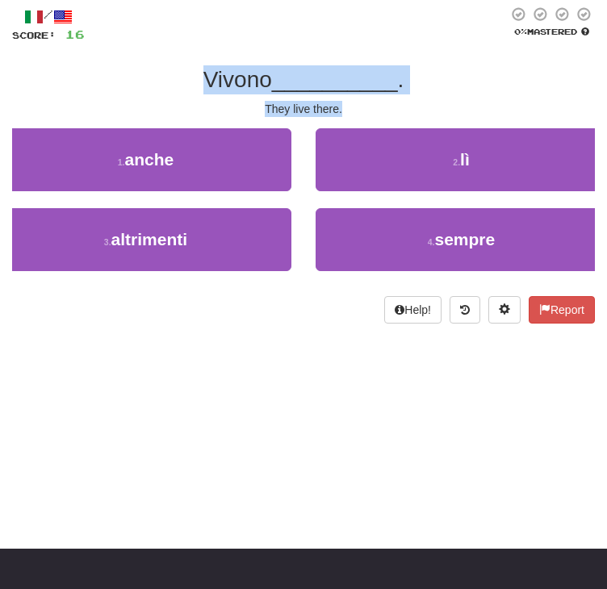
drag, startPoint x: 351, startPoint y: 161, endPoint x: 178, endPoint y: 132, distance: 176.1
click at [178, 132] on div "/ Score: 16 0 % Mastered Vivono __________ . They live there. 1 . anche 2 . lì …" at bounding box center [303, 164] width 583 height 317
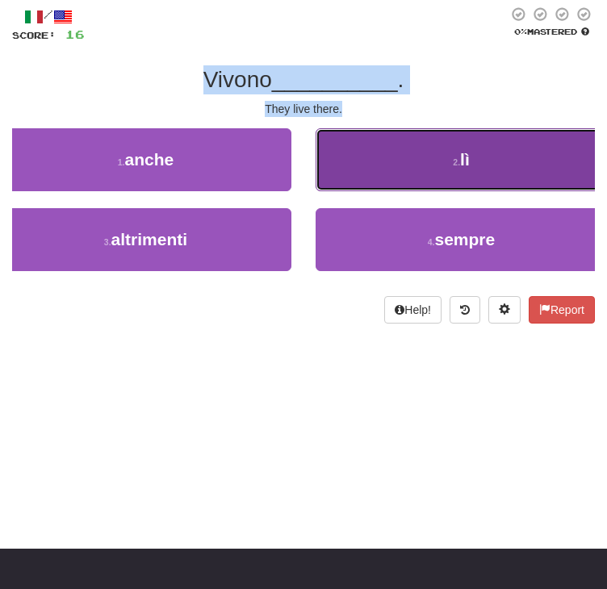
click at [453, 167] on small "2 ." at bounding box center [456, 162] width 7 height 10
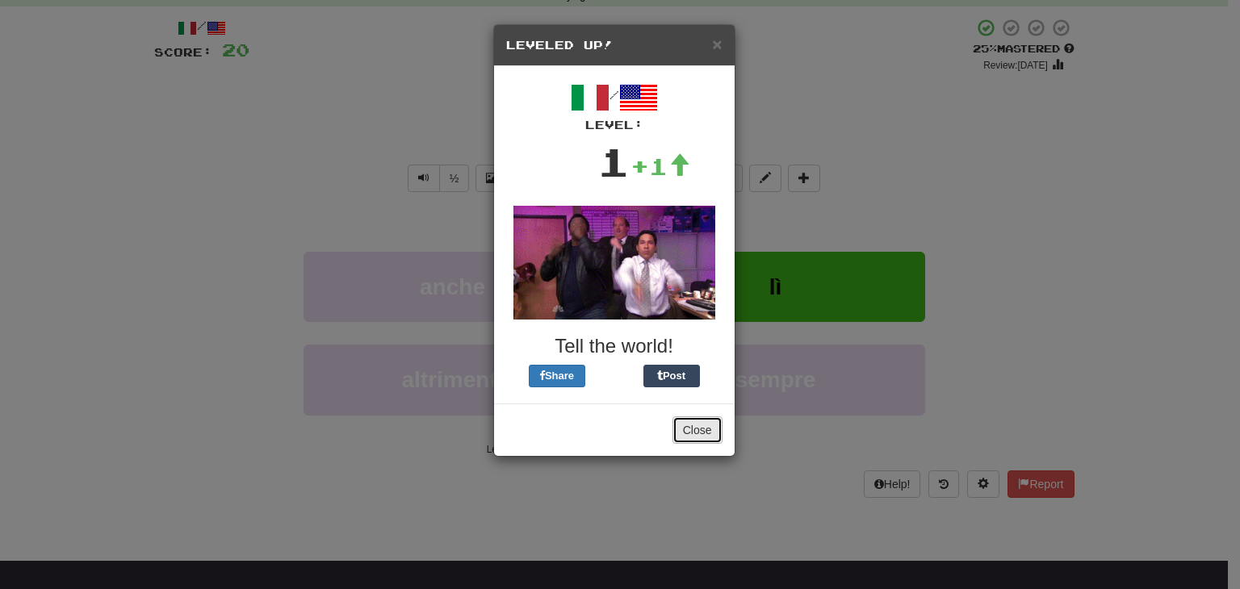
click at [688, 437] on button "Close" at bounding box center [697, 429] width 50 height 27
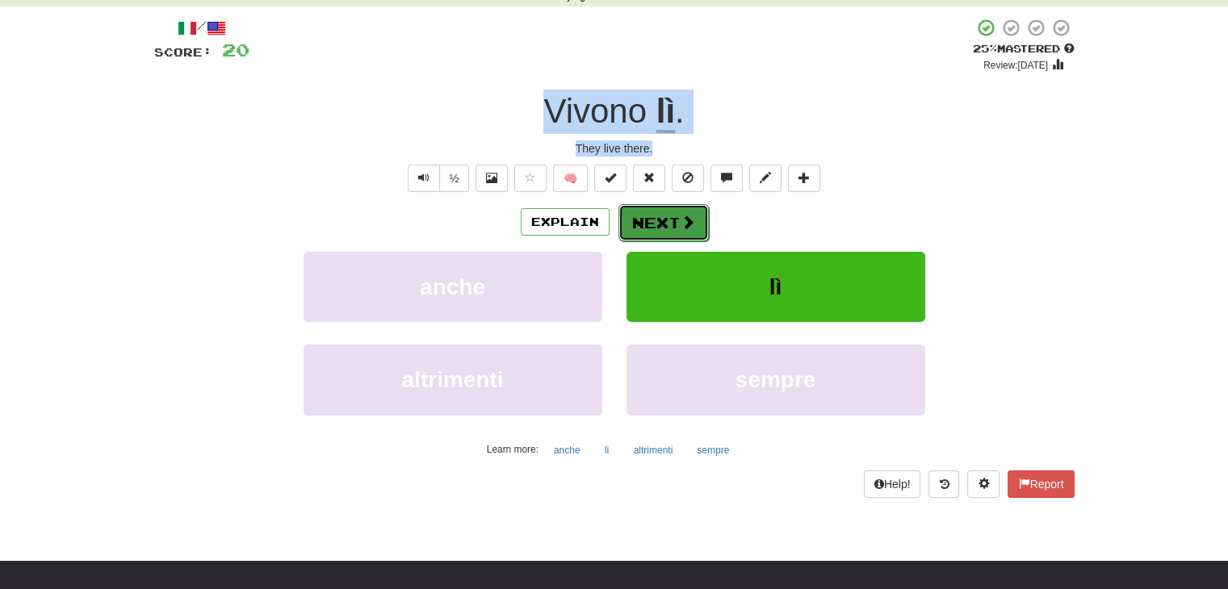
click at [663, 218] on button "Next" at bounding box center [663, 222] width 90 height 37
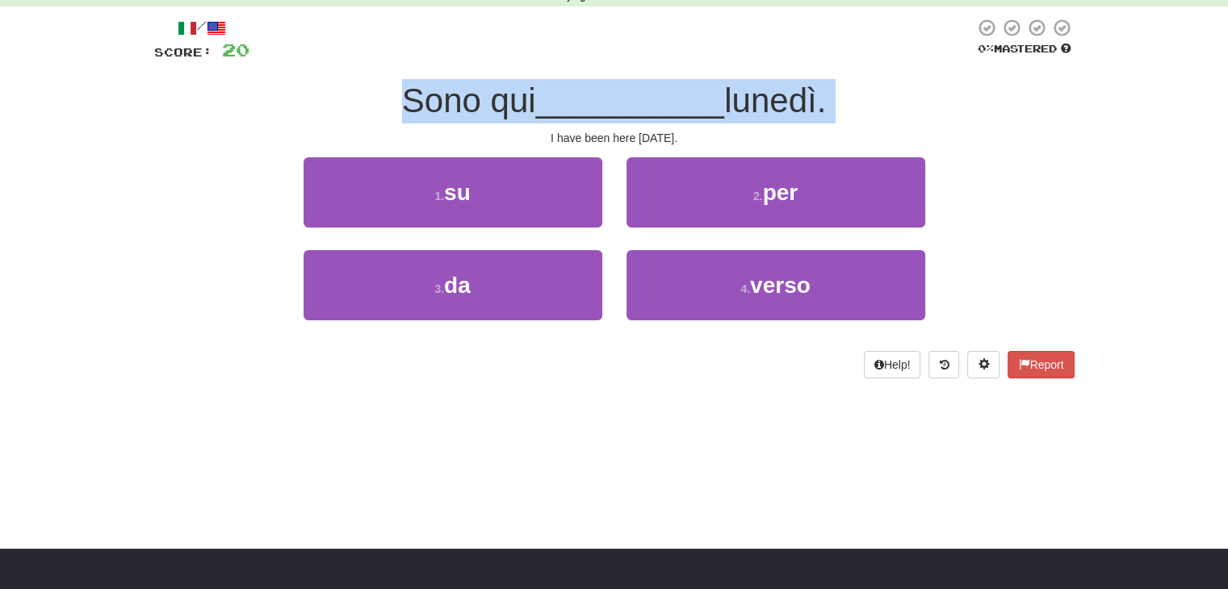
click at [942, 95] on div "Sono qui __________ lunedì." at bounding box center [614, 101] width 920 height 44
drag, startPoint x: 704, startPoint y: 136, endPoint x: 384, endPoint y: 104, distance: 321.3
click at [384, 104] on div "/ Score: 20 0 % Mastered Sono qui __________ lunedì. I have been here since Mon…" at bounding box center [614, 198] width 920 height 361
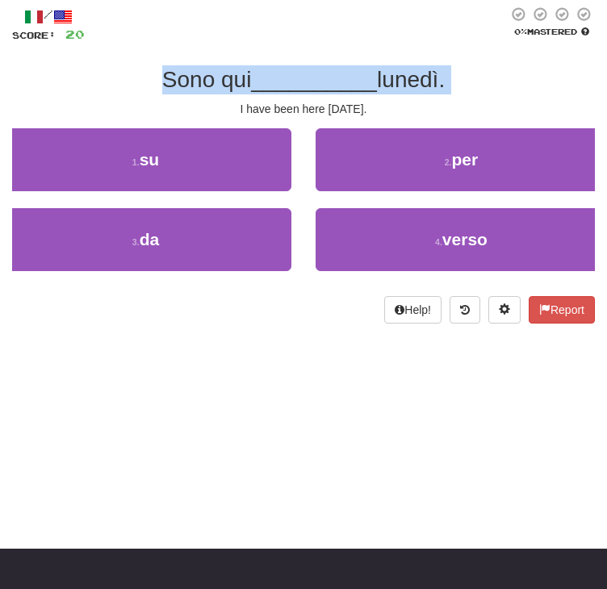
click at [132, 121] on div "/ Score: 20 0 % Mastered Sono qui __________ lunedì. I have been here since Mon…" at bounding box center [303, 164] width 583 height 317
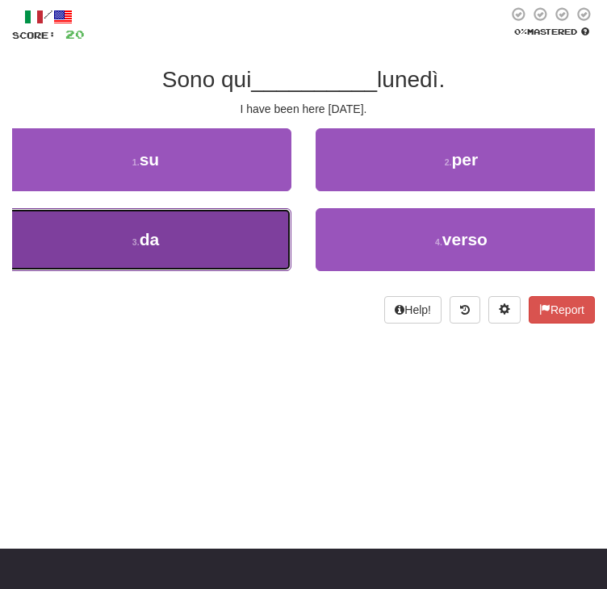
click at [291, 271] on button "3 . da" at bounding box center [145, 239] width 291 height 63
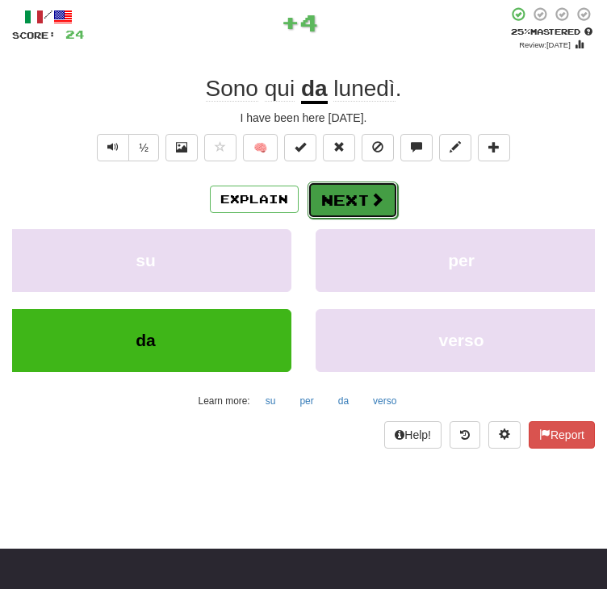
click at [362, 219] on button "Next" at bounding box center [353, 200] width 90 height 37
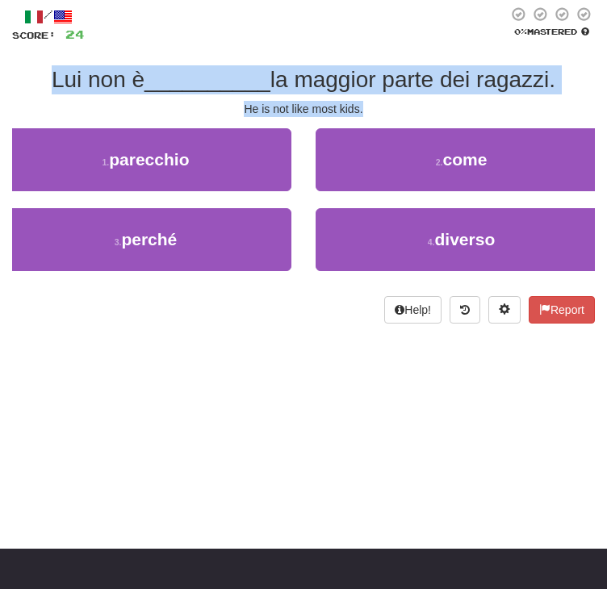
drag, startPoint x: 381, startPoint y: 161, endPoint x: 29, endPoint y: 115, distance: 354.9
click at [29, 115] on div "/ Score: 24 0 % Mastered Lui non è __________ la maggior parte dei ragazzi. He …" at bounding box center [303, 164] width 583 height 317
click at [36, 94] on div "Lui non è __________ la maggior parte dei ragazzi." at bounding box center [303, 79] width 583 height 29
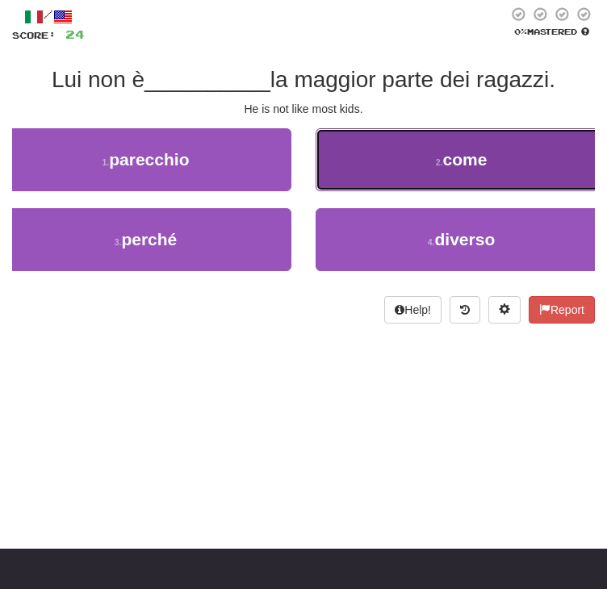
click at [316, 191] on button "2 . come" at bounding box center [461, 159] width 291 height 63
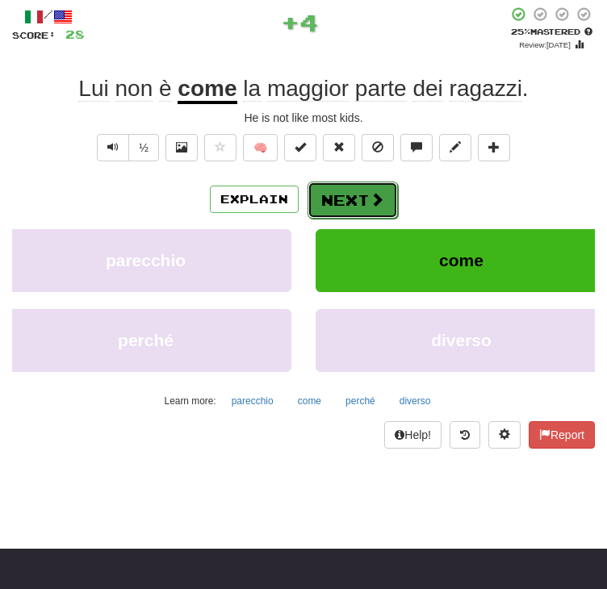
click at [338, 219] on button "Next" at bounding box center [353, 200] width 90 height 37
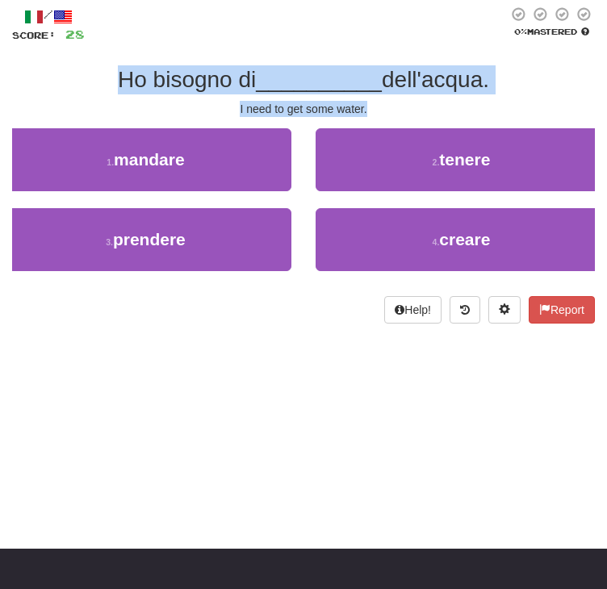
drag, startPoint x: 386, startPoint y: 165, endPoint x: 94, endPoint y: 134, distance: 293.9
click at [94, 134] on div "/ Score: 28 0 % Mastered Ho bisogno di __________ dell'acqua. I need to get som…" at bounding box center [303, 164] width 583 height 317
click at [40, 94] on div "Ho bisogno di __________ dell'acqua." at bounding box center [303, 79] width 583 height 29
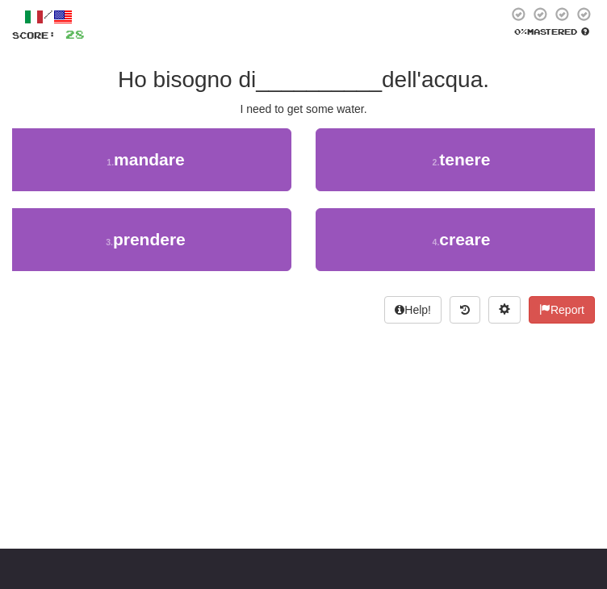
click at [62, 94] on div "Ho bisogno di __________ dell'acqua." at bounding box center [303, 79] width 583 height 29
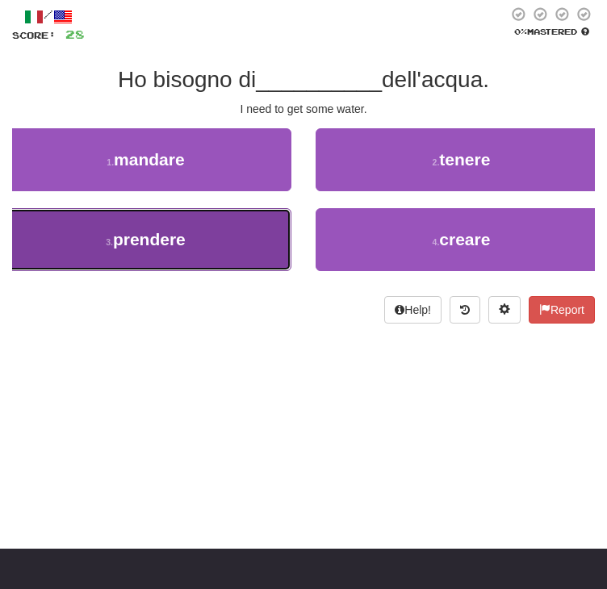
click at [224, 271] on button "3 . prendere" at bounding box center [145, 239] width 291 height 63
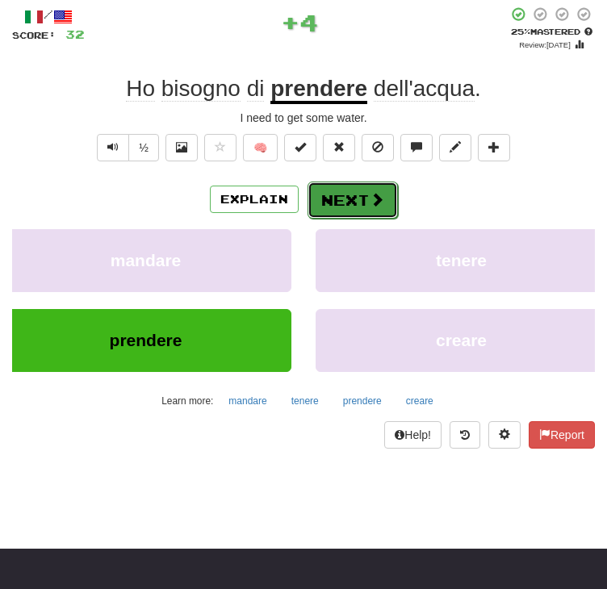
click at [353, 219] on button "Next" at bounding box center [353, 200] width 90 height 37
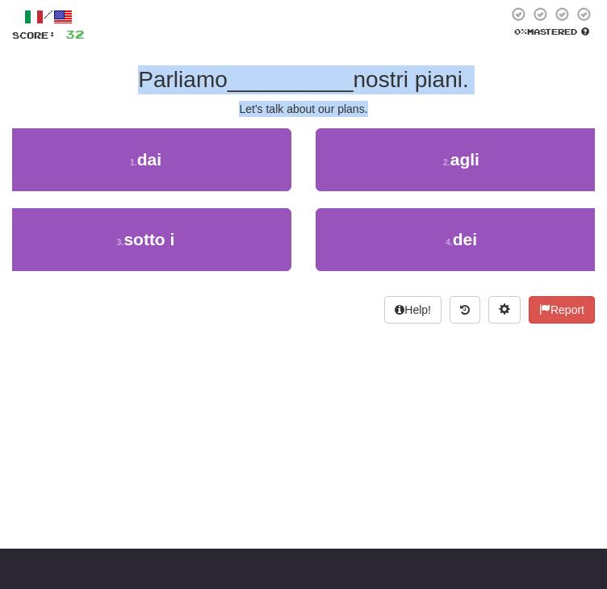
drag, startPoint x: 366, startPoint y: 167, endPoint x: 131, endPoint y: 136, distance: 236.9
click at [131, 136] on div "/ Score: 32 0 % Mastered Parliamo __________ nostri piani. Let's talk about our…" at bounding box center [303, 164] width 583 height 317
click at [90, 94] on div "Parliamo __________ nostri piani." at bounding box center [303, 79] width 583 height 29
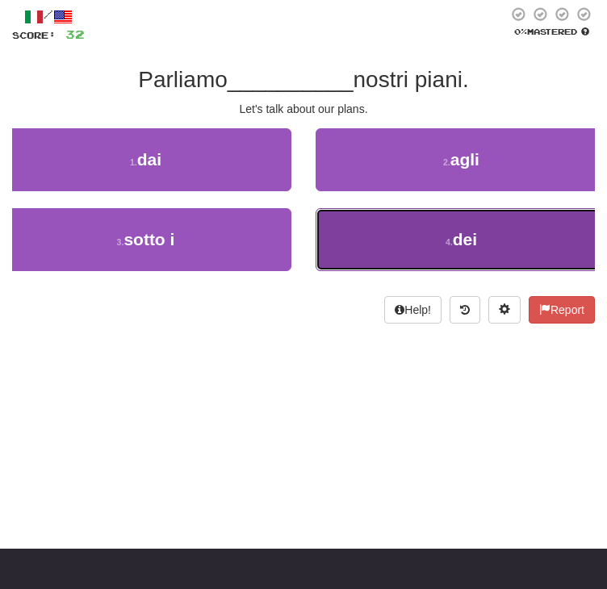
click at [316, 271] on button "4 . dei" at bounding box center [461, 239] width 291 height 63
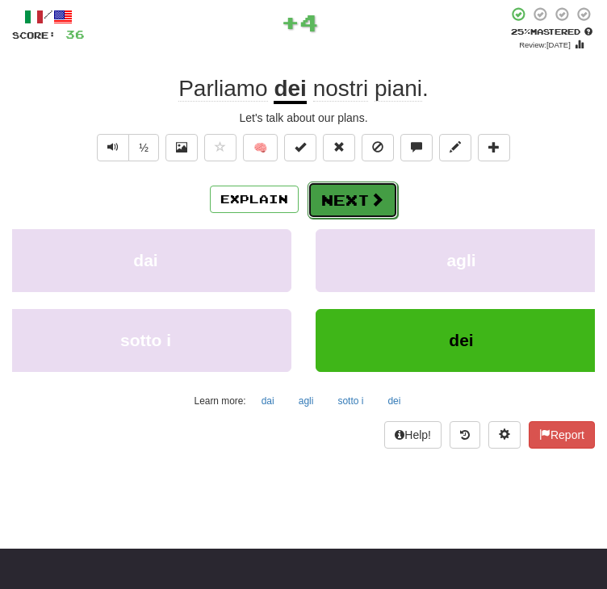
click at [346, 219] on button "Next" at bounding box center [353, 200] width 90 height 37
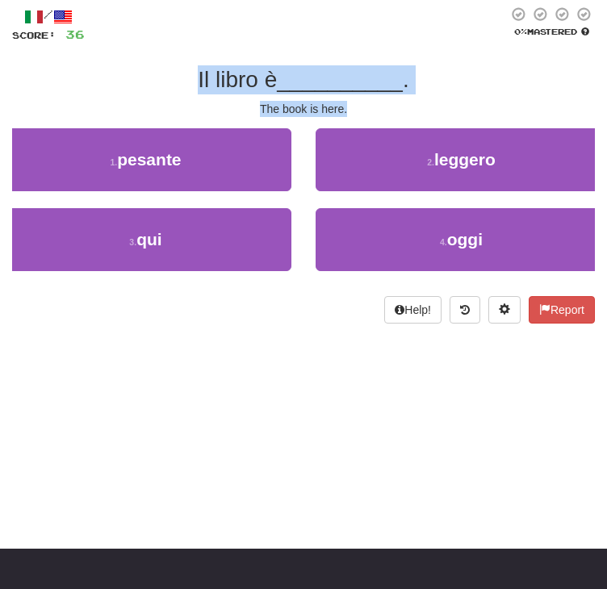
drag, startPoint x: 362, startPoint y: 172, endPoint x: 185, endPoint y: 139, distance: 180.6
click at [185, 139] on div "/ Score: 36 0 % Mastered Il libro è __________ . The book is here. 1 . pesante …" at bounding box center [303, 164] width 583 height 317
click at [99, 94] on div "Il libro è __________ ." at bounding box center [303, 79] width 583 height 29
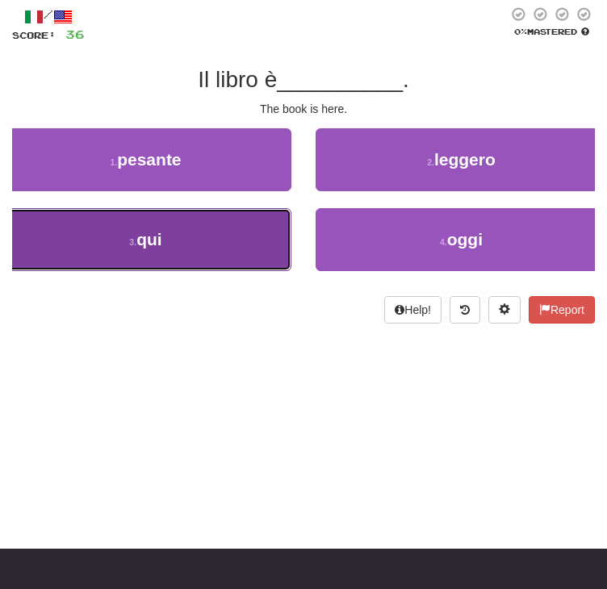
click at [291, 271] on button "3 . qui" at bounding box center [145, 239] width 291 height 63
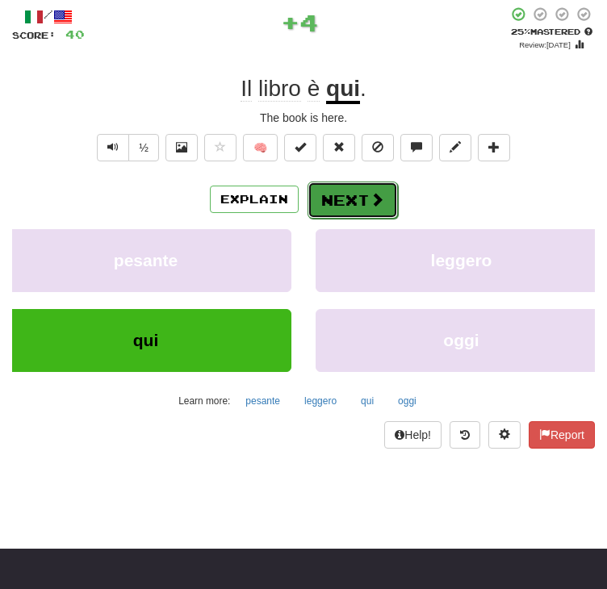
click at [346, 219] on button "Next" at bounding box center [353, 200] width 90 height 37
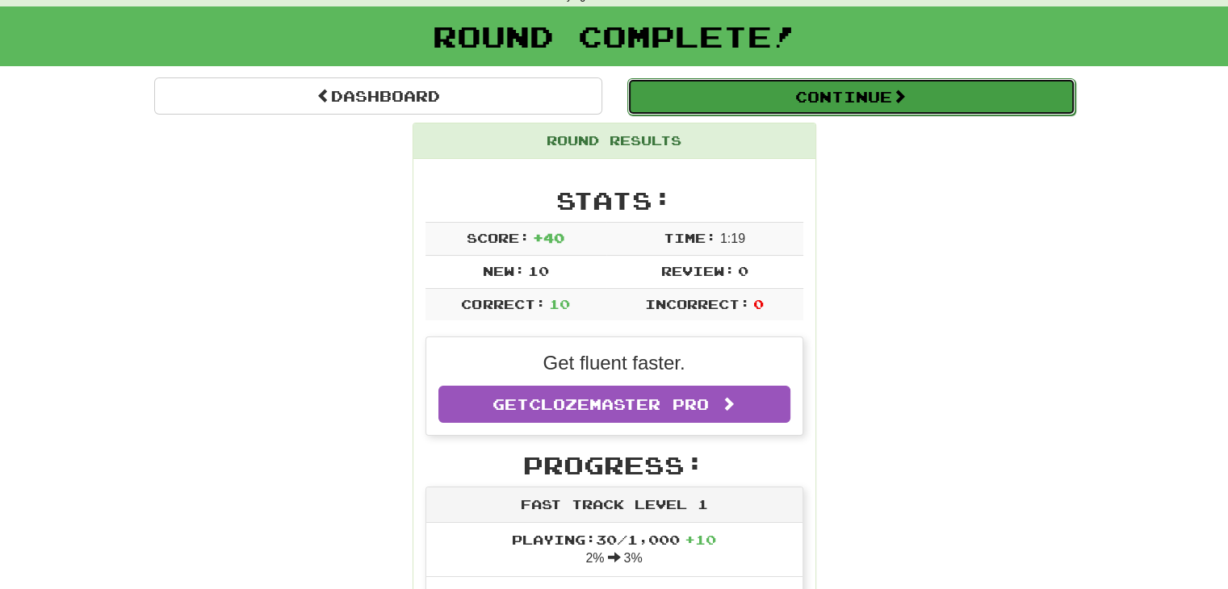
click at [825, 101] on button "Continue" at bounding box center [851, 96] width 448 height 37
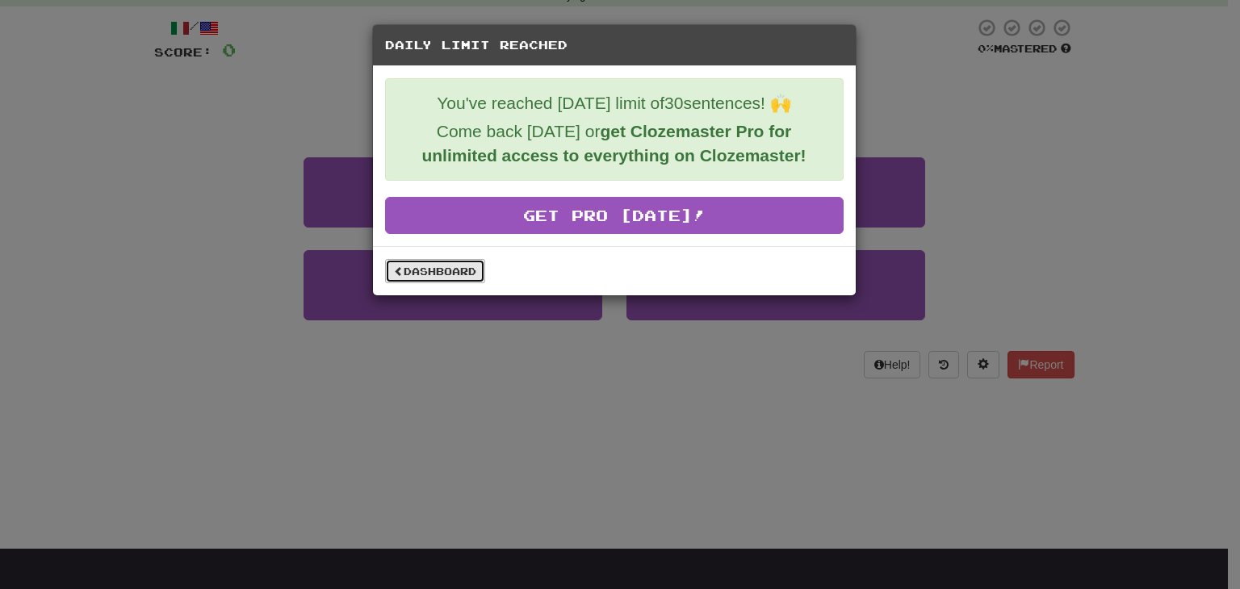
click at [423, 264] on link "Dashboard" at bounding box center [435, 271] width 100 height 24
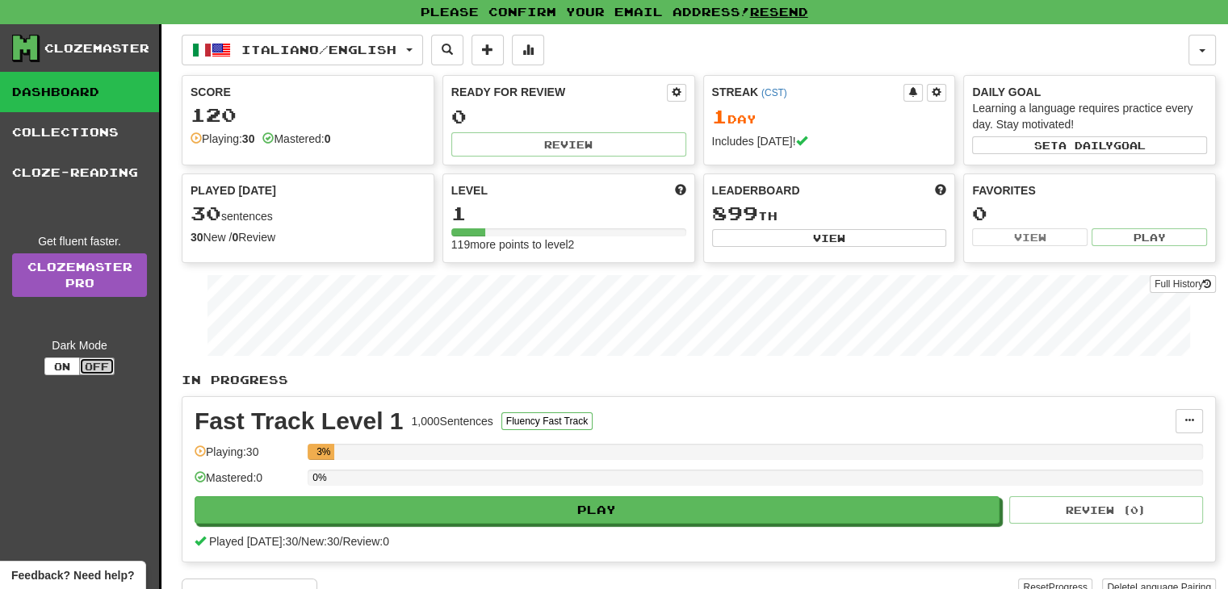
click at [97, 368] on button "Off" at bounding box center [97, 367] width 36 height 18
click at [106, 363] on button "Off" at bounding box center [97, 367] width 36 height 18
click at [77, 366] on button "On" at bounding box center [62, 367] width 36 height 18
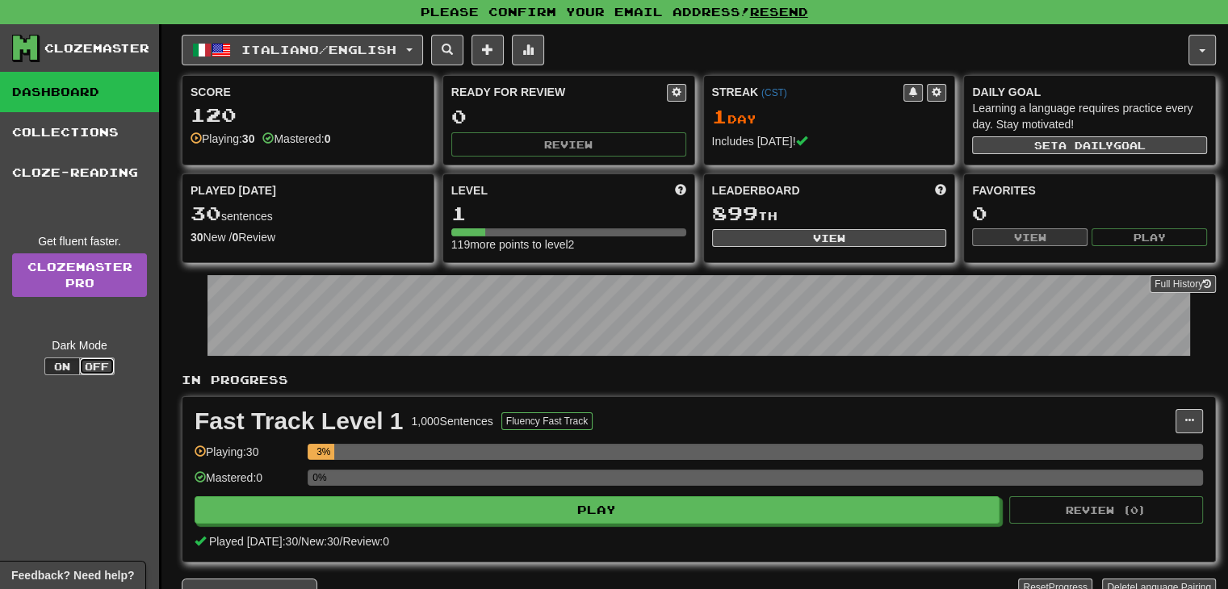
click at [102, 365] on button "Off" at bounding box center [97, 367] width 36 height 18
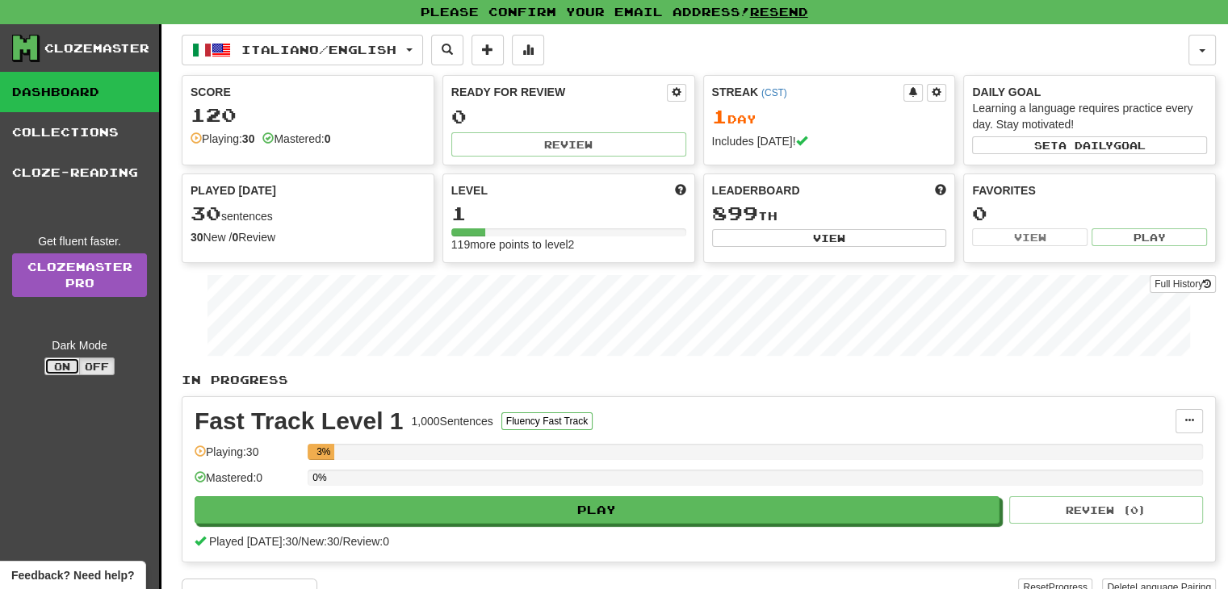
click at [59, 365] on button "On" at bounding box center [62, 367] width 36 height 18
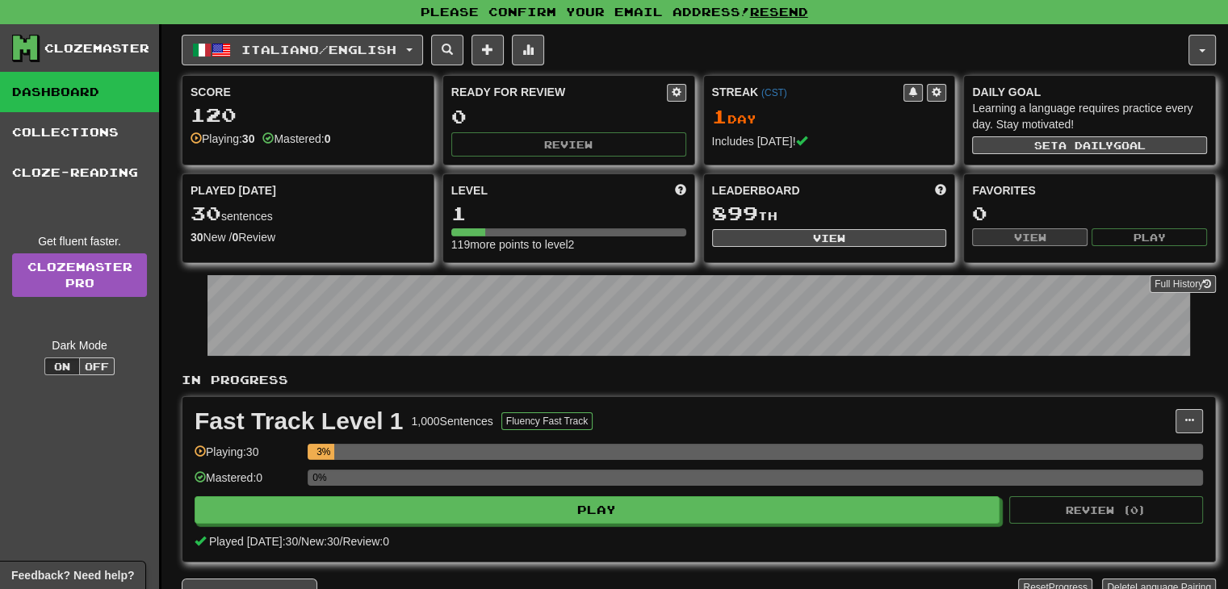
click at [134, 471] on div "Clozemaster Dashboard Collections Cloze-Reading Get fluent faster. Clozemaster …" at bounding box center [80, 340] width 161 height 632
